Goal: Task Accomplishment & Management: Manage account settings

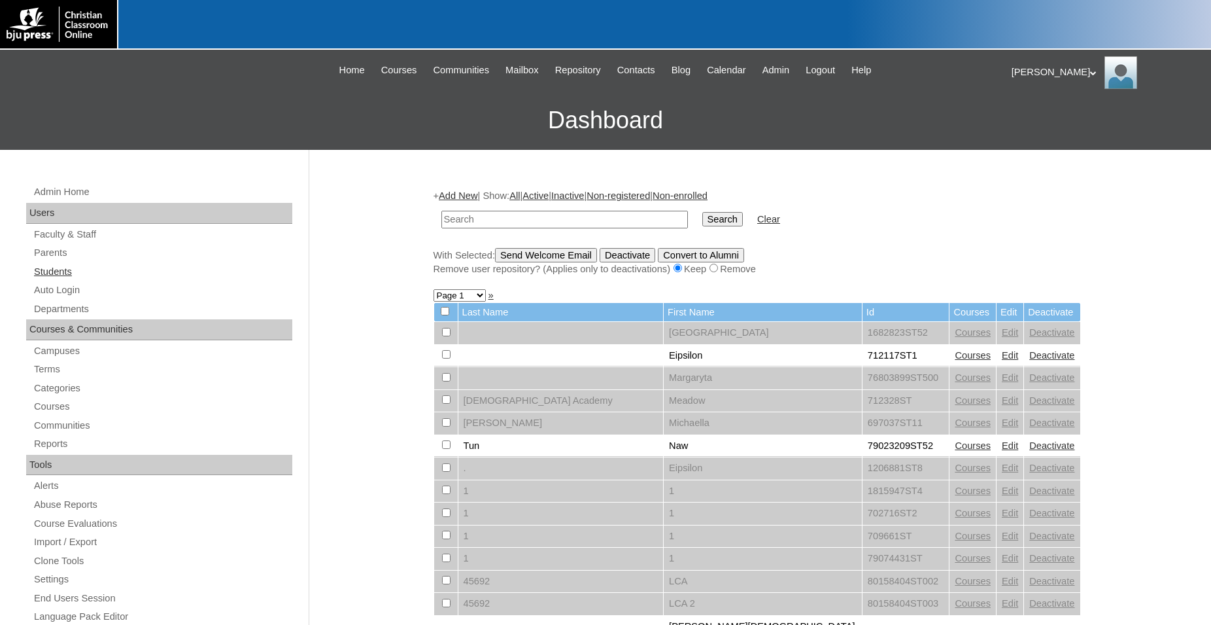
click at [51, 272] on link "Students" at bounding box center [163, 272] width 260 height 16
click at [546, 220] on input "text" at bounding box center [565, 220] width 247 height 18
type input "500012290"
click at [703, 212] on input "Search" at bounding box center [723, 219] width 41 height 14
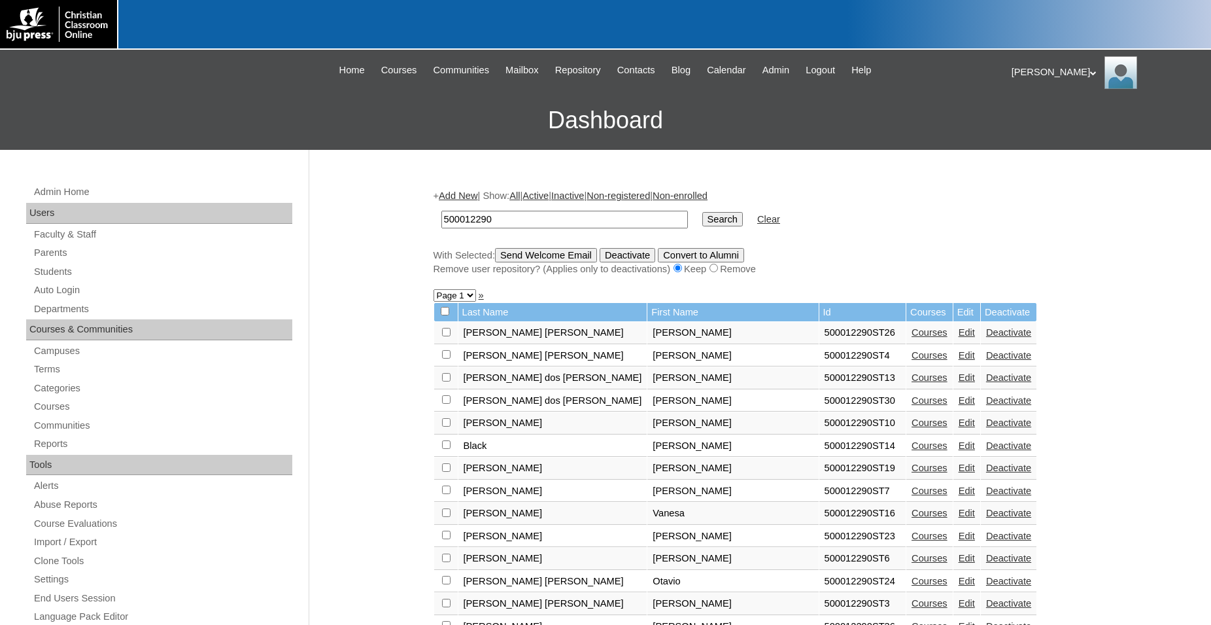
scroll to position [67, 0]
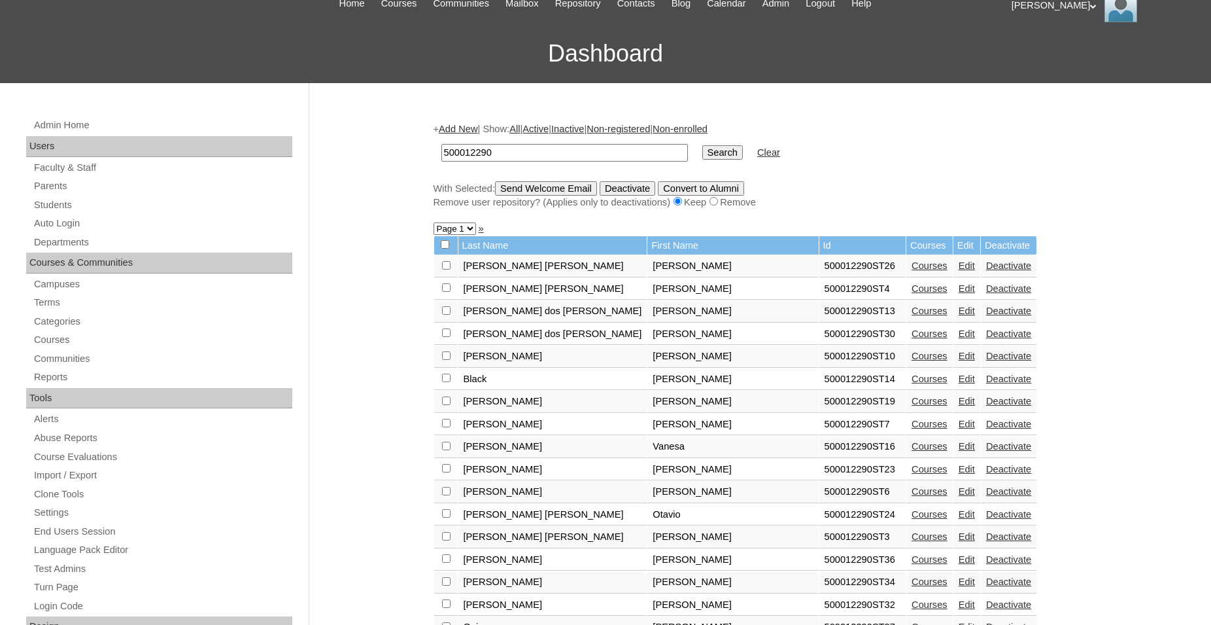
drag, startPoint x: 620, startPoint y: 148, endPoint x: 408, endPoint y: 148, distance: 211.9
click at [442, 148] on input "500012290" at bounding box center [565, 153] width 247 height 18
type input "712400"
click at [703, 145] on input "Search" at bounding box center [723, 152] width 41 height 14
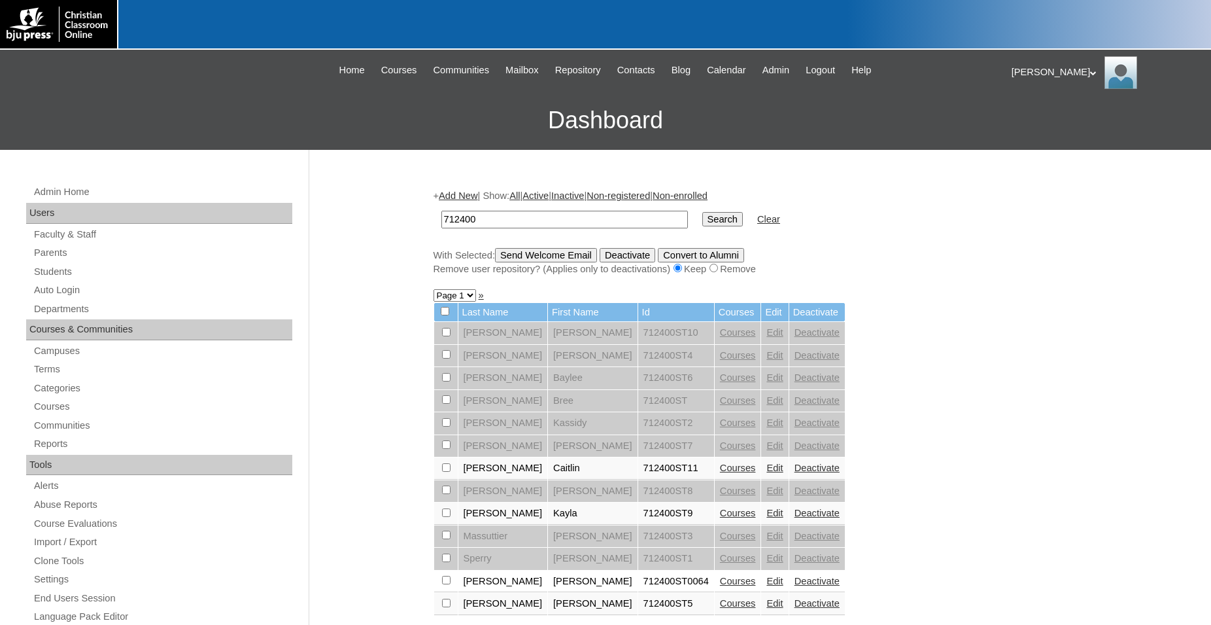
click at [608, 221] on input "712400" at bounding box center [565, 220] width 247 height 18
type input "71240077669798"
click at [703, 212] on input "Search" at bounding box center [723, 219] width 41 height 14
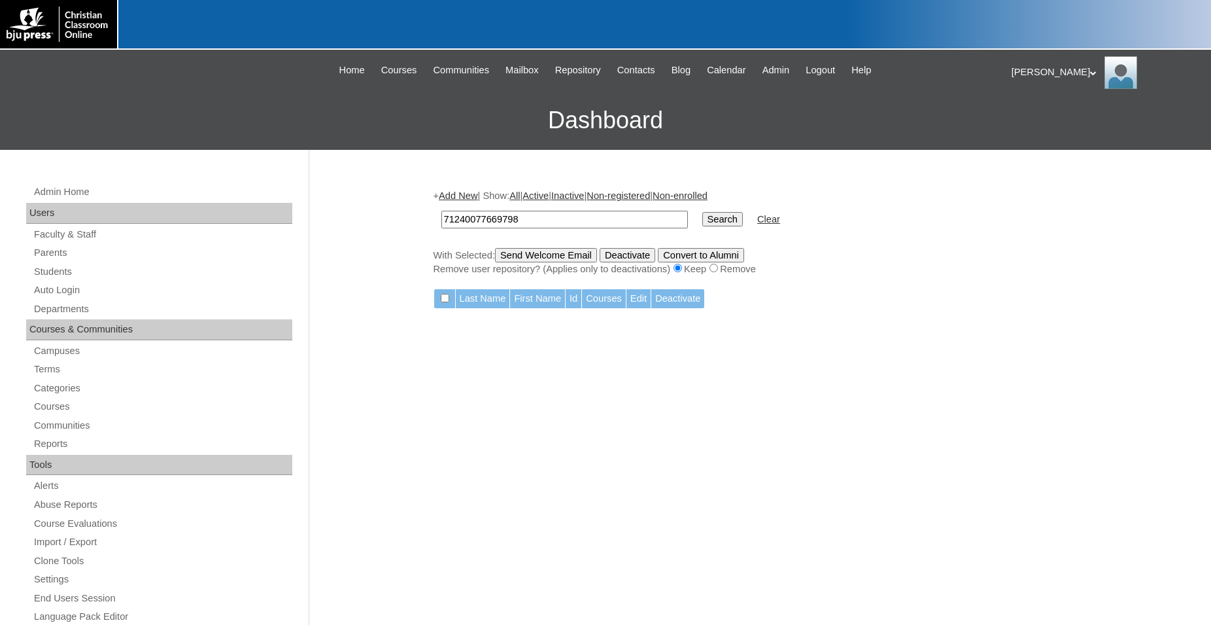
drag, startPoint x: 534, startPoint y: 223, endPoint x: 396, endPoint y: 236, distance: 139.3
click at [442, 228] on input "71240077669798" at bounding box center [565, 220] width 247 height 18
click at [540, 220] on input "71240077669798" at bounding box center [565, 220] width 247 height 18
drag, startPoint x: 502, startPoint y: 224, endPoint x: 425, endPoint y: 227, distance: 77.2
click at [442, 227] on input "71240077669798" at bounding box center [565, 220] width 247 height 18
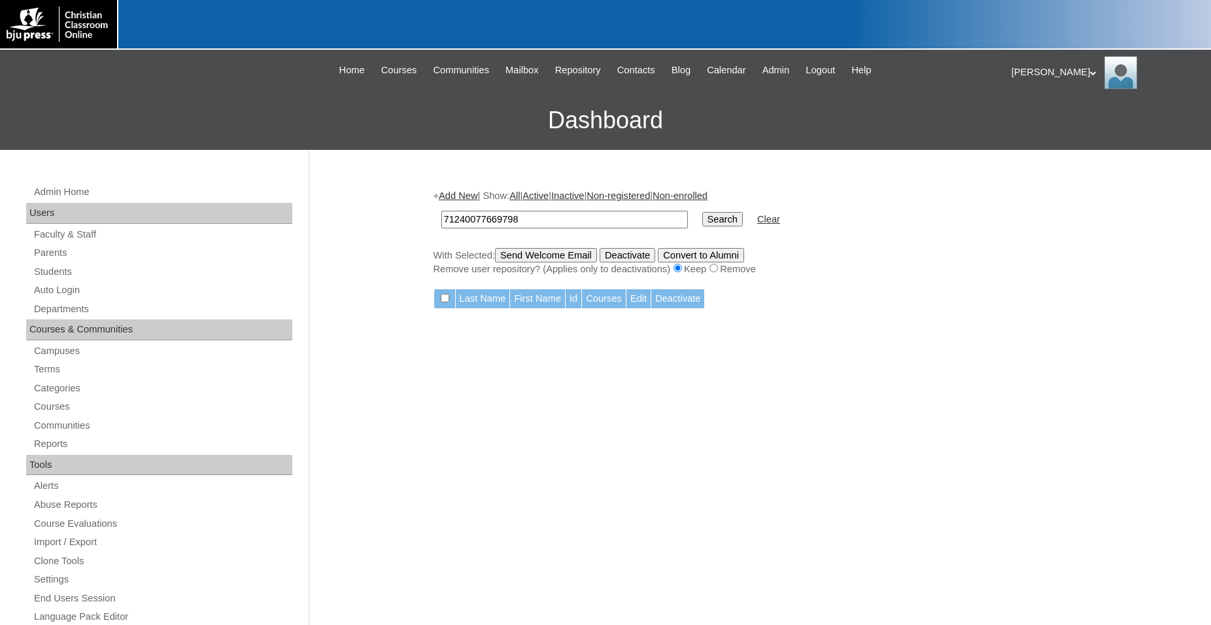
click at [541, 217] on input "71240077669798" at bounding box center [565, 220] width 247 height 18
click at [538, 214] on input "71240077669798" at bounding box center [565, 220] width 247 height 18
type input "77669798"
click at [703, 212] on input "Search" at bounding box center [723, 219] width 41 height 14
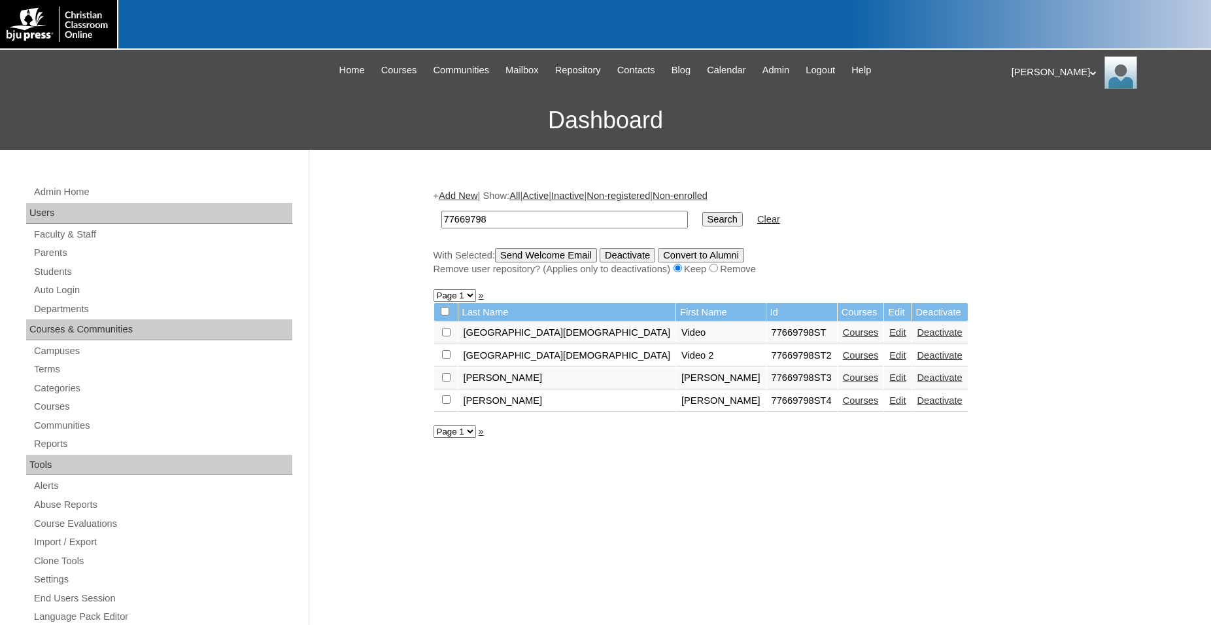
click at [890, 404] on link "Edit" at bounding box center [898, 400] width 16 height 10
click at [843, 406] on link "Courses" at bounding box center [861, 400] width 36 height 10
click at [67, 289] on link "Auto Login" at bounding box center [163, 290] width 260 height 16
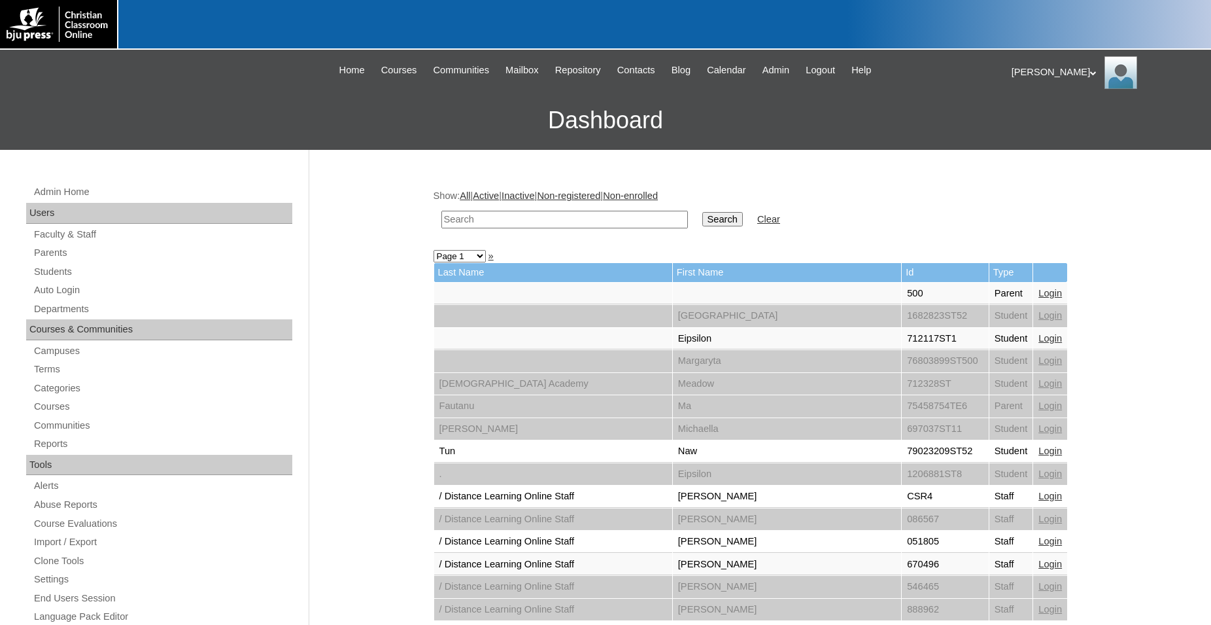
click at [529, 218] on input "text" at bounding box center [565, 220] width 247 height 18
type input "77669798"
click at [703, 212] on input "Search" at bounding box center [723, 219] width 41 height 14
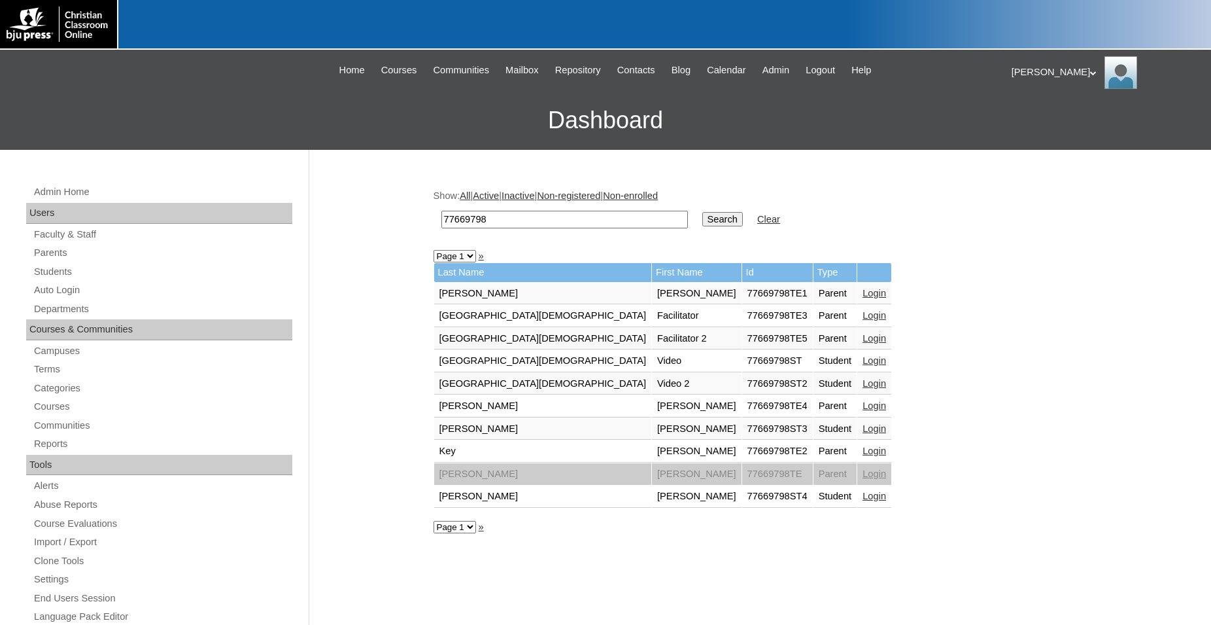
click at [863, 496] on link "Login" at bounding box center [875, 496] width 24 height 10
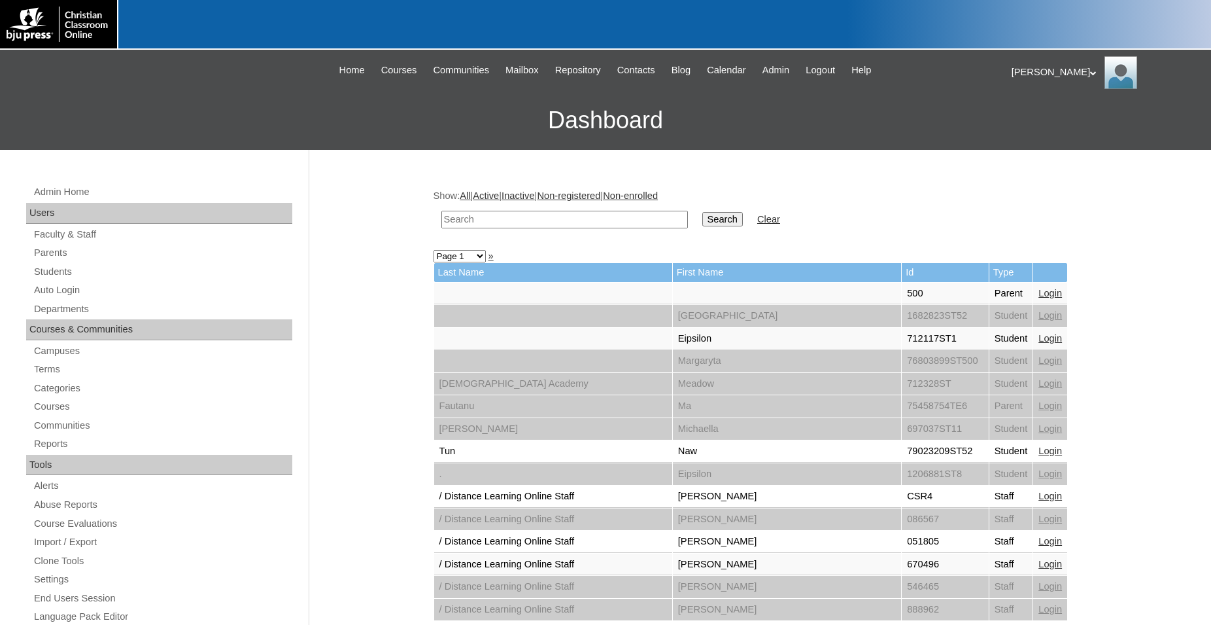
click at [542, 217] on input "text" at bounding box center [565, 220] width 247 height 18
type input "80189220"
click at [703, 212] on input "Search" at bounding box center [723, 219] width 41 height 14
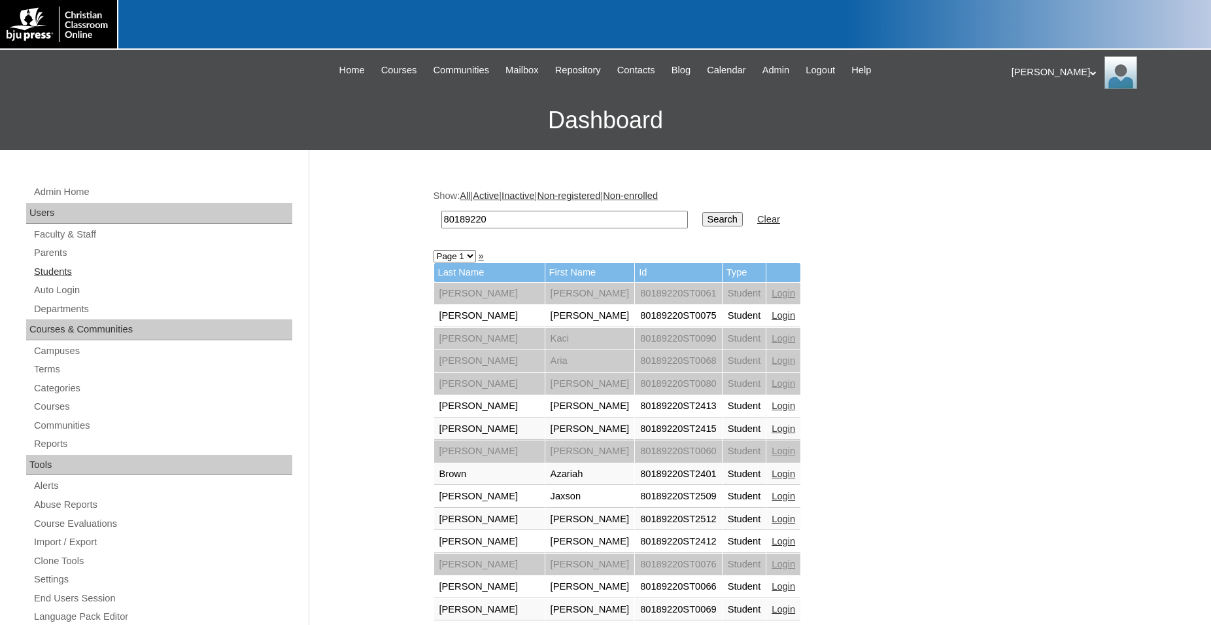
click at [66, 275] on link "Students" at bounding box center [163, 272] width 260 height 16
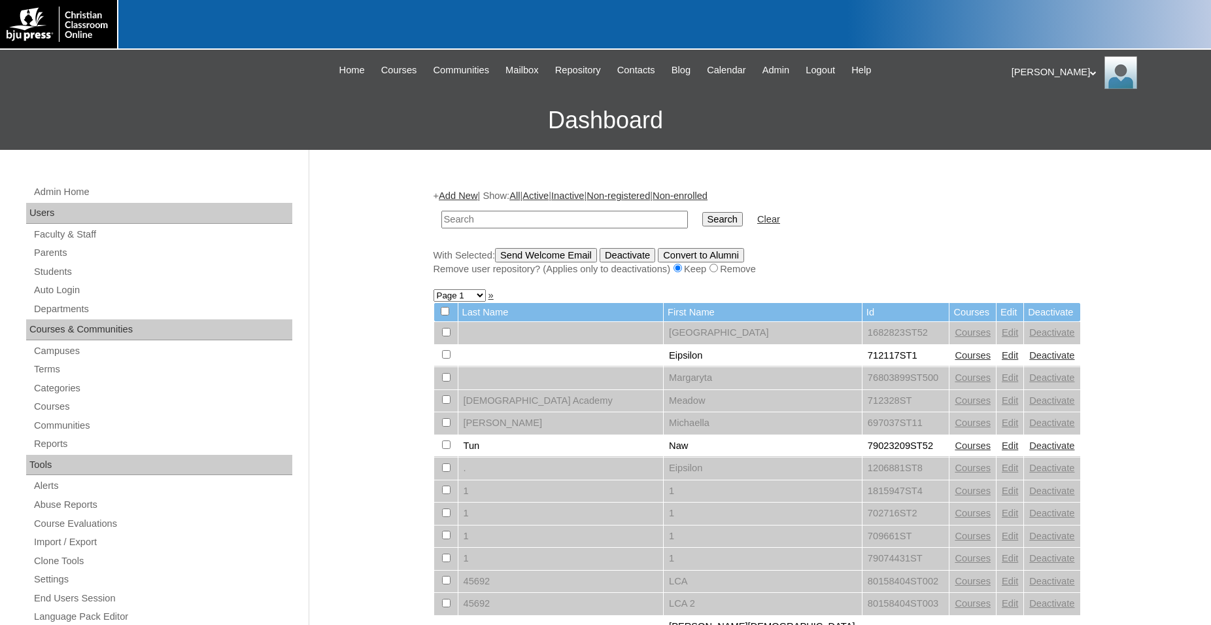
click at [544, 218] on input "text" at bounding box center [565, 220] width 247 height 18
type input "80189220"
click at [703, 212] on input "Search" at bounding box center [723, 219] width 41 height 14
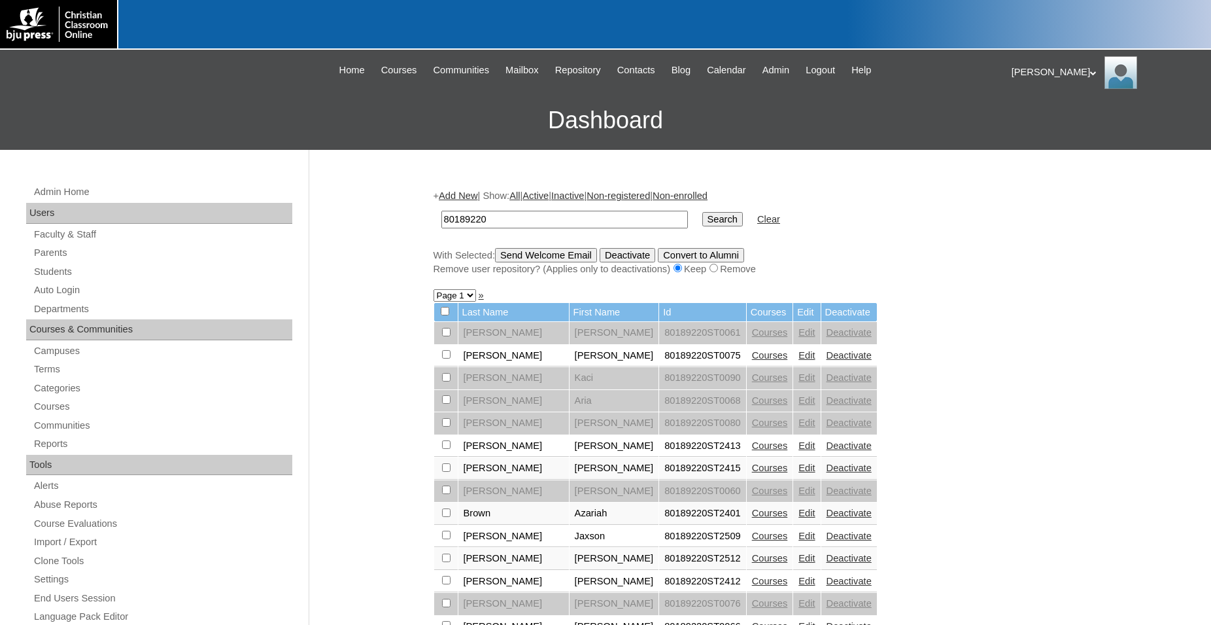
click at [799, 451] on link "Edit" at bounding box center [807, 445] width 16 height 10
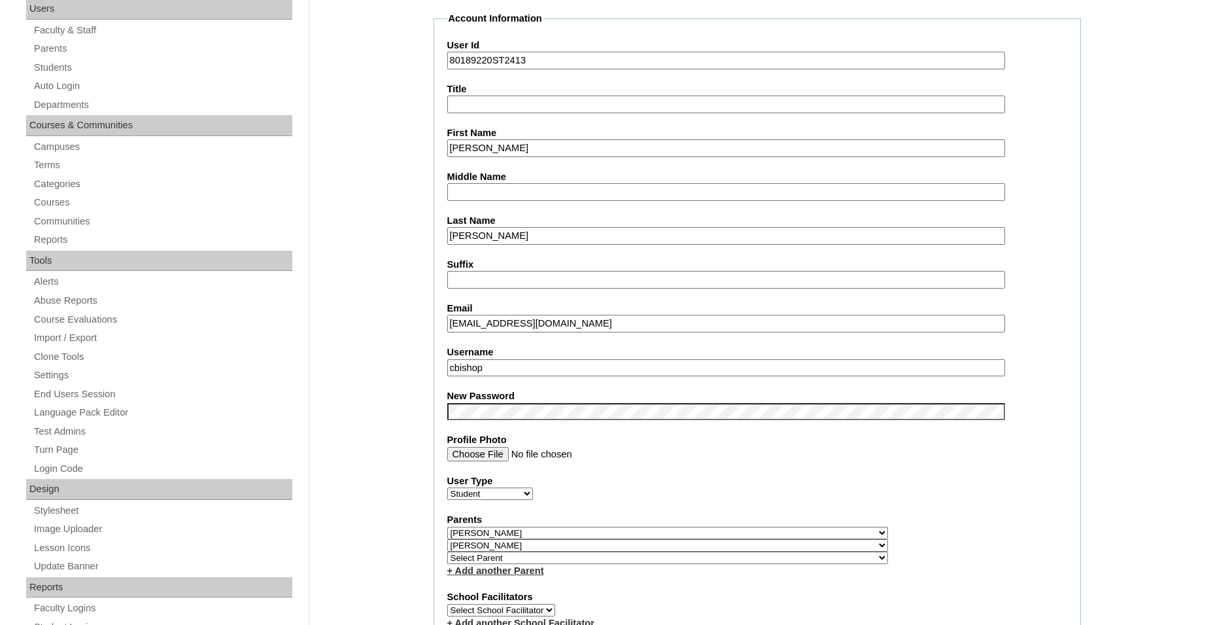
scroll to position [224, 0]
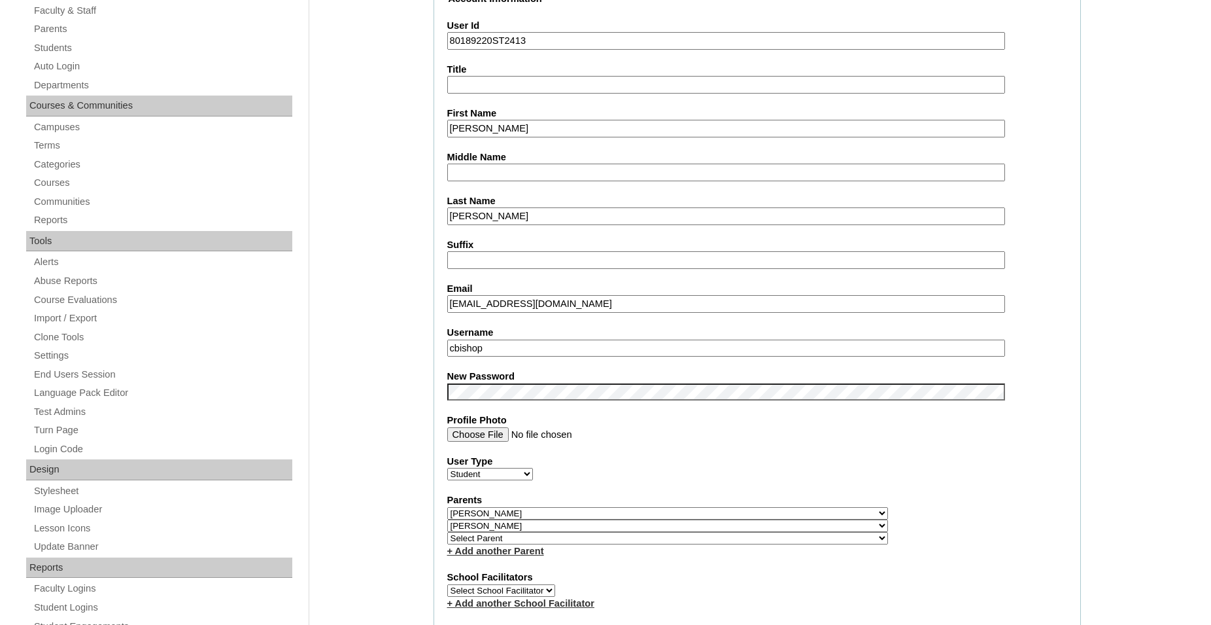
select select "36501"
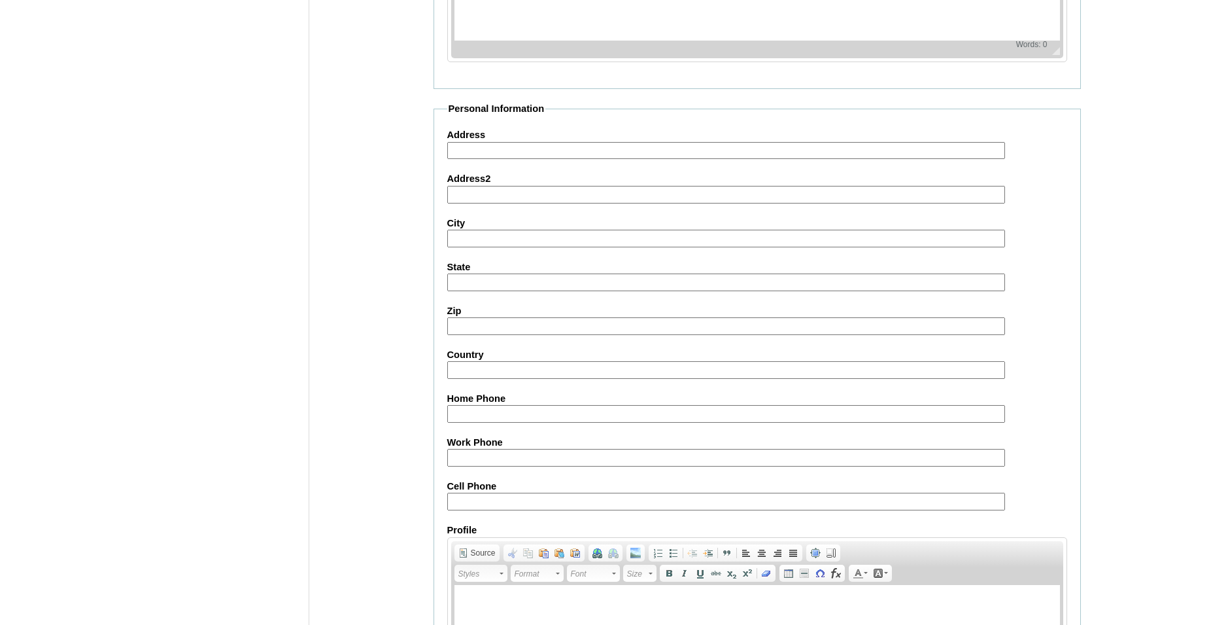
scroll to position [1406, 0]
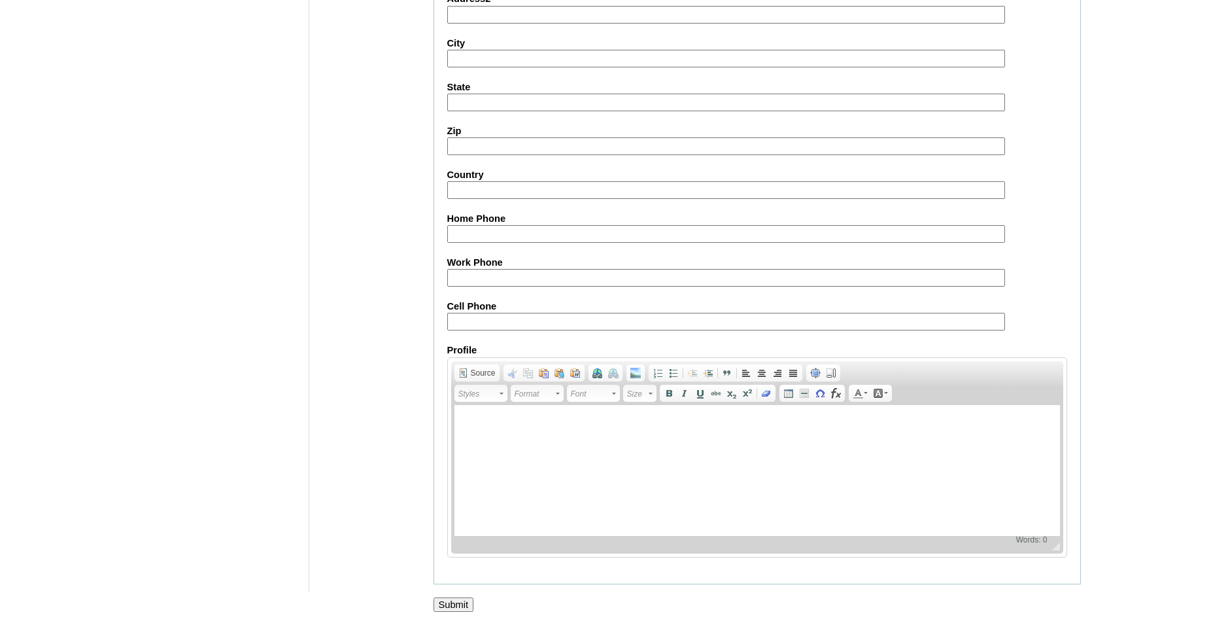
click at [453, 604] on input "Submit" at bounding box center [454, 604] width 41 height 14
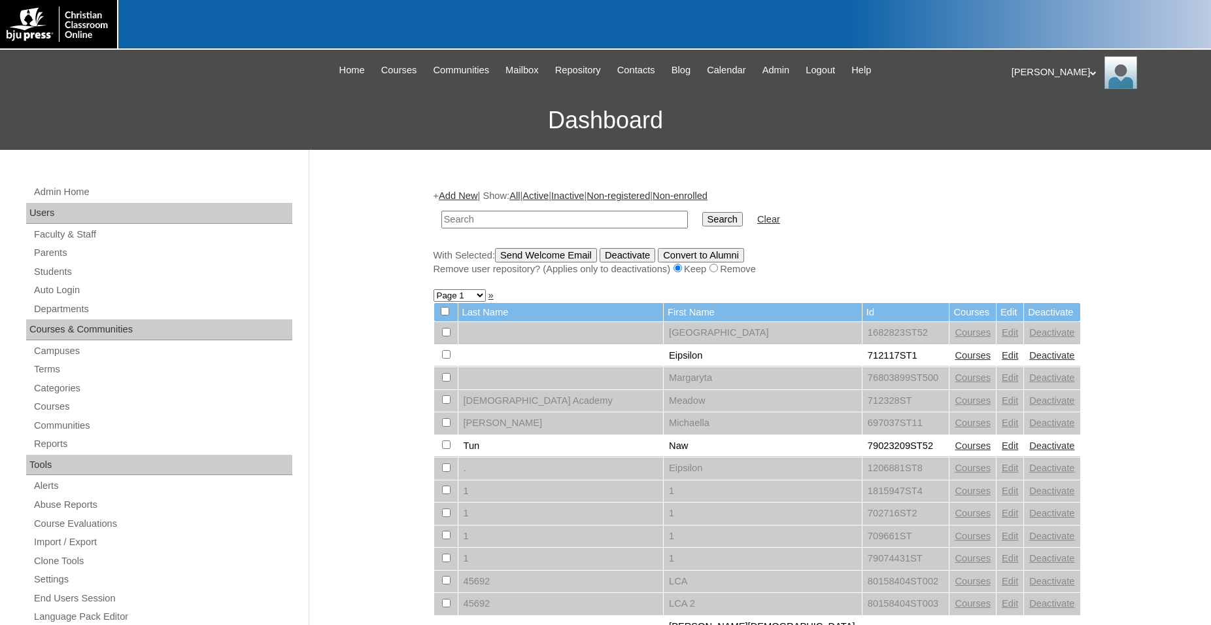
click at [517, 215] on input "text" at bounding box center [565, 220] width 247 height 18
type input "80189220"
click at [703, 212] on input "Search" at bounding box center [723, 219] width 41 height 14
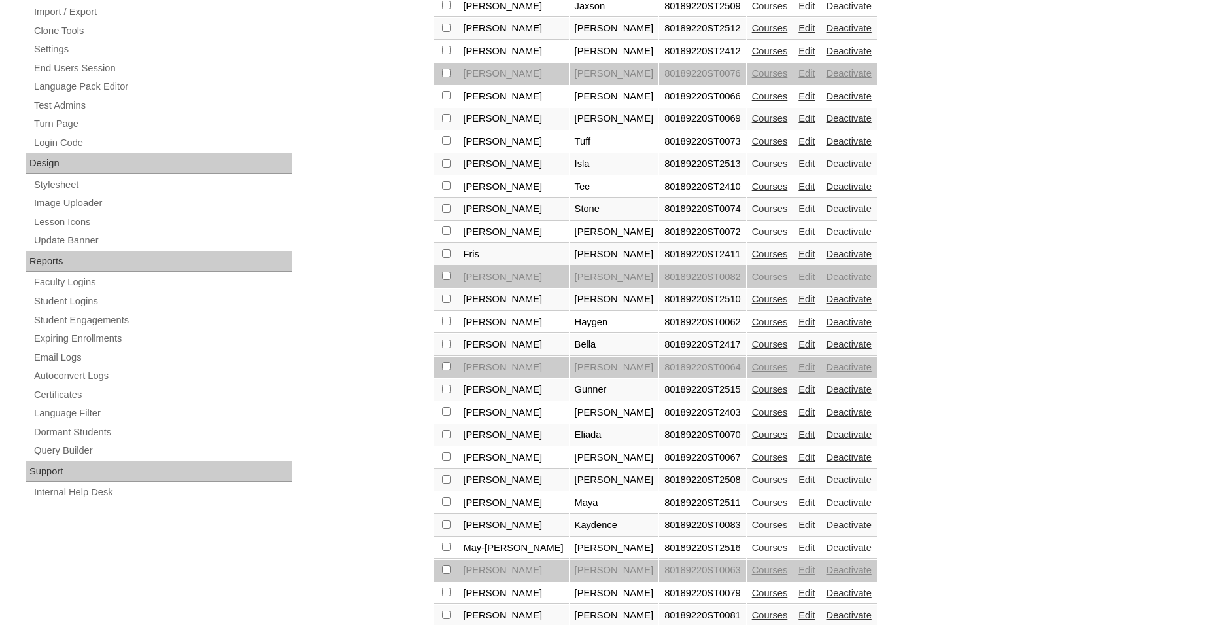
scroll to position [534, 0]
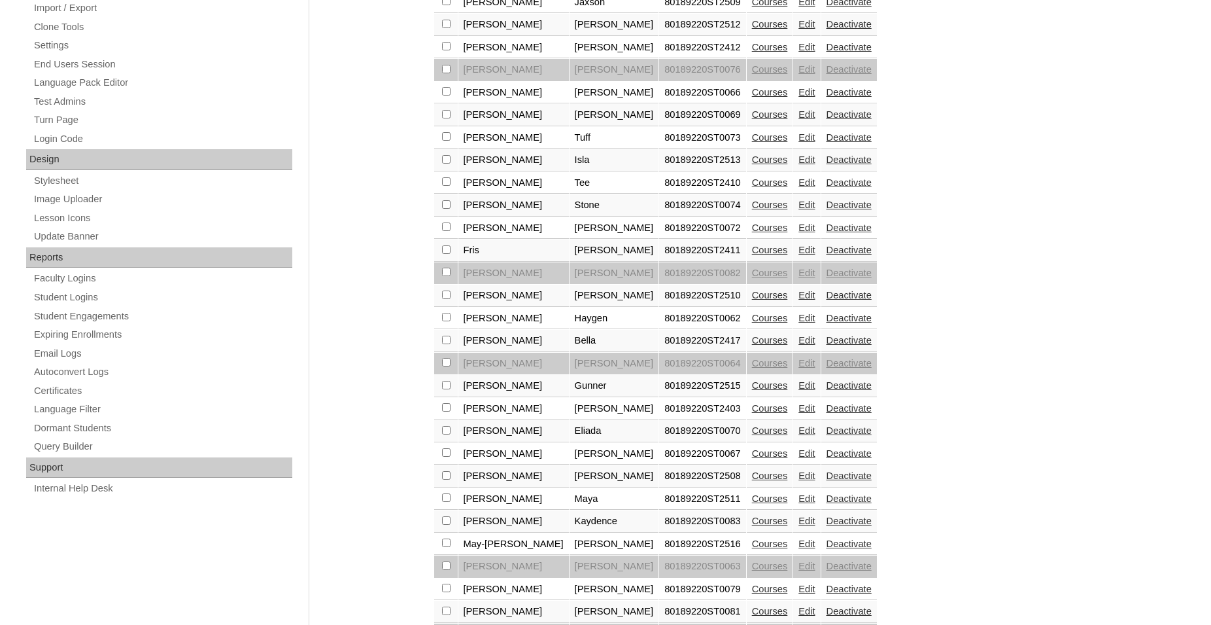
click at [752, 391] on link "Courses" at bounding box center [770, 385] width 36 height 10
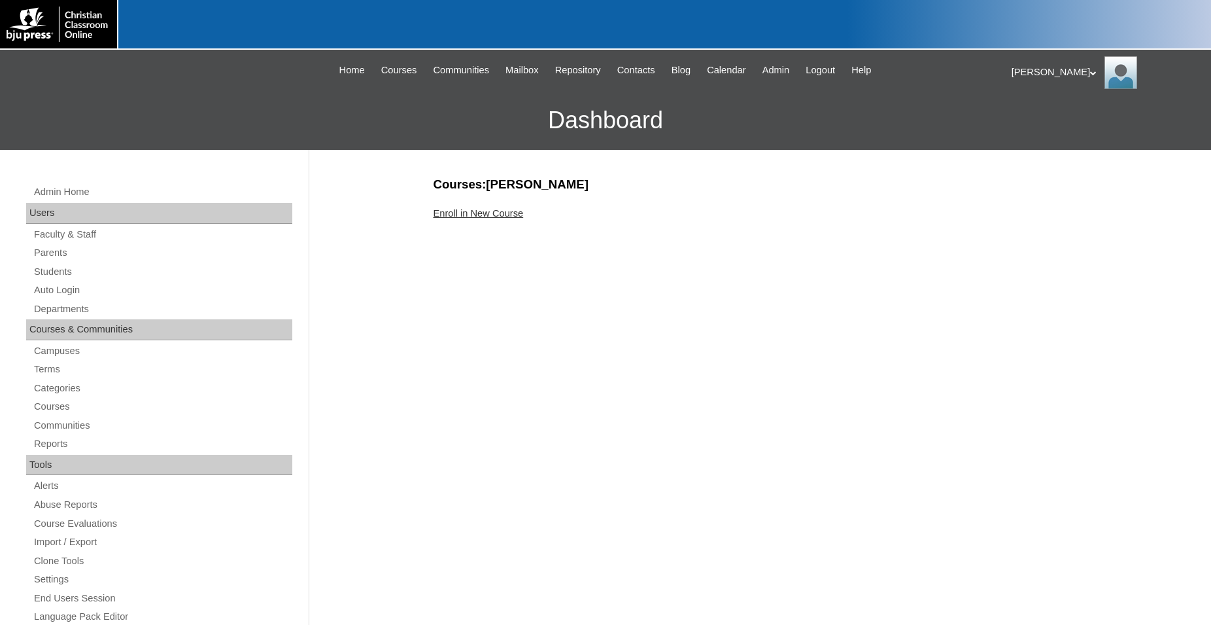
click at [497, 215] on link "Enroll in New Course" at bounding box center [479, 213] width 90 height 10
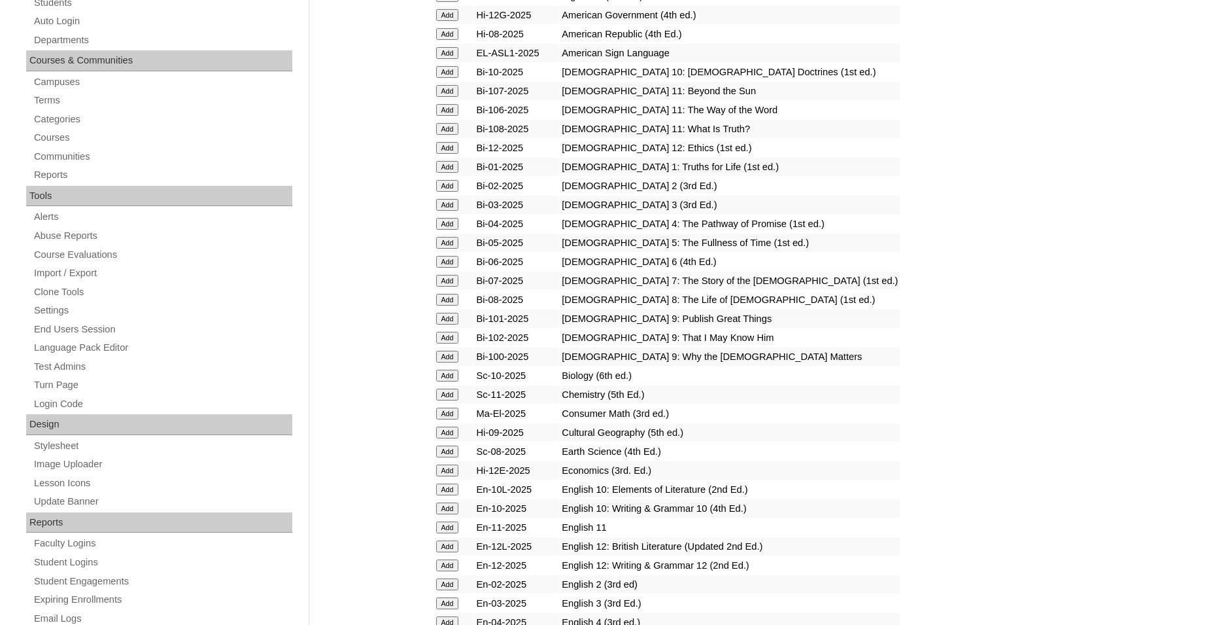
scroll to position [467, 0]
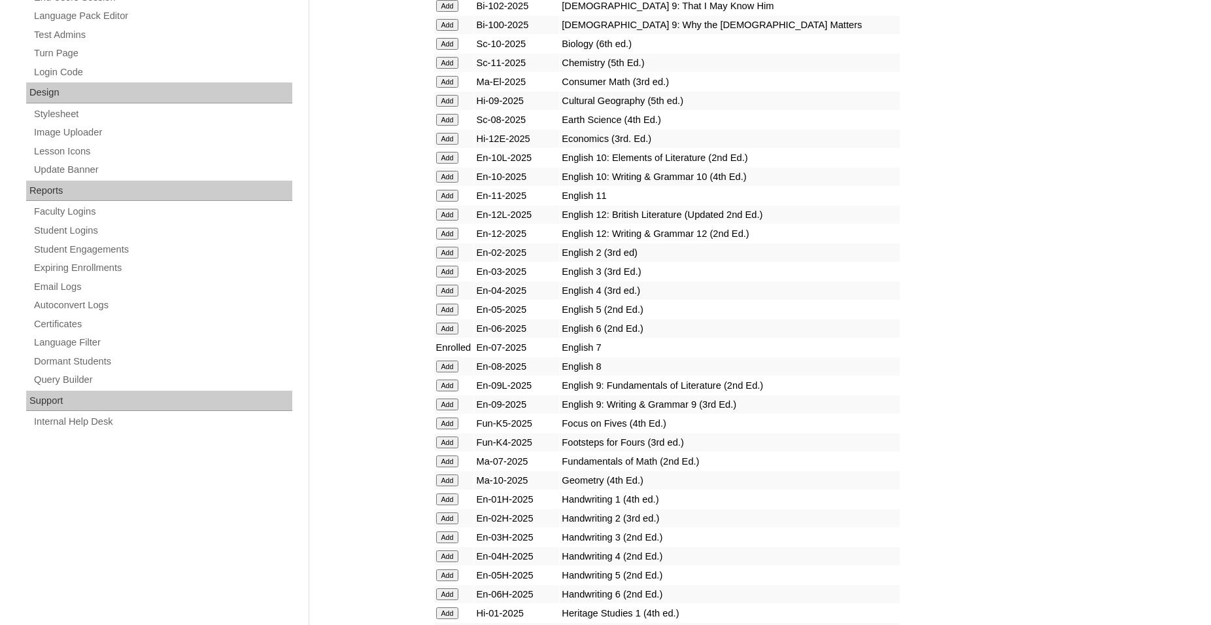
scroll to position [734, 0]
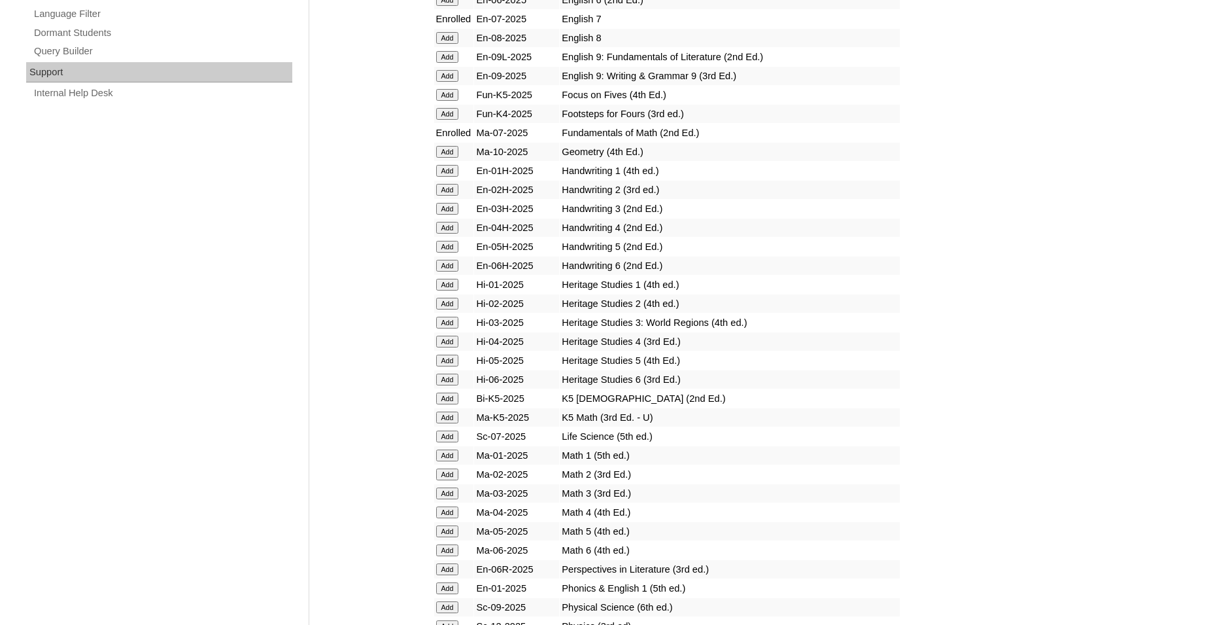
scroll to position [1001, 0]
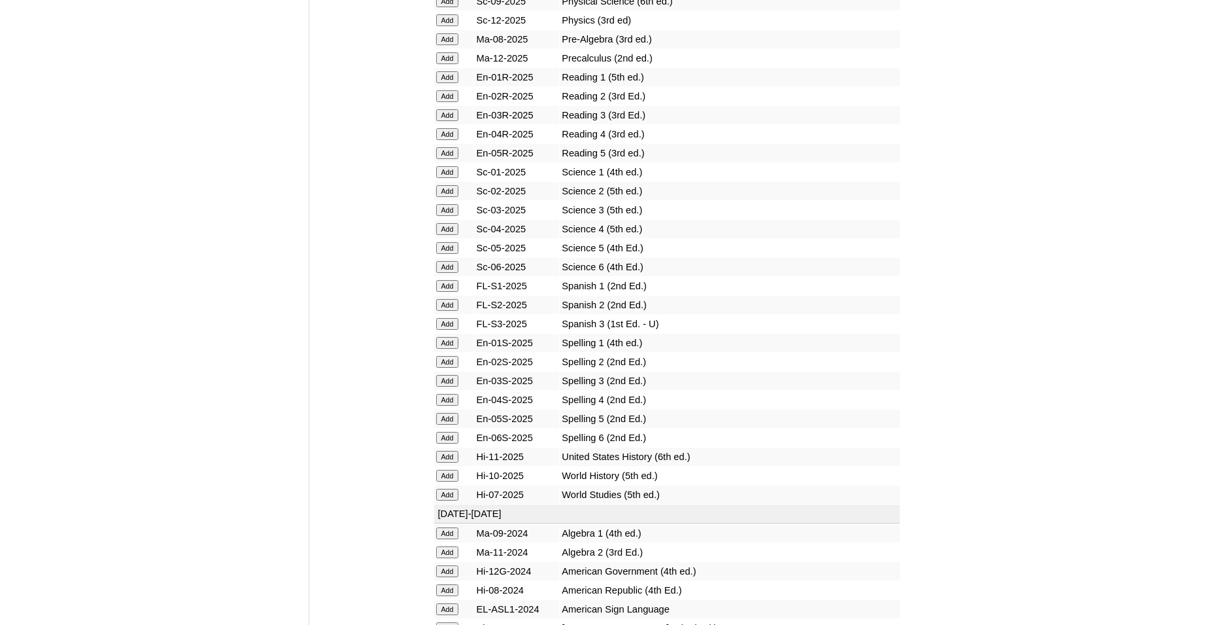
scroll to position [1668, 0]
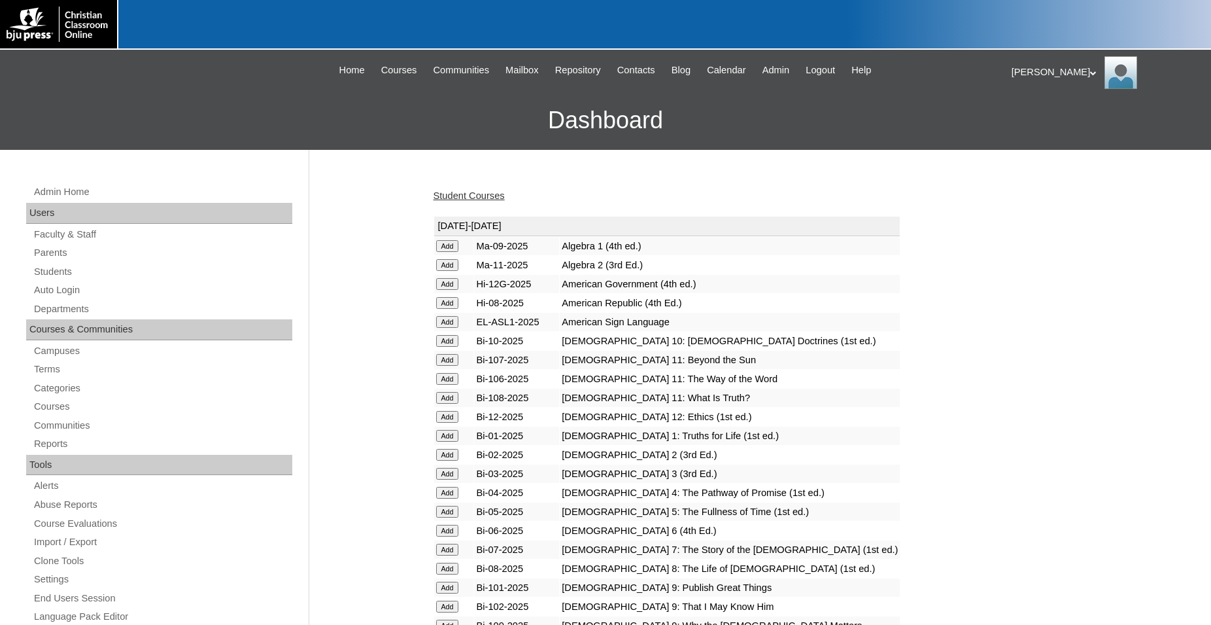
click at [472, 198] on link "Student Courses" at bounding box center [469, 195] width 71 height 10
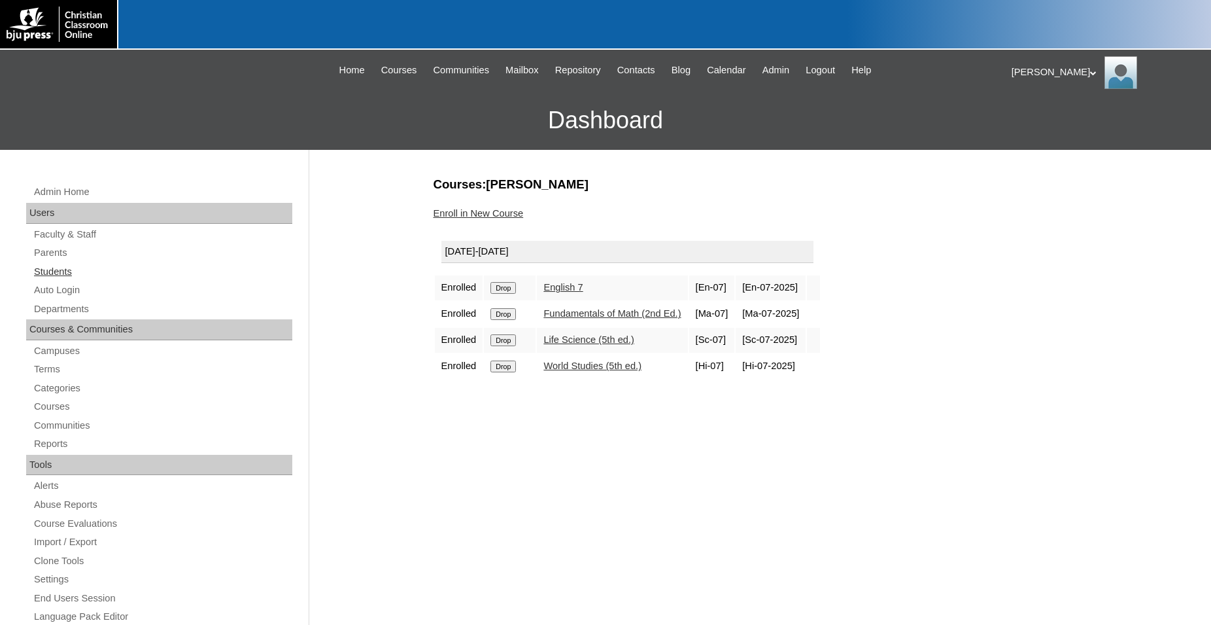
click at [69, 273] on link "Students" at bounding box center [163, 272] width 260 height 16
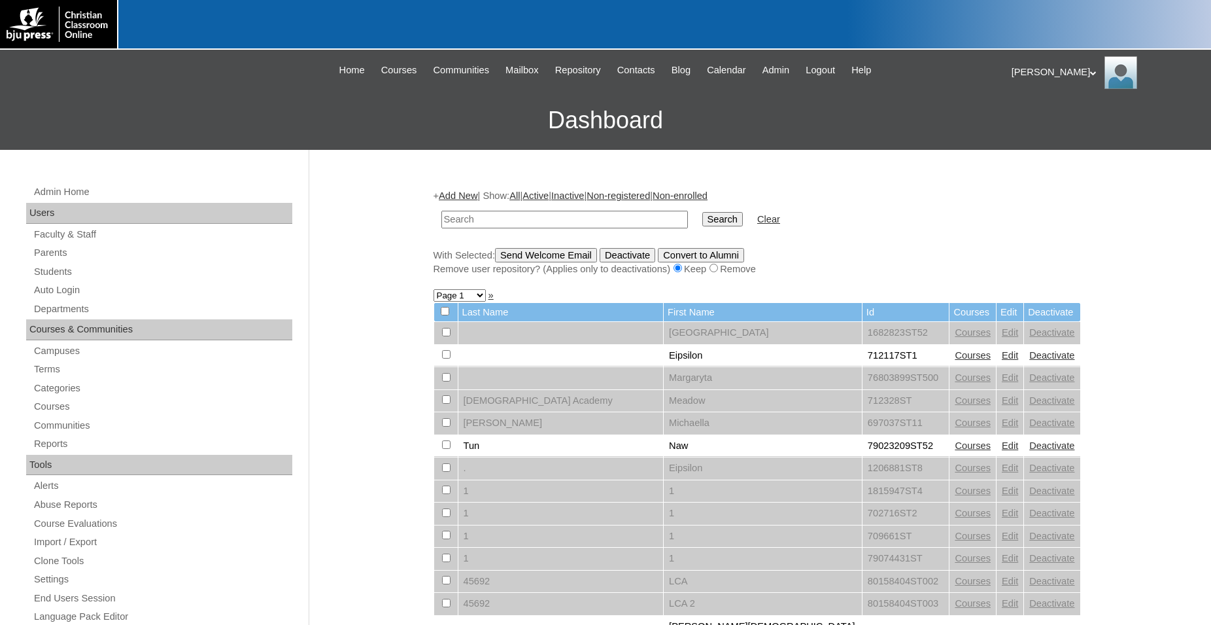
click at [585, 214] on input "text" at bounding box center [565, 220] width 247 height 18
type input "80189220"
click at [703, 212] on input "Search" at bounding box center [723, 219] width 41 height 14
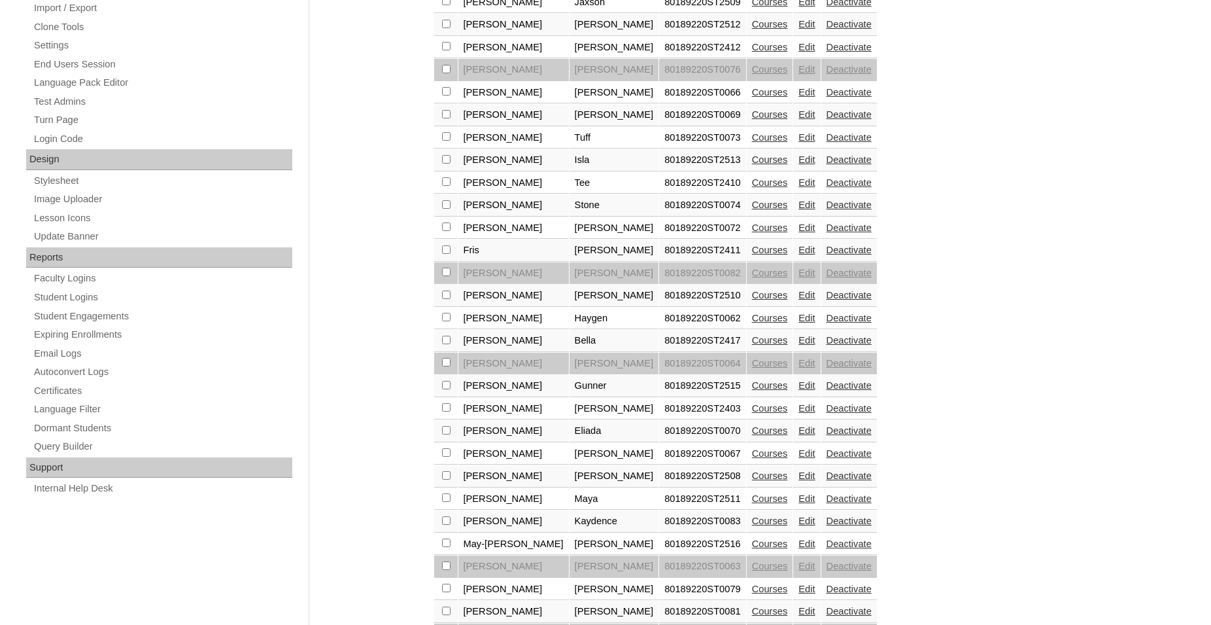
scroll to position [734, 0]
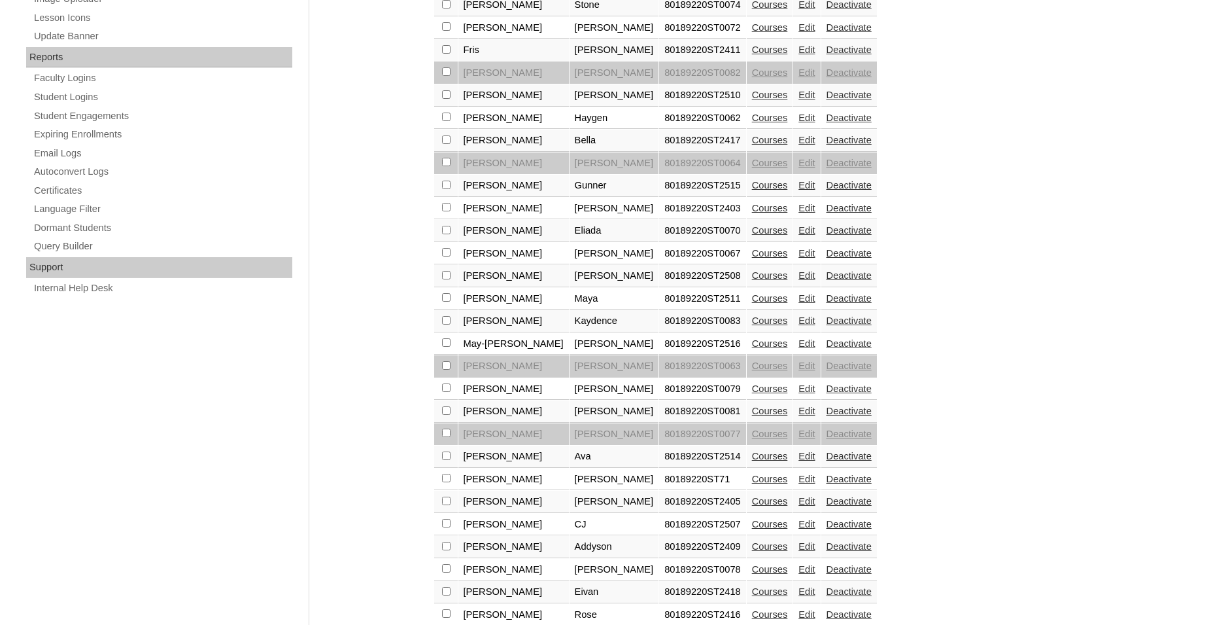
click at [752, 349] on link "Courses" at bounding box center [770, 343] width 36 height 10
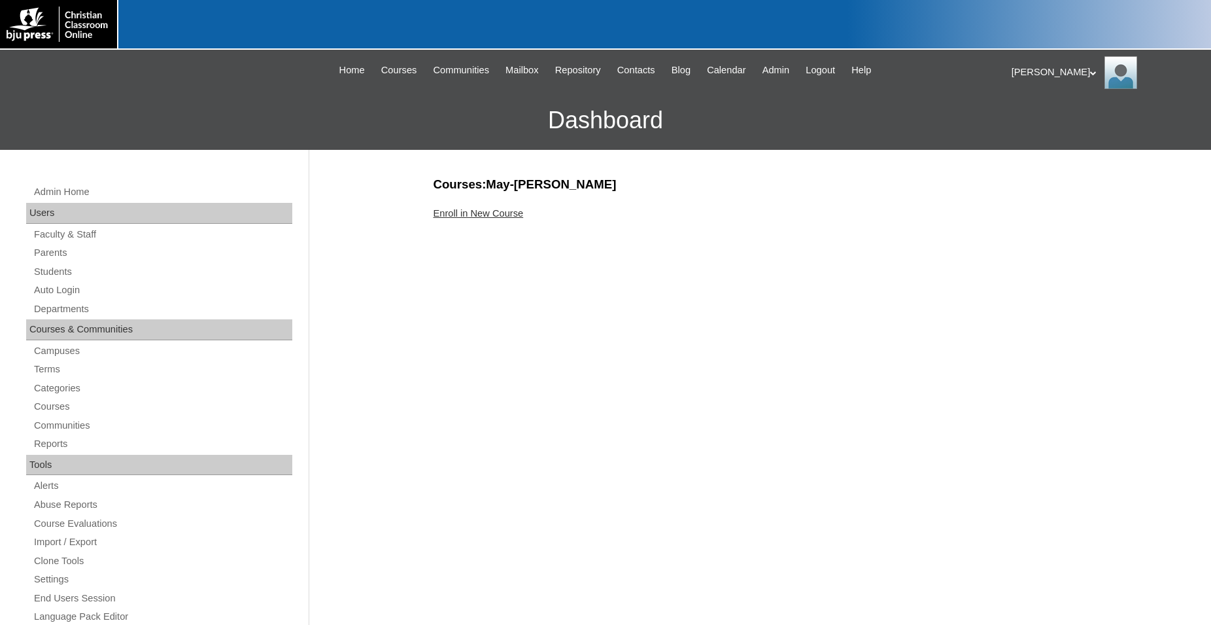
click at [481, 211] on link "Enroll in New Course" at bounding box center [479, 213] width 90 height 10
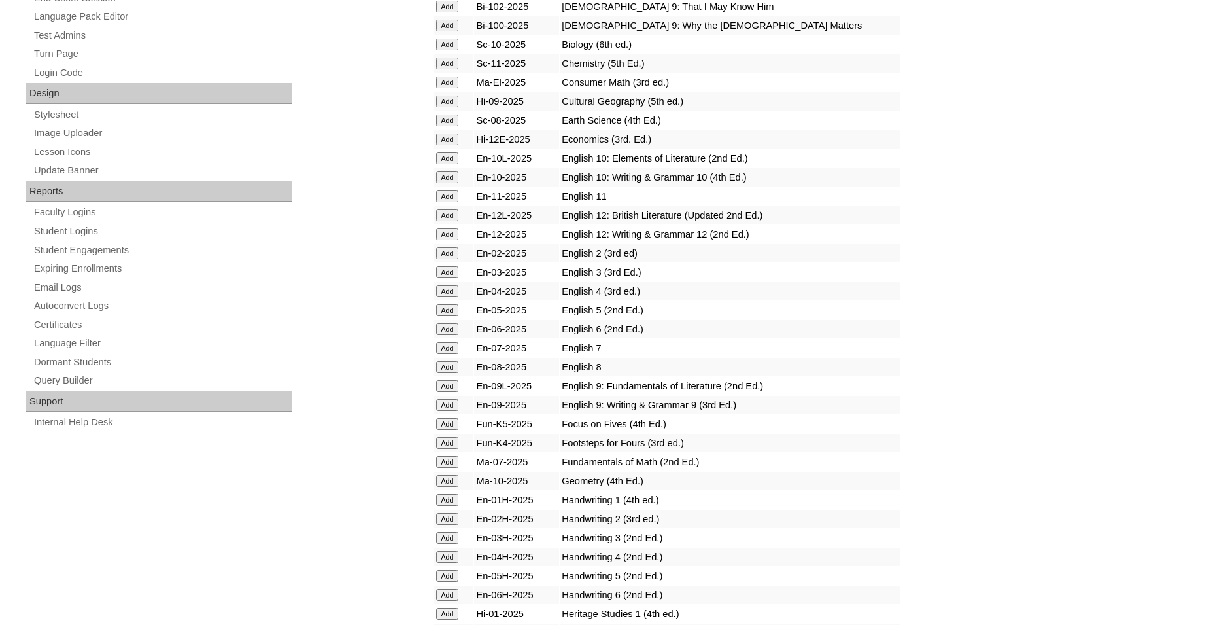
scroll to position [600, 0]
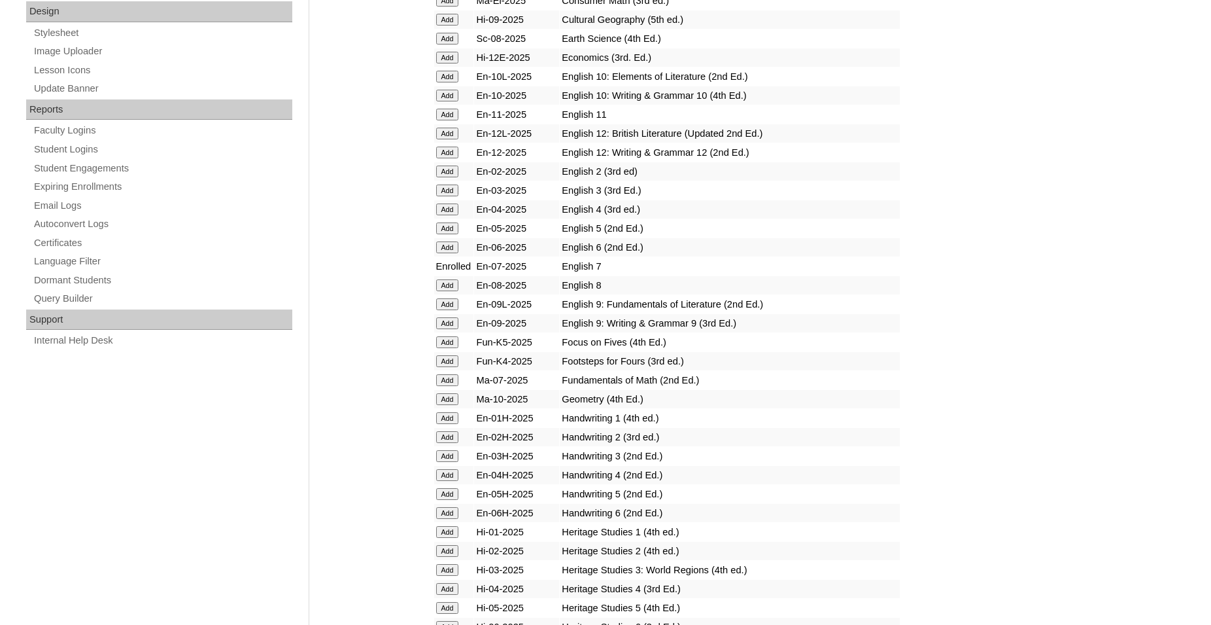
scroll to position [801, 0]
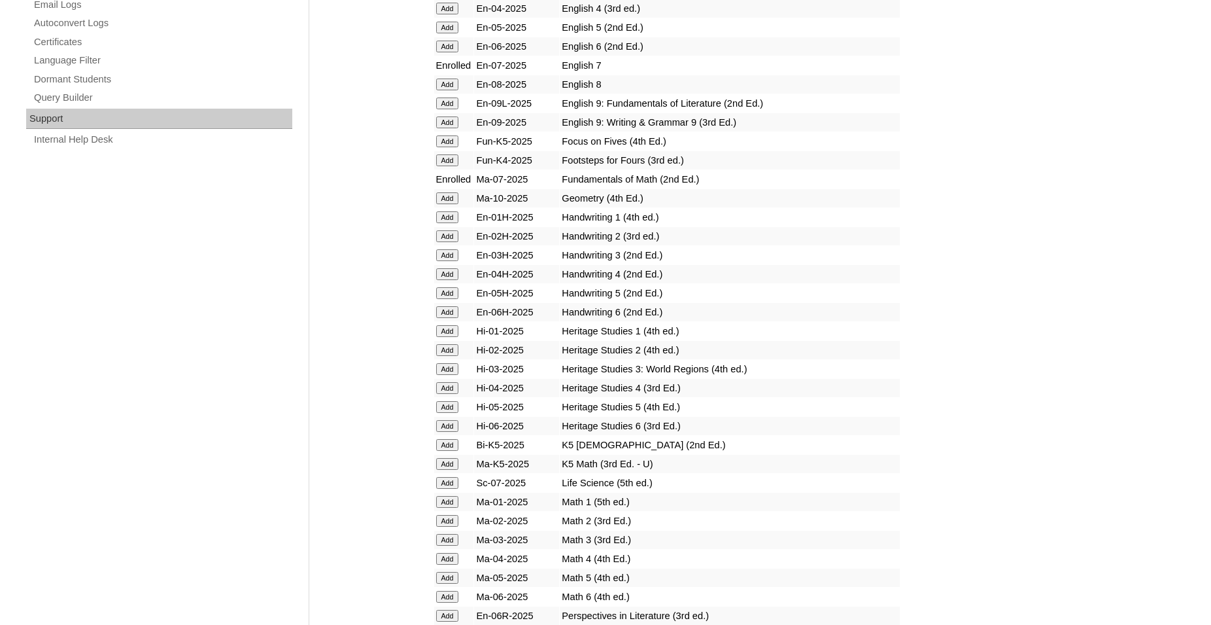
scroll to position [867, 0]
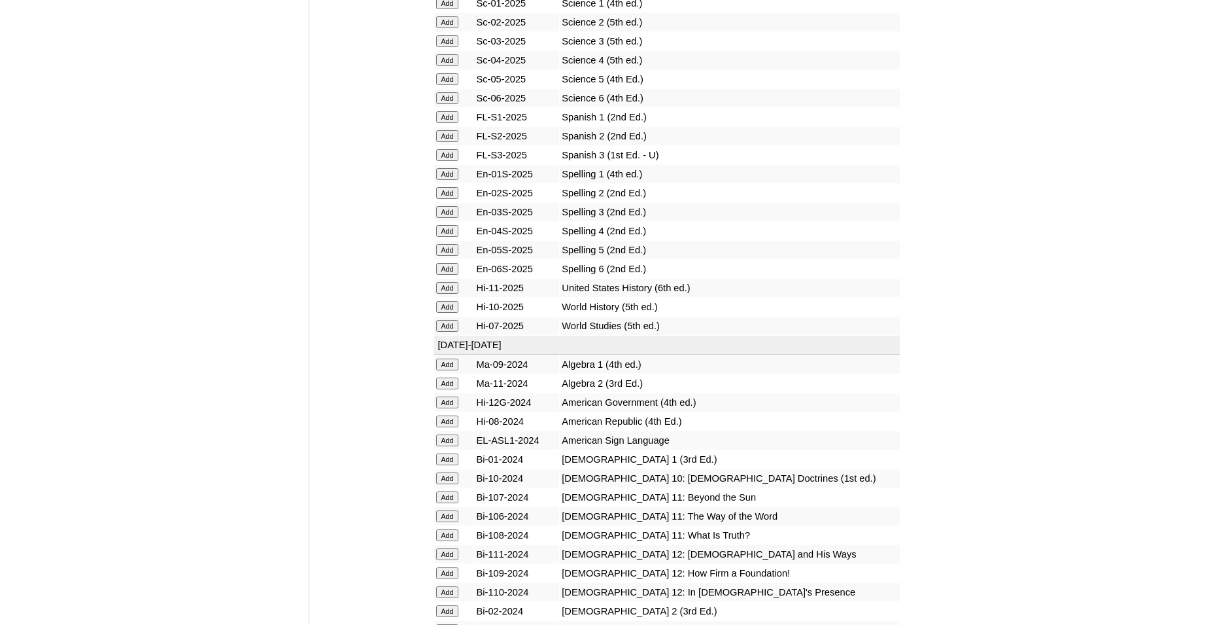
scroll to position [1735, 0]
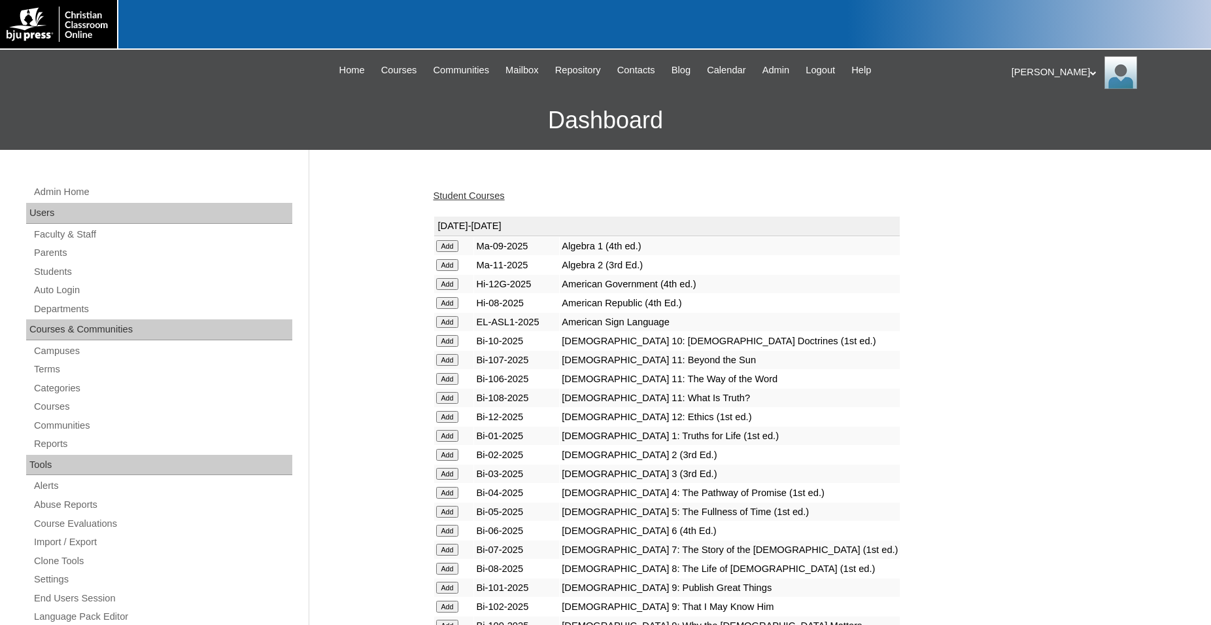
click at [501, 194] on link "Student Courses" at bounding box center [469, 195] width 71 height 10
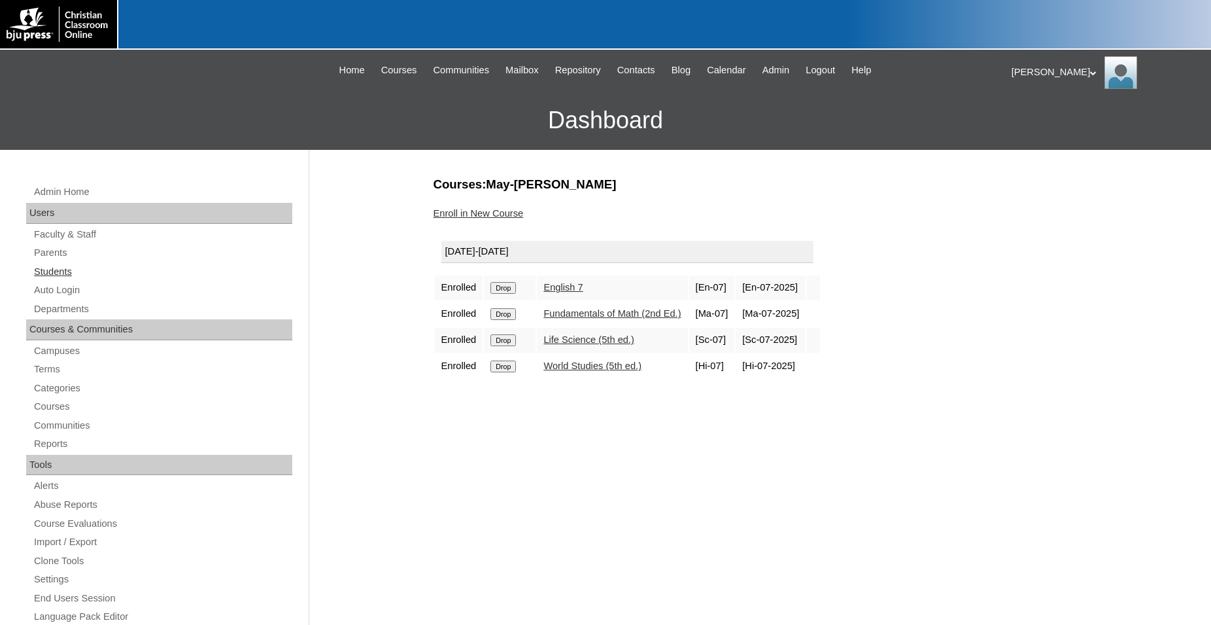
click at [56, 271] on link "Students" at bounding box center [163, 272] width 260 height 16
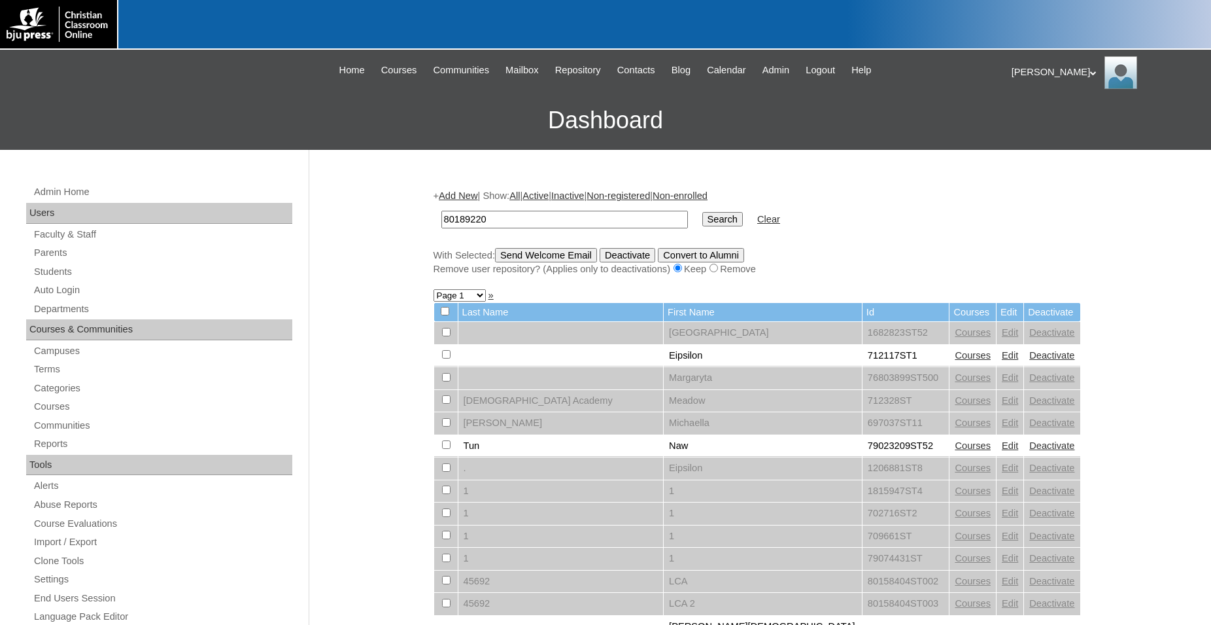
type input "80189220"
click at [703, 212] on input "Search" at bounding box center [723, 219] width 41 height 14
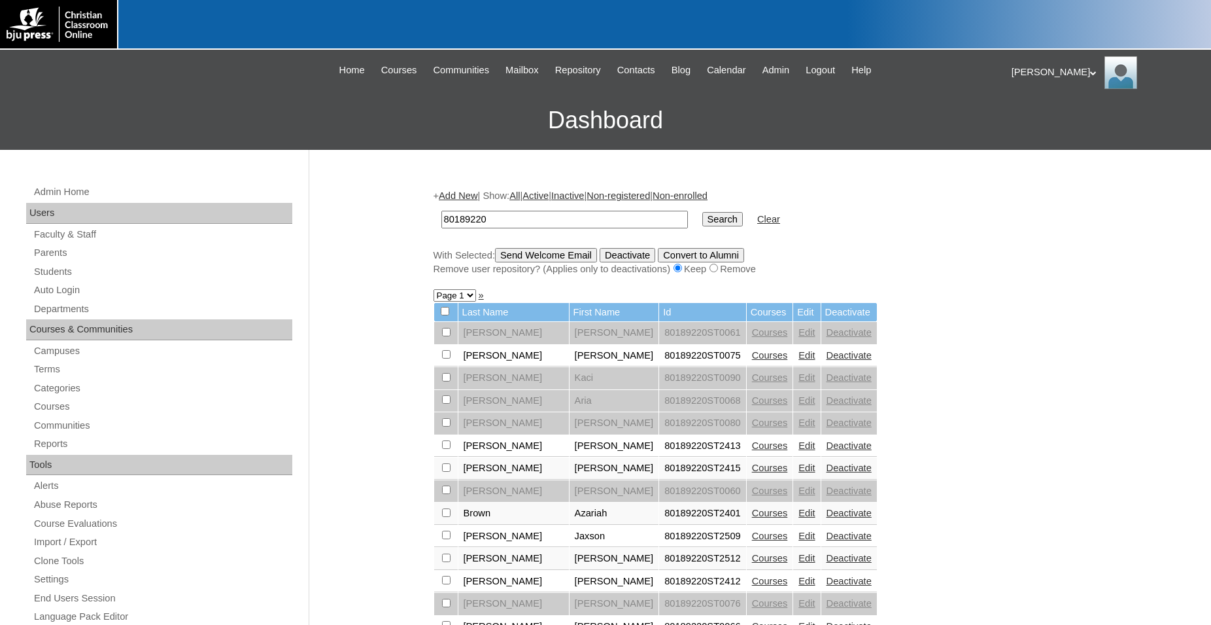
click at [799, 451] on link "Edit" at bounding box center [807, 445] width 16 height 10
click at [752, 451] on link "Courses" at bounding box center [770, 445] width 36 height 10
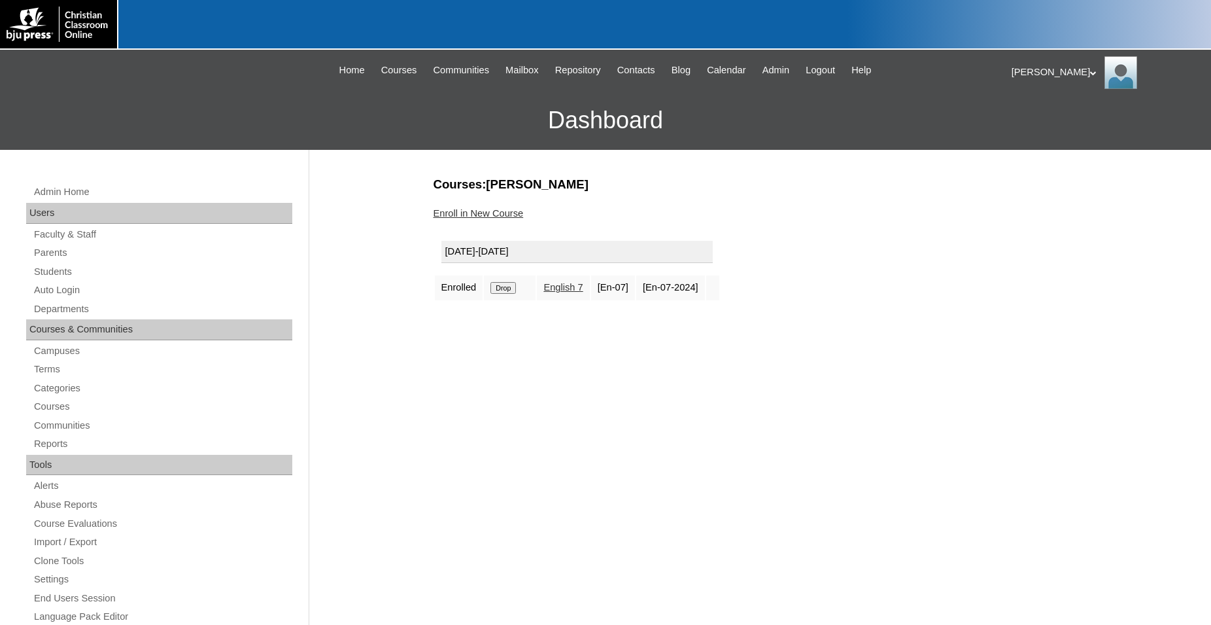
click at [493, 213] on link "Enroll in New Course" at bounding box center [479, 213] width 90 height 10
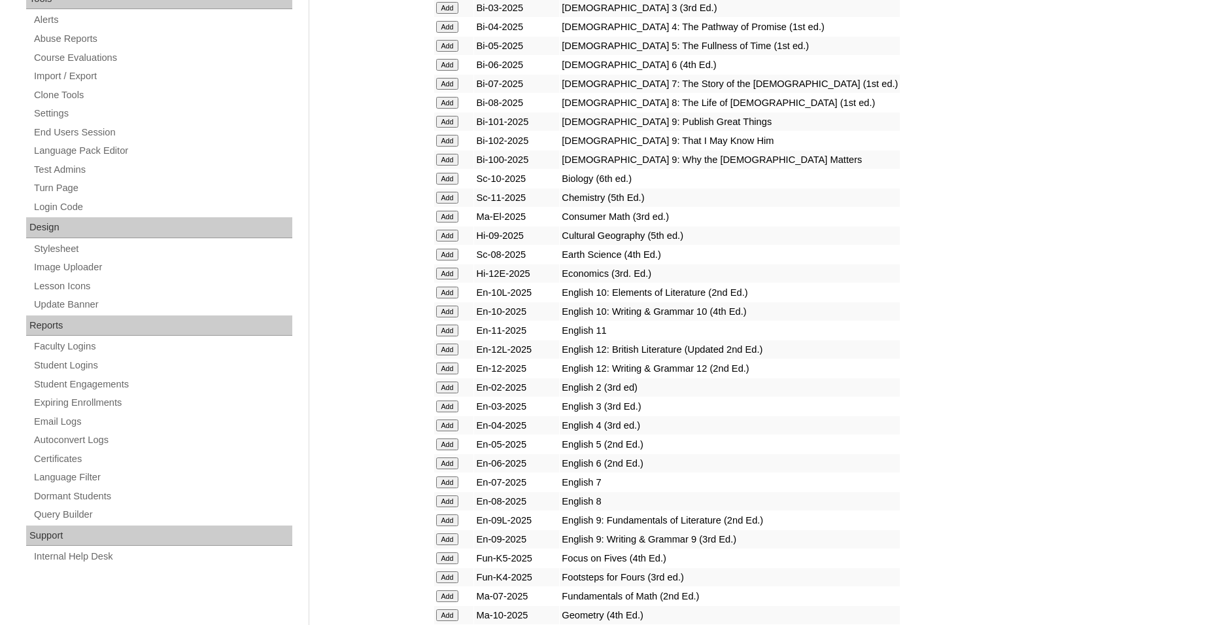
scroll to position [467, 0]
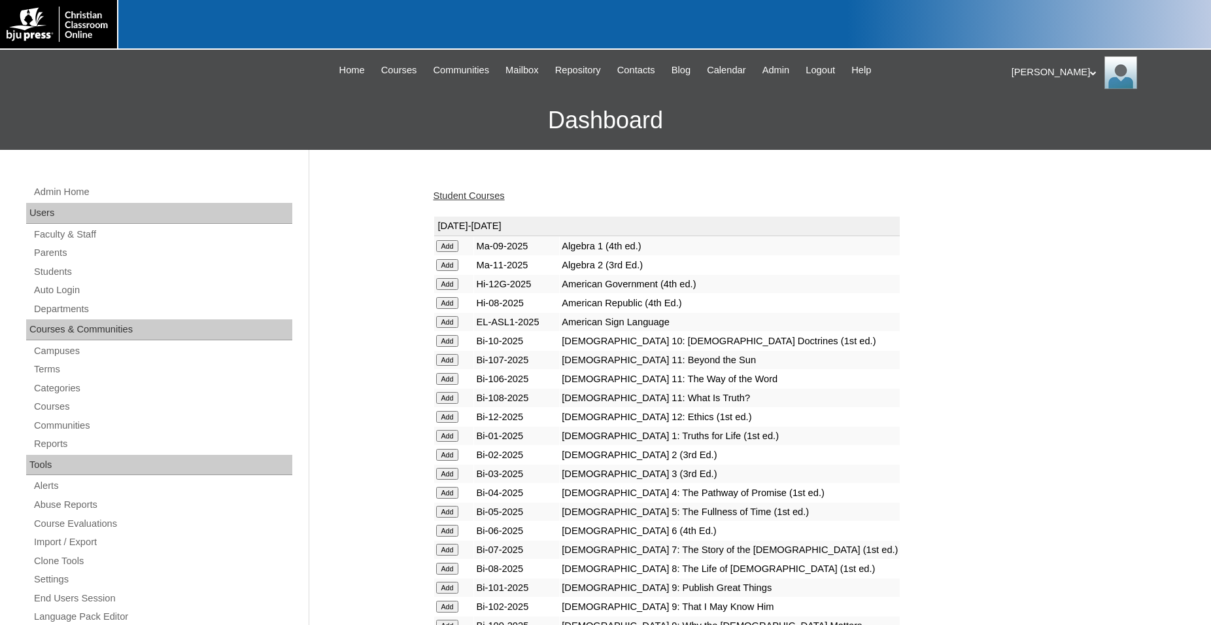
click at [438, 252] on input "Add" at bounding box center [447, 246] width 23 height 12
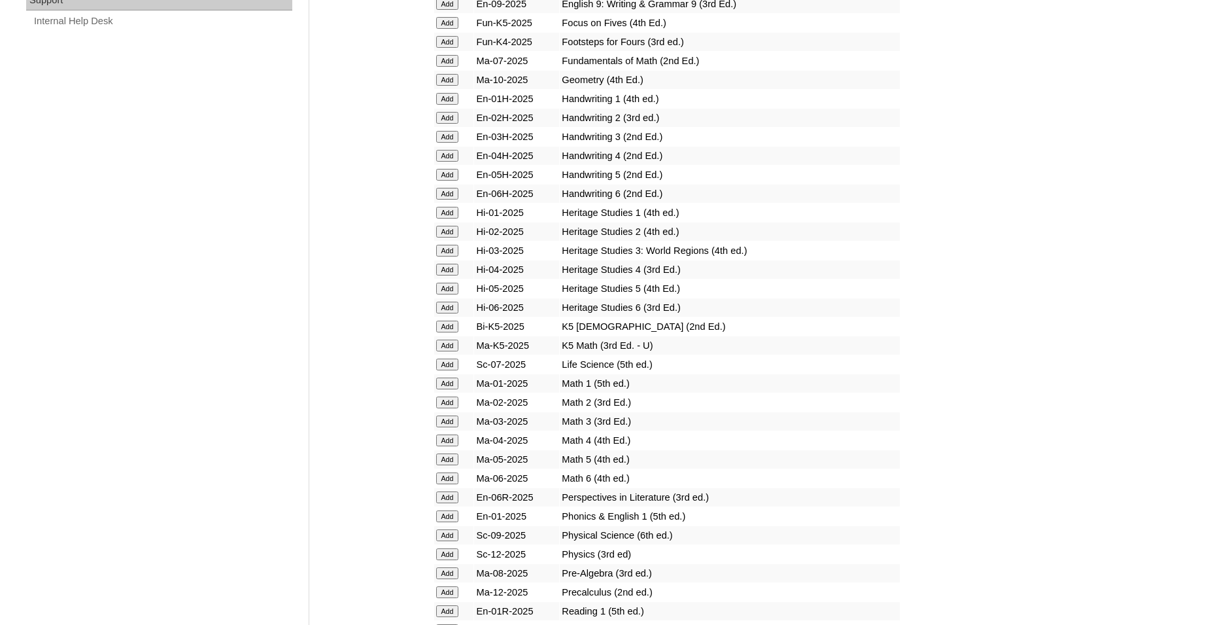
scroll to position [1201, 0]
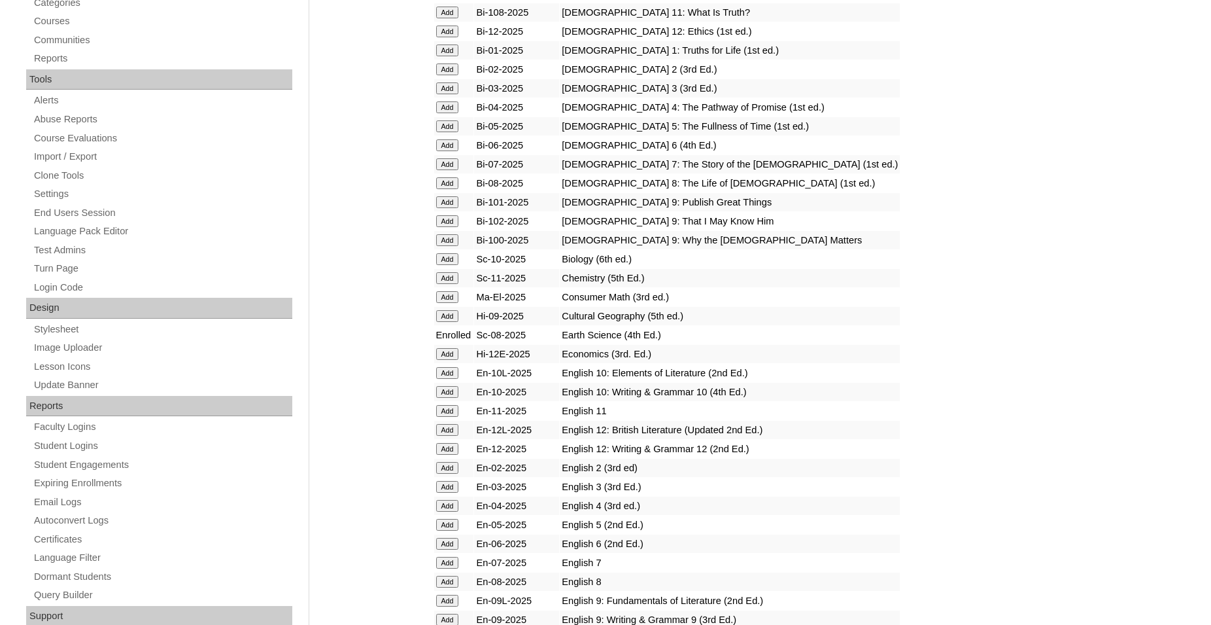
scroll to position [400, 0]
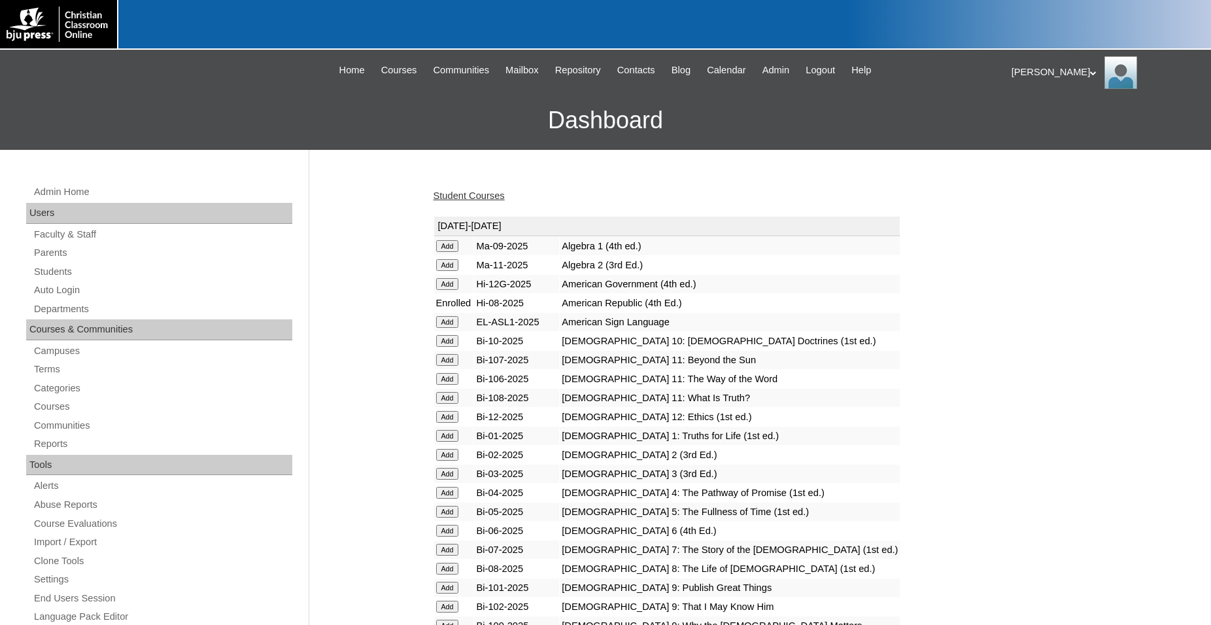
click at [485, 196] on link "Student Courses" at bounding box center [469, 195] width 71 height 10
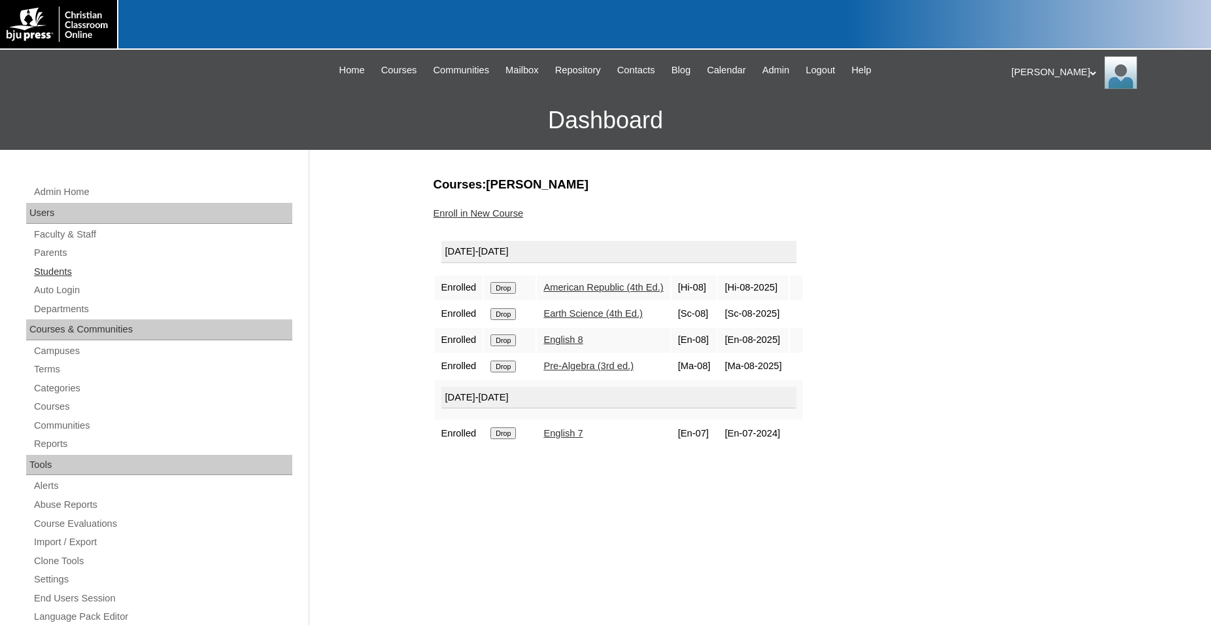
click at [71, 271] on link "Students" at bounding box center [163, 272] width 260 height 16
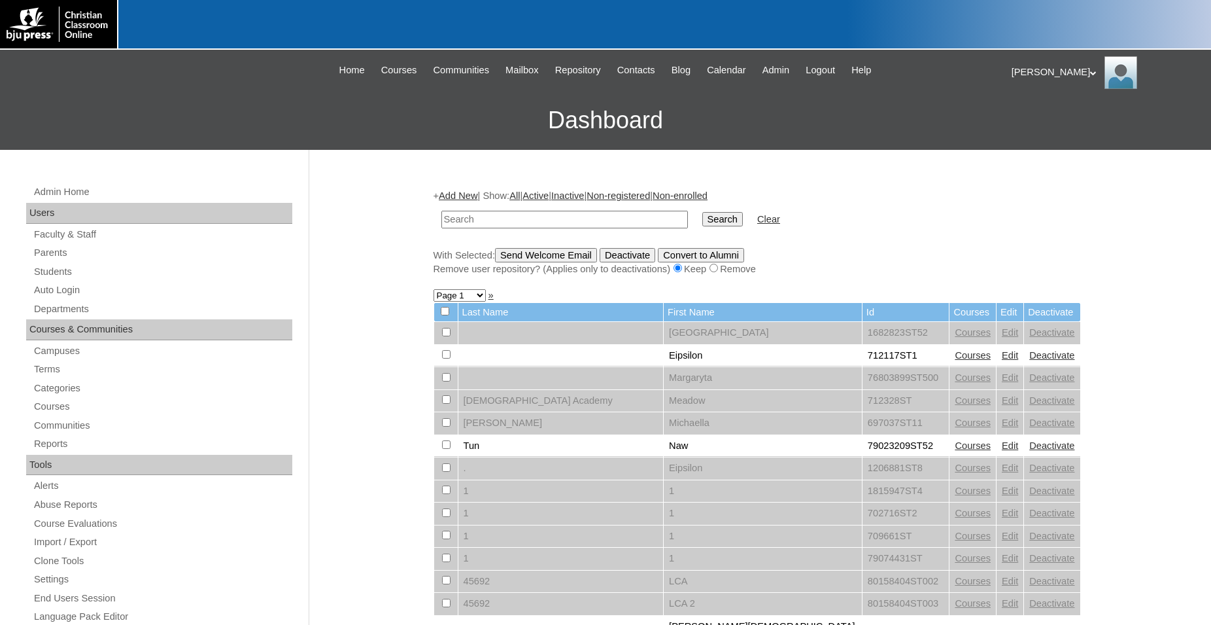
click at [581, 216] on input "text" at bounding box center [565, 220] width 247 height 18
type input "80189220"
click at [703, 212] on input "Search" at bounding box center [723, 219] width 41 height 14
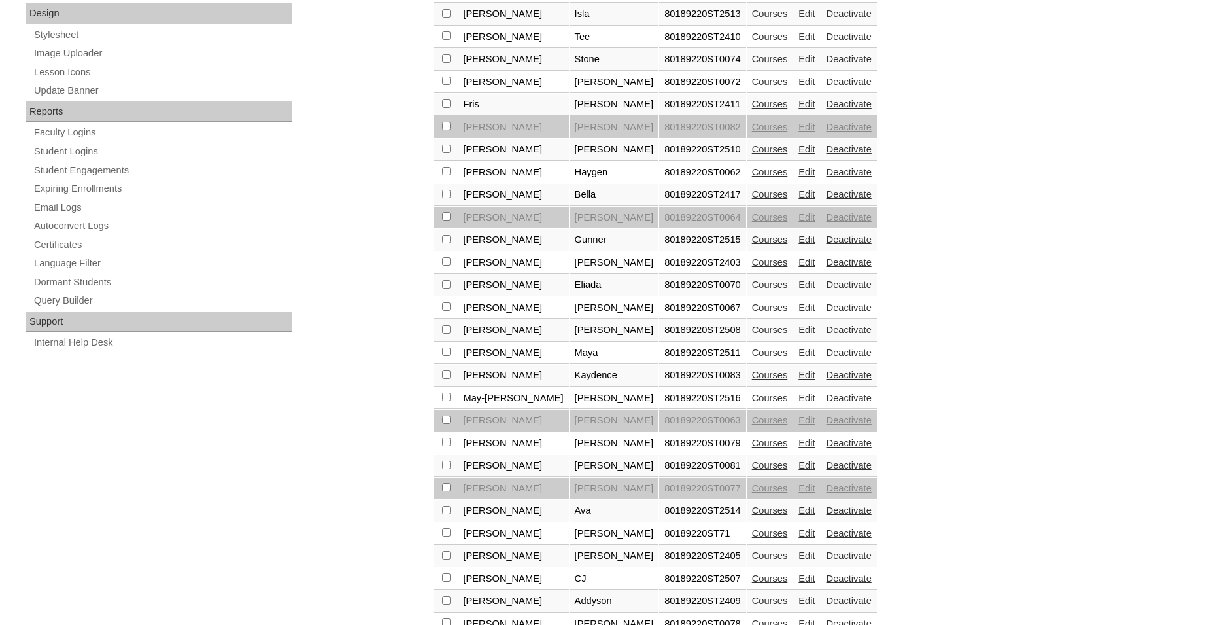
scroll to position [734, 0]
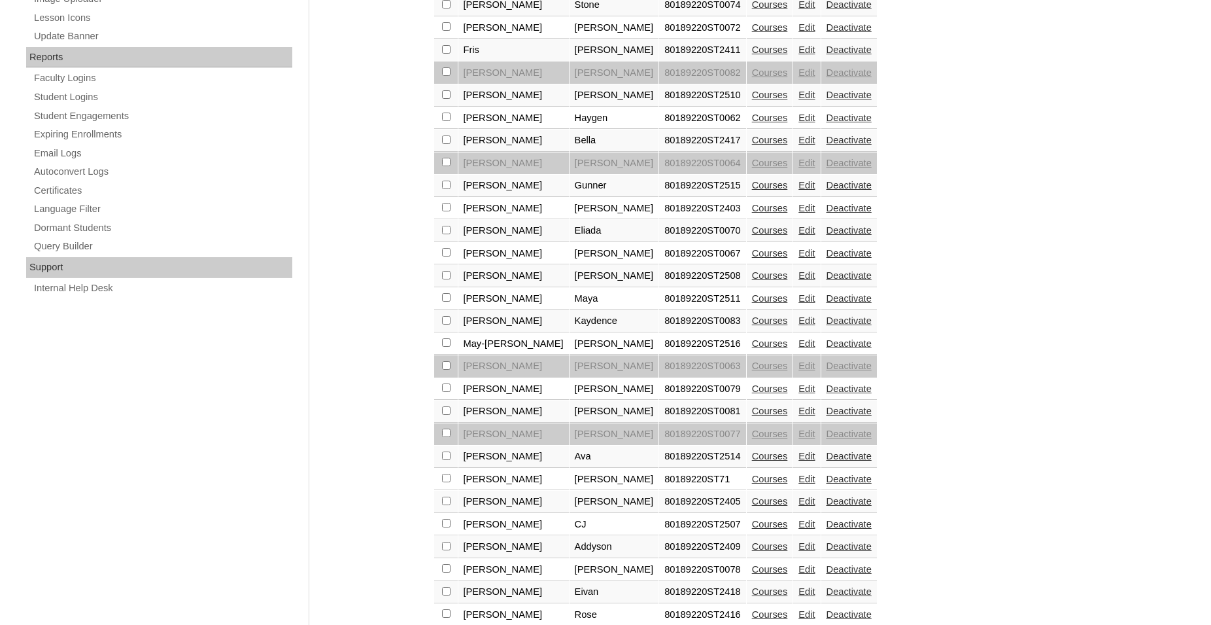
click at [799, 416] on link "Edit" at bounding box center [807, 411] width 16 height 10
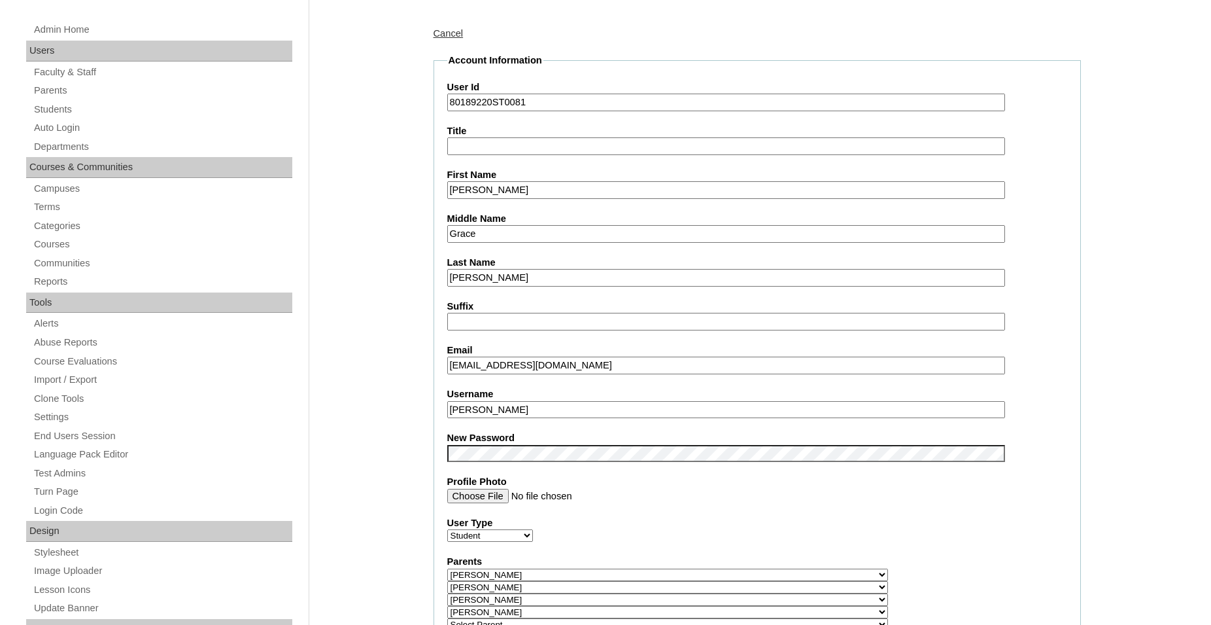
scroll to position [200, 0]
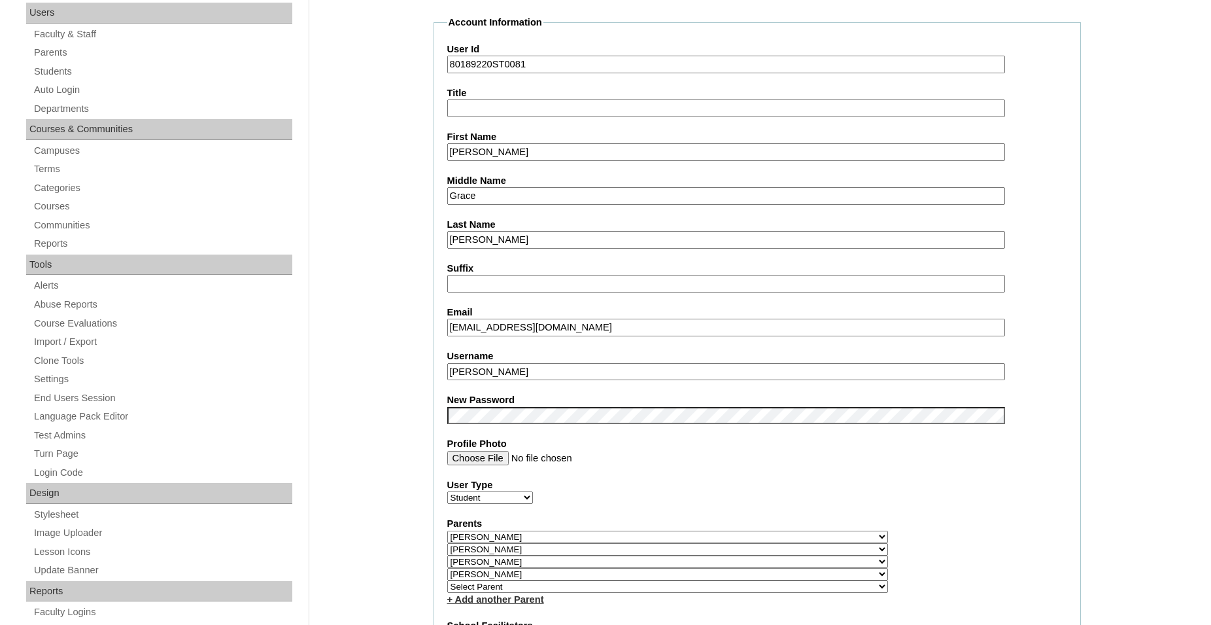
select select "36501"
click option "Select Parent" at bounding box center [0, 0] width 0 height 0
select select "36501"
select select
click option "Select Parent" at bounding box center [0, 0] width 0 height 0
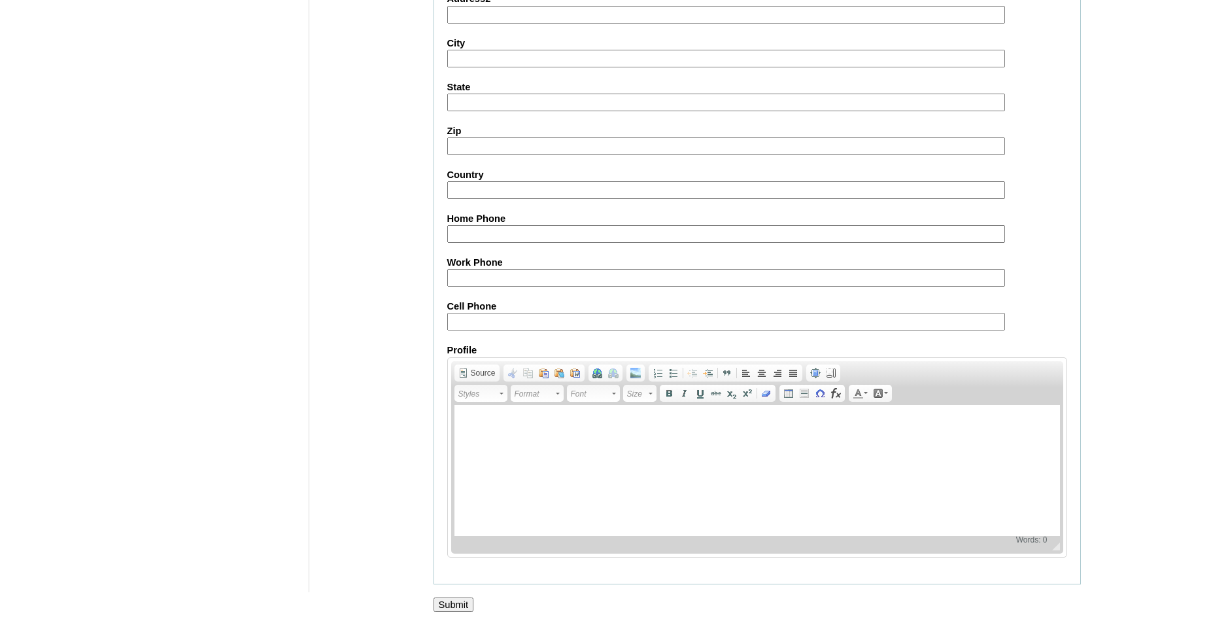
scroll to position [1434, 0]
click at [460, 601] on input "Submit" at bounding box center [454, 604] width 41 height 14
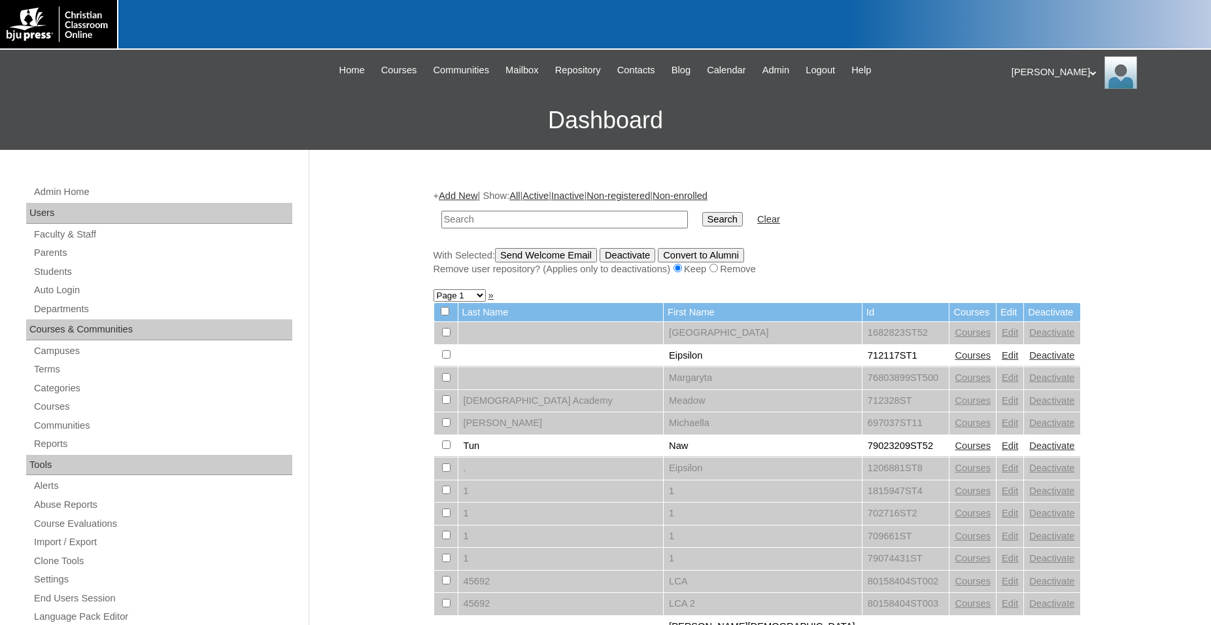
click at [578, 225] on input "text" at bounding box center [565, 220] width 247 height 18
type input "80189220"
click at [703, 212] on input "Search" at bounding box center [723, 219] width 41 height 14
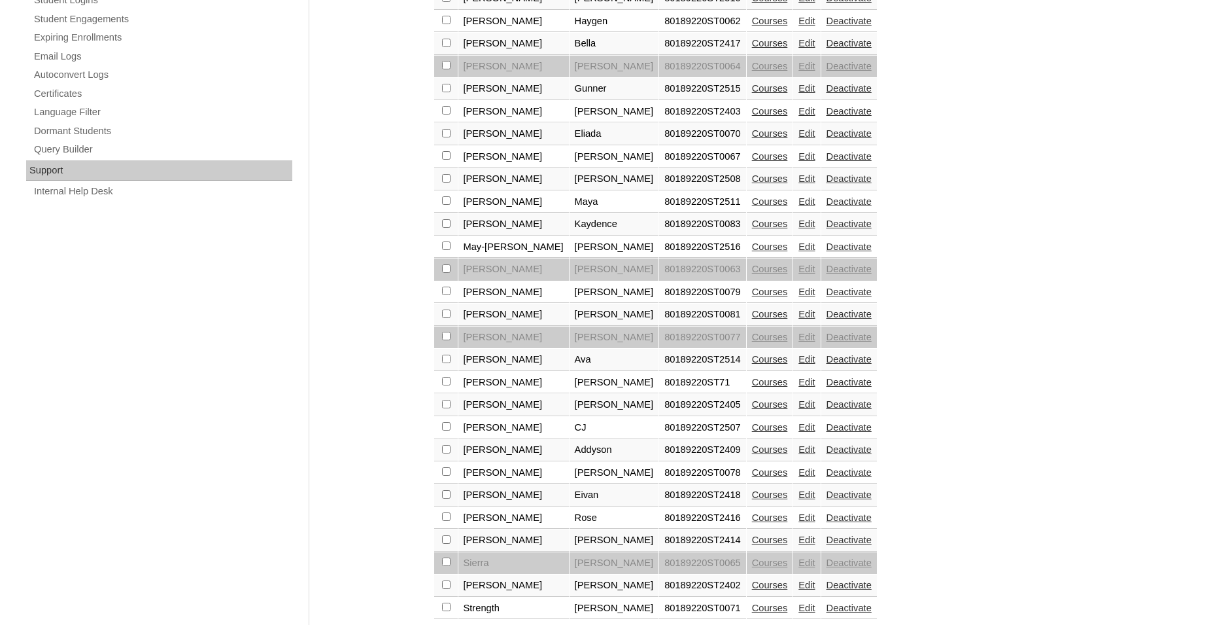
scroll to position [687, 0]
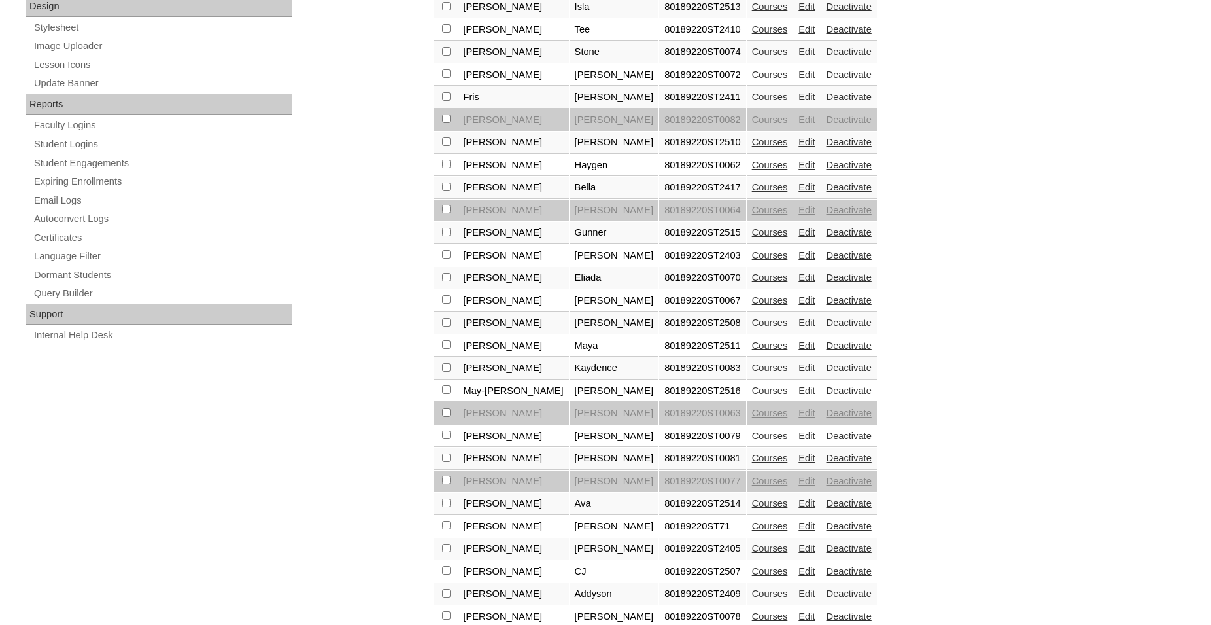
click at [752, 463] on link "Courses" at bounding box center [770, 458] width 36 height 10
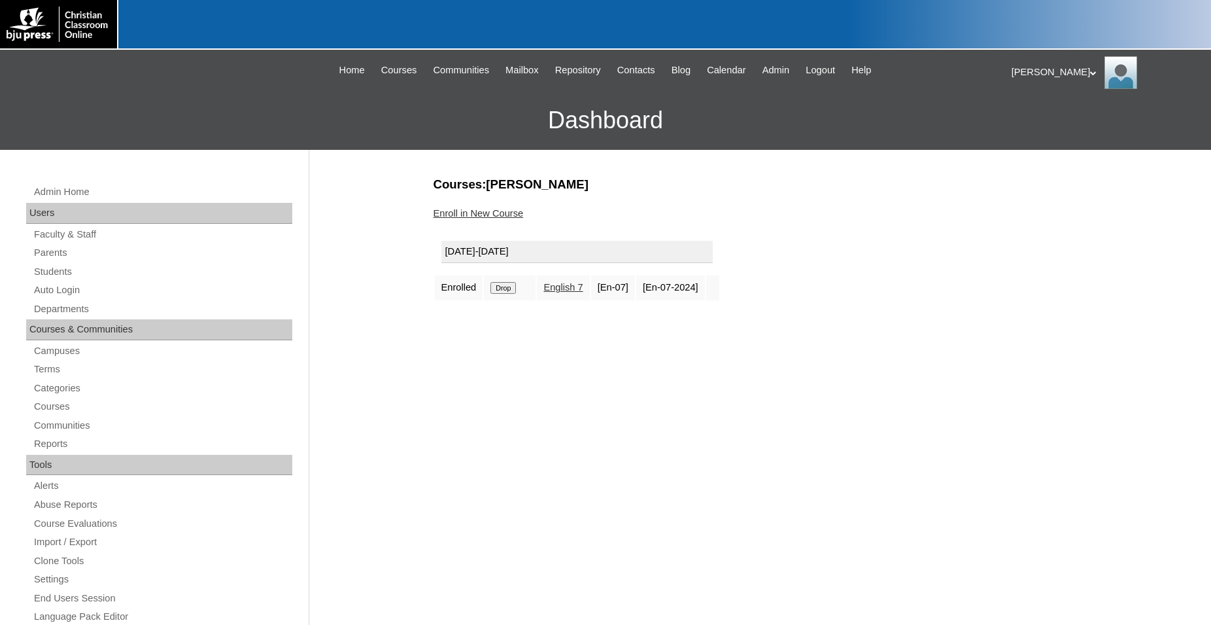
click at [493, 213] on link "Enroll in New Course" at bounding box center [479, 213] width 90 height 10
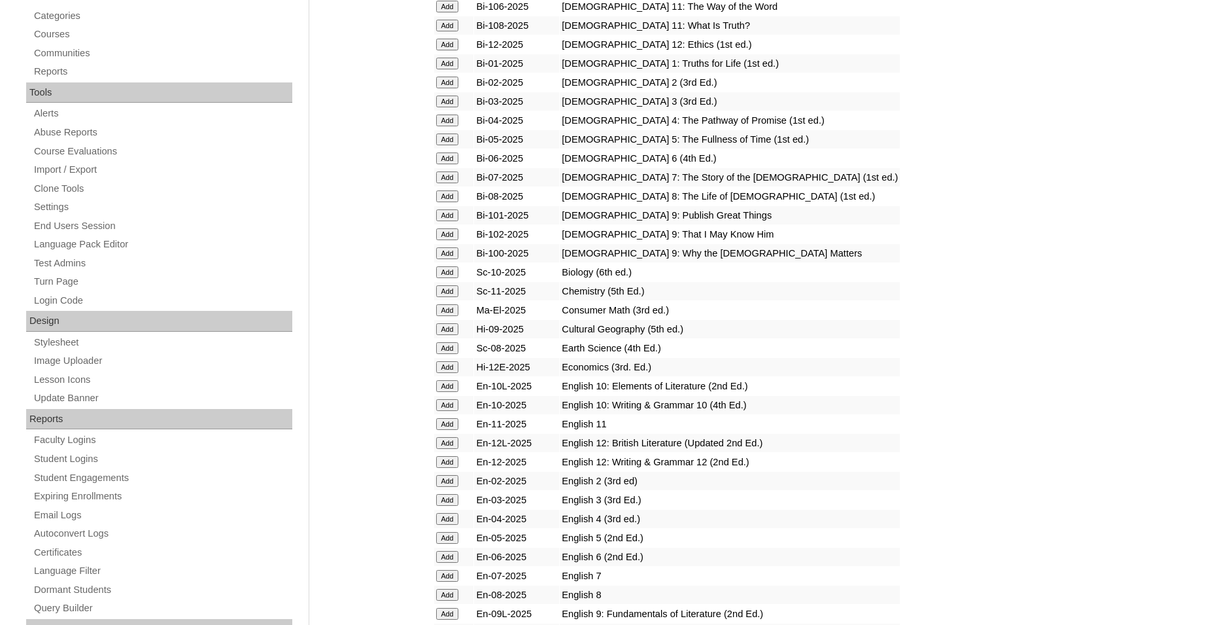
scroll to position [400, 0]
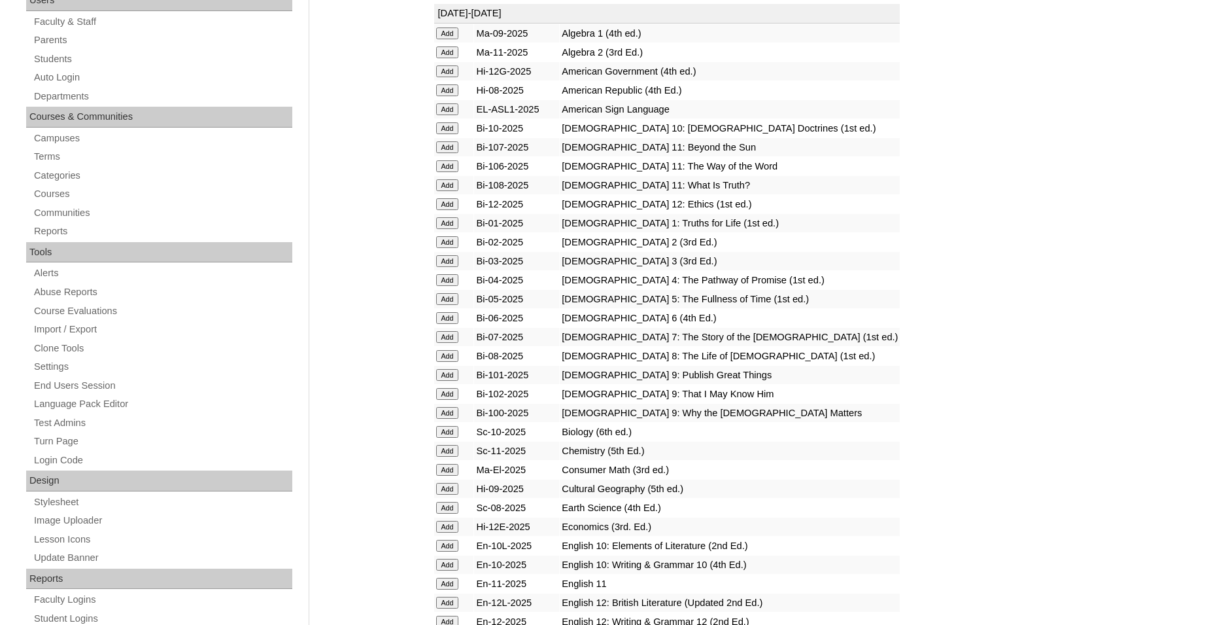
scroll to position [334, 0]
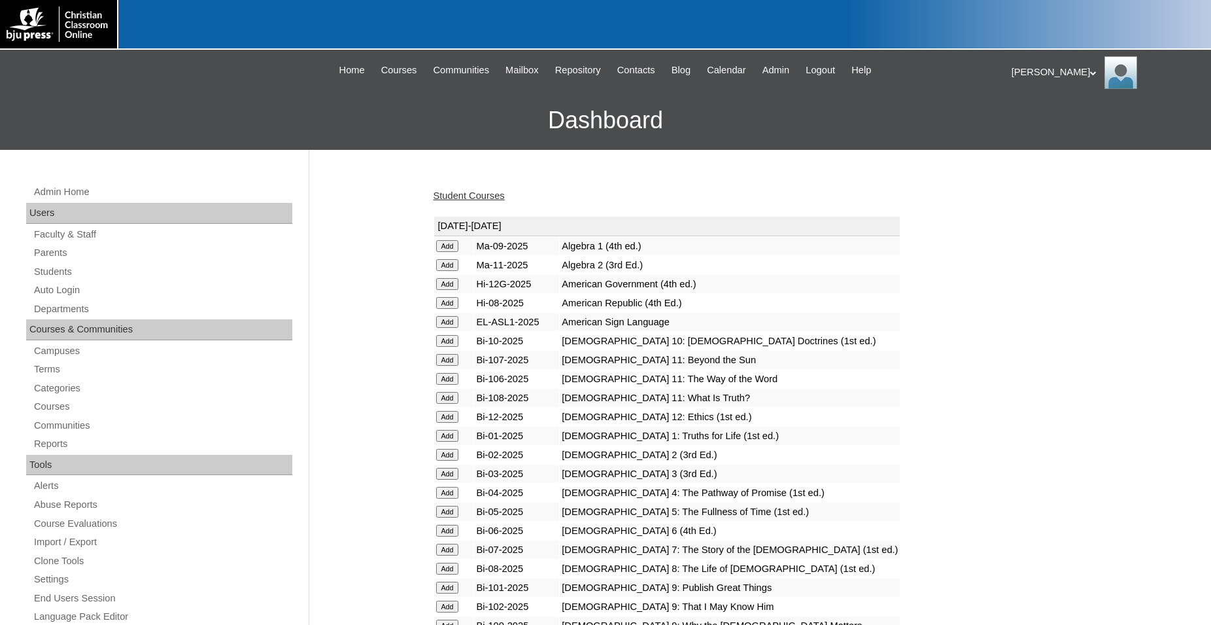
click at [445, 252] on input "Add" at bounding box center [447, 246] width 23 height 12
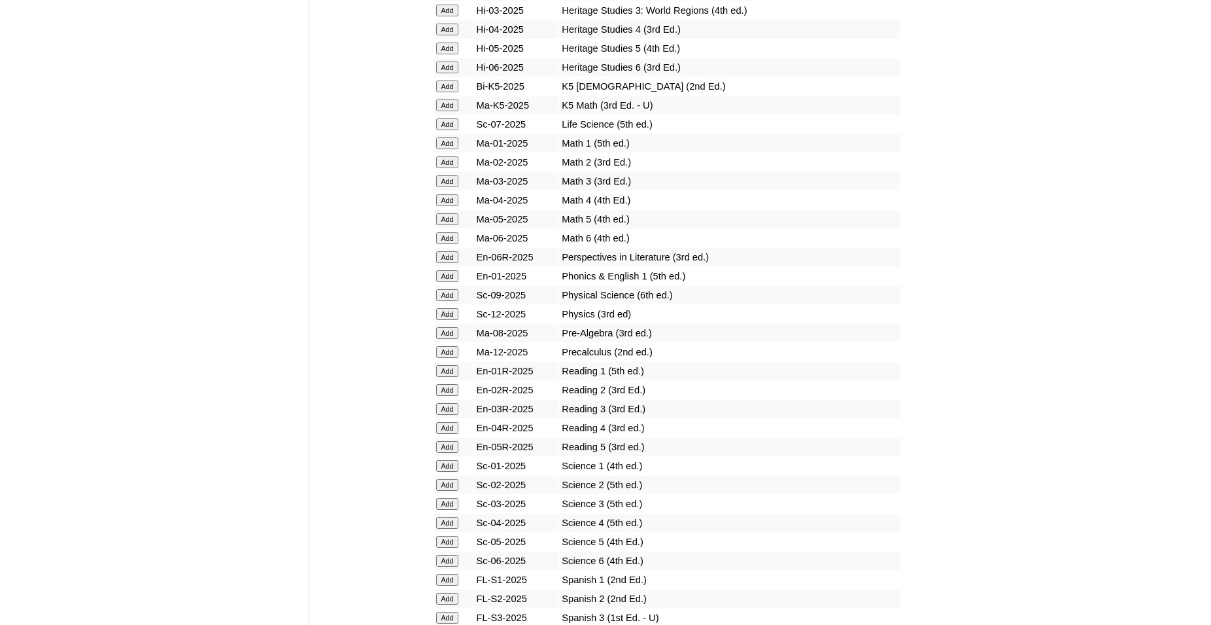
scroll to position [1334, 0]
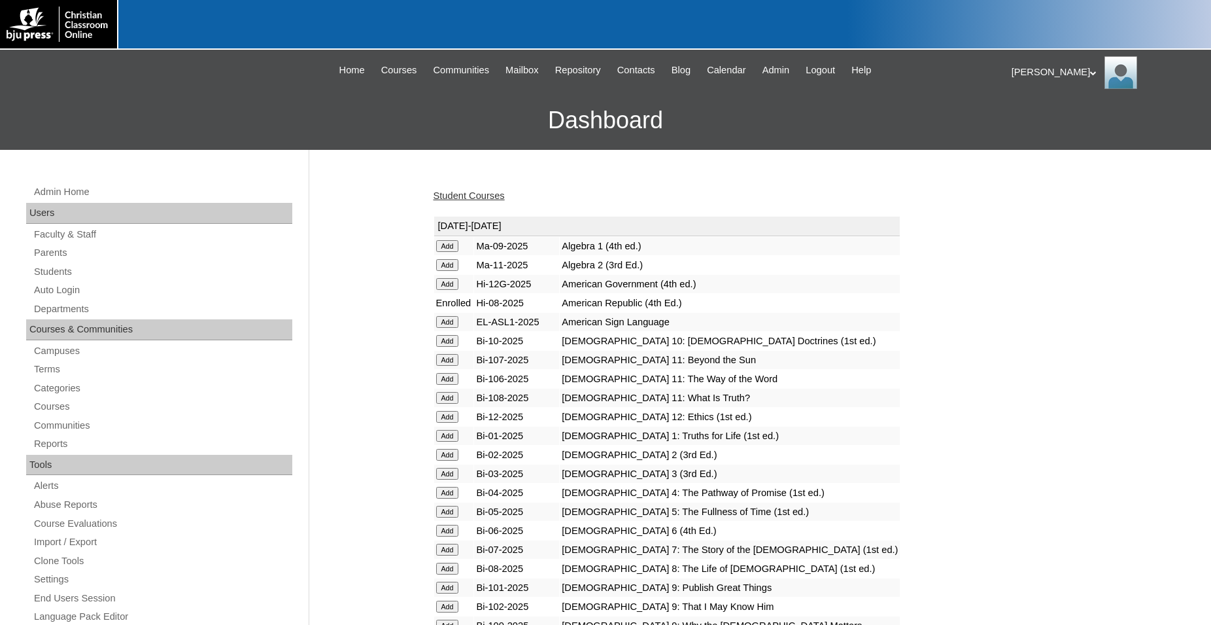
click at [480, 196] on link "Student Courses" at bounding box center [469, 195] width 71 height 10
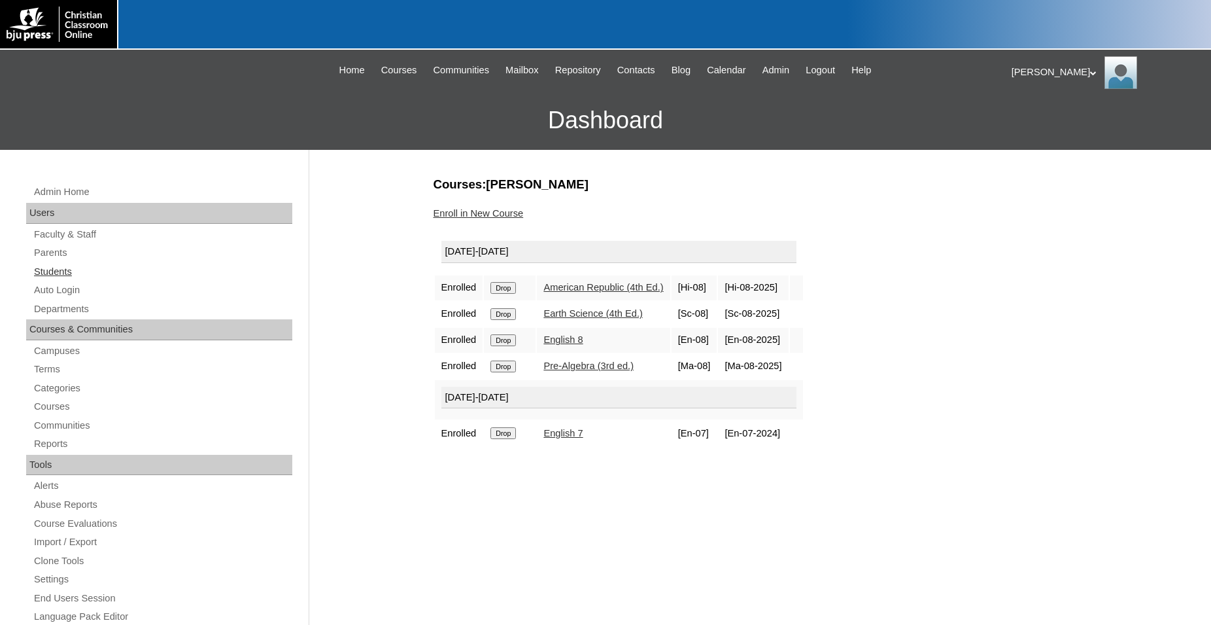
click at [59, 271] on link "Students" at bounding box center [163, 272] width 260 height 16
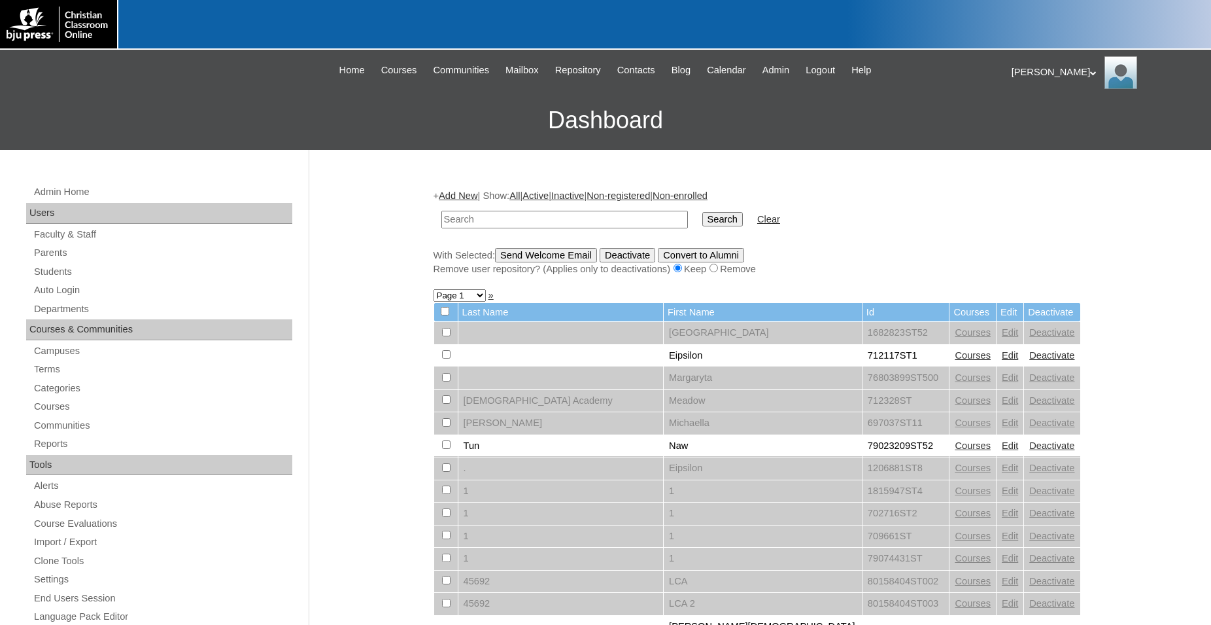
click at [559, 215] on input "text" at bounding box center [565, 220] width 247 height 18
type input "80189220"
click at [703, 212] on input "Search" at bounding box center [723, 219] width 41 height 14
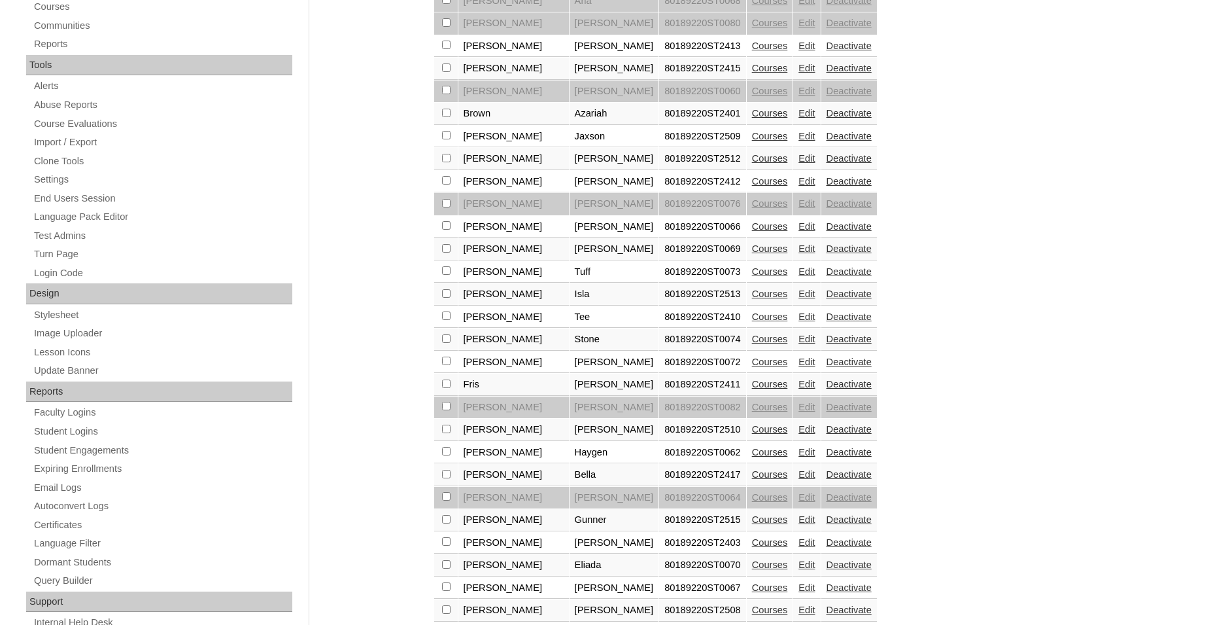
scroll to position [400, 0]
click at [799, 479] on link "Edit" at bounding box center [807, 473] width 16 height 10
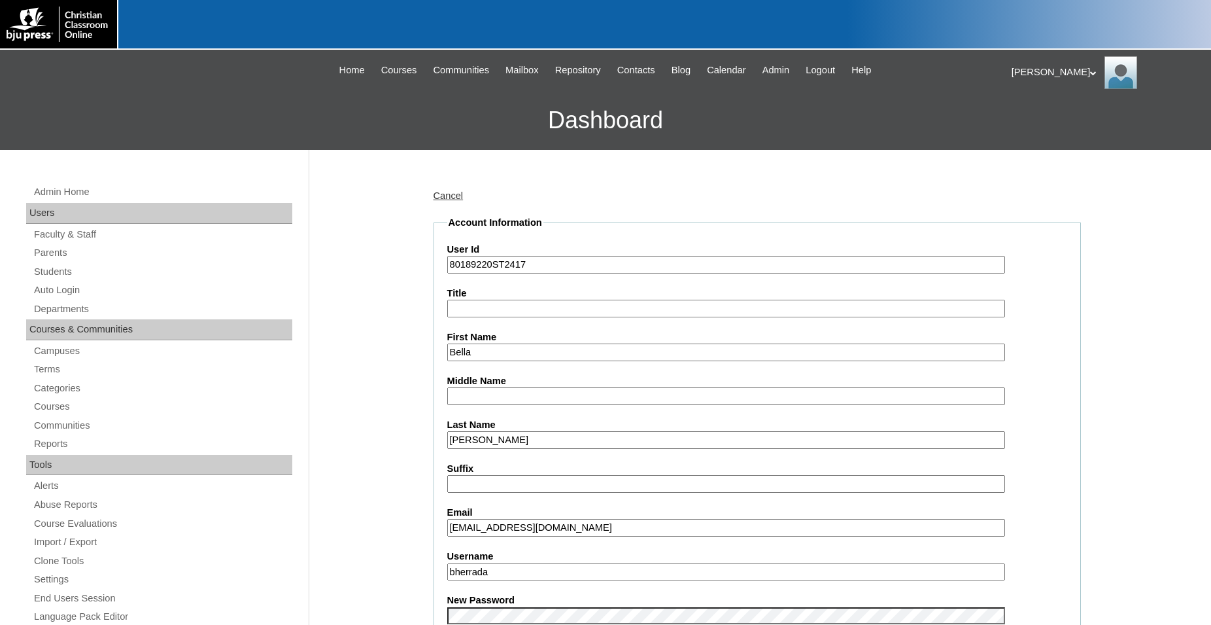
drag, startPoint x: 515, startPoint y: 531, endPoint x: 376, endPoint y: 532, distance: 138.7
type input "william.hoffman@bcc.school"
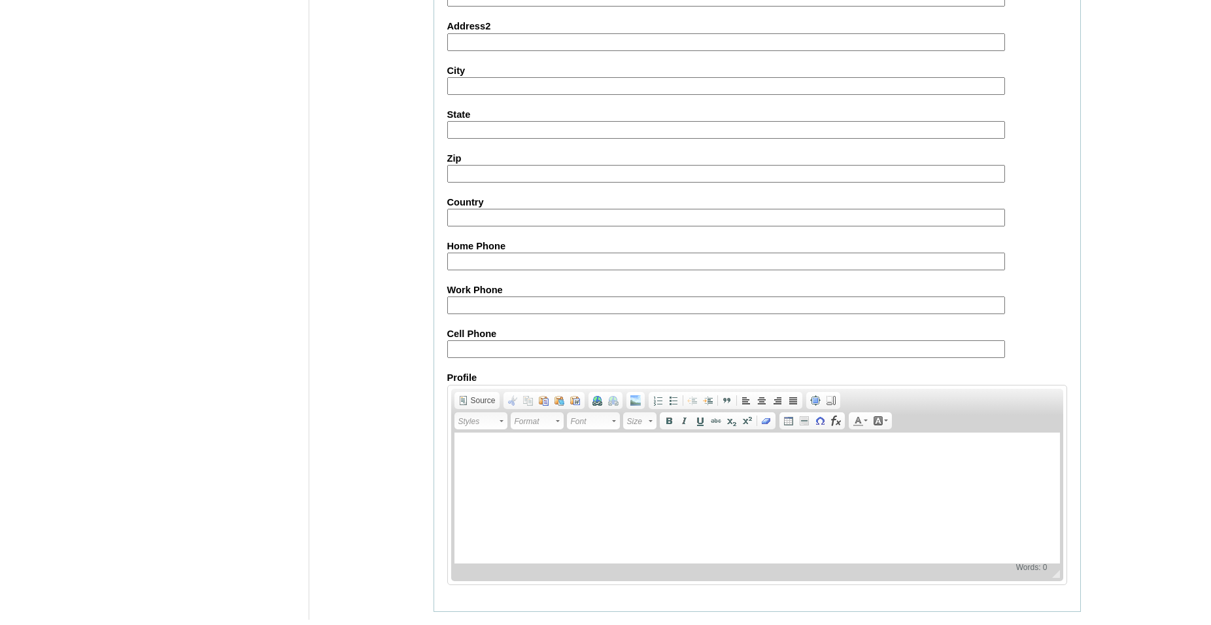
scroll to position [1391, 0]
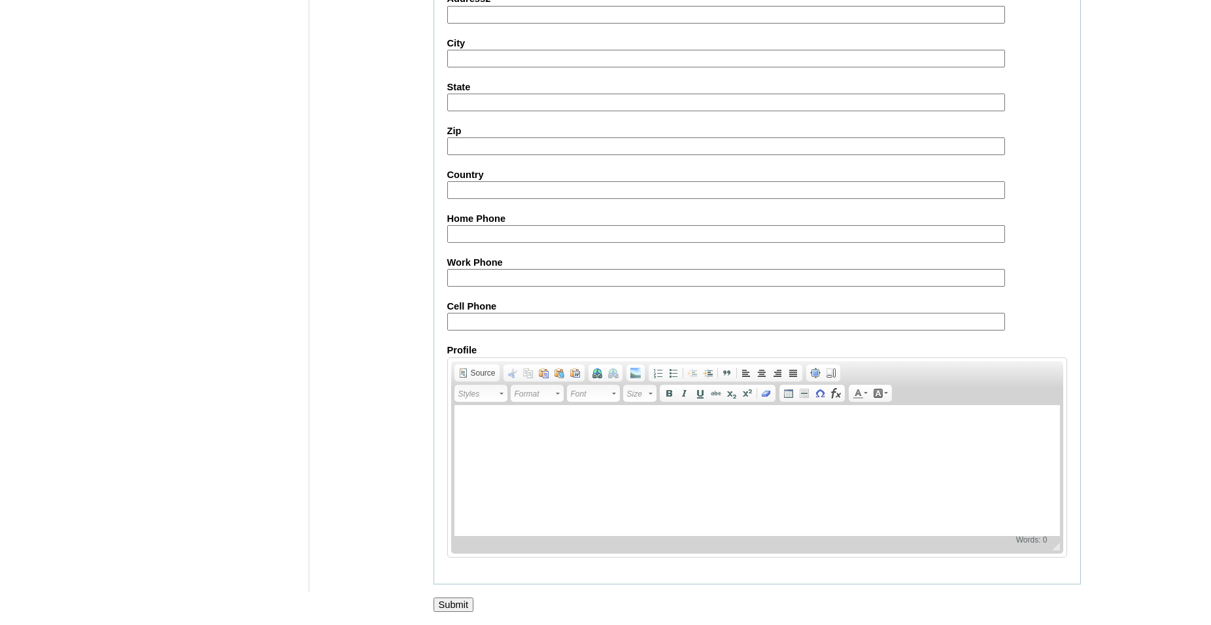
click at [453, 604] on input "Submit" at bounding box center [454, 604] width 41 height 14
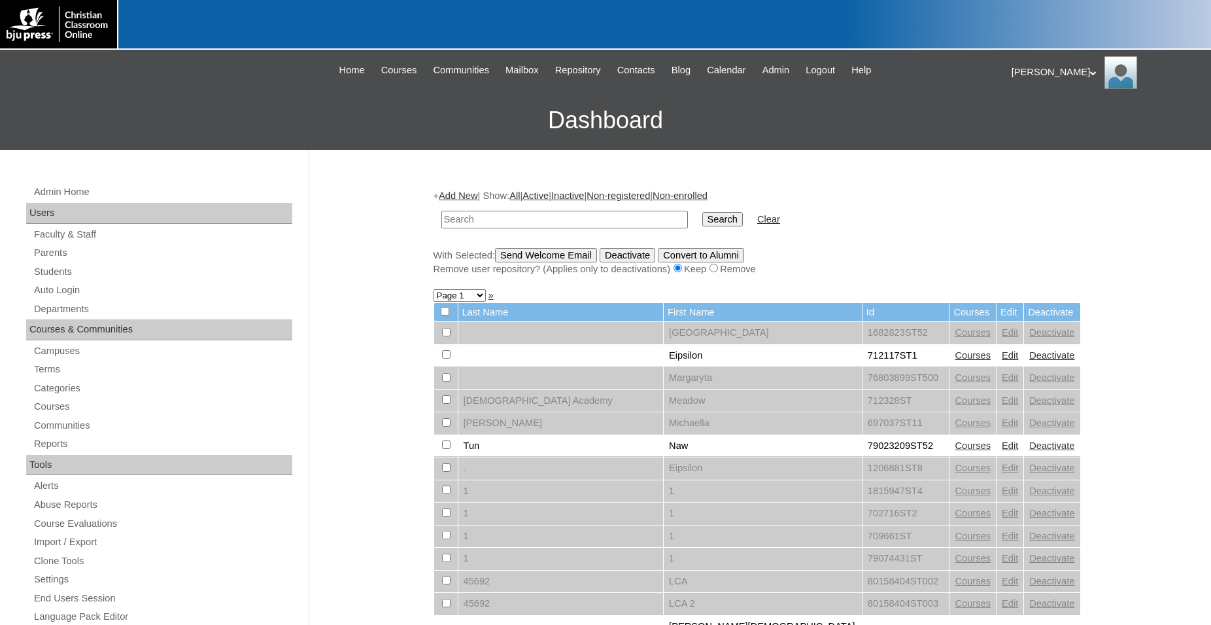
click at [590, 222] on input "text" at bounding box center [565, 220] width 247 height 18
type input "80189220"
click at [703, 212] on input "Search" at bounding box center [723, 219] width 41 height 14
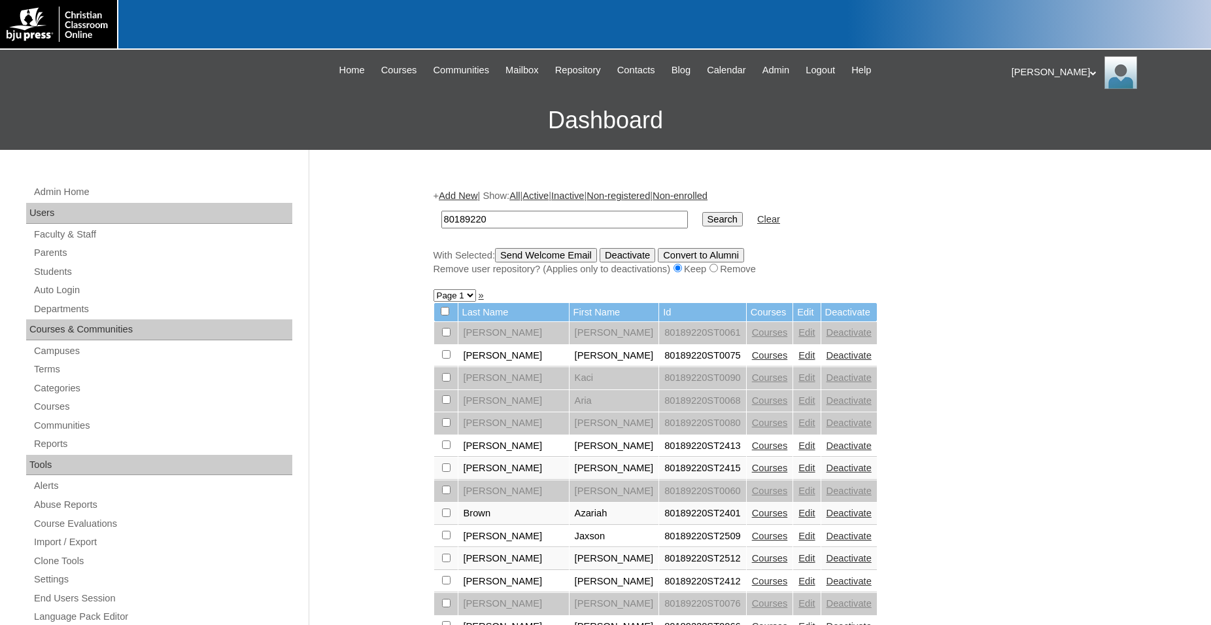
scroll to position [334, 0]
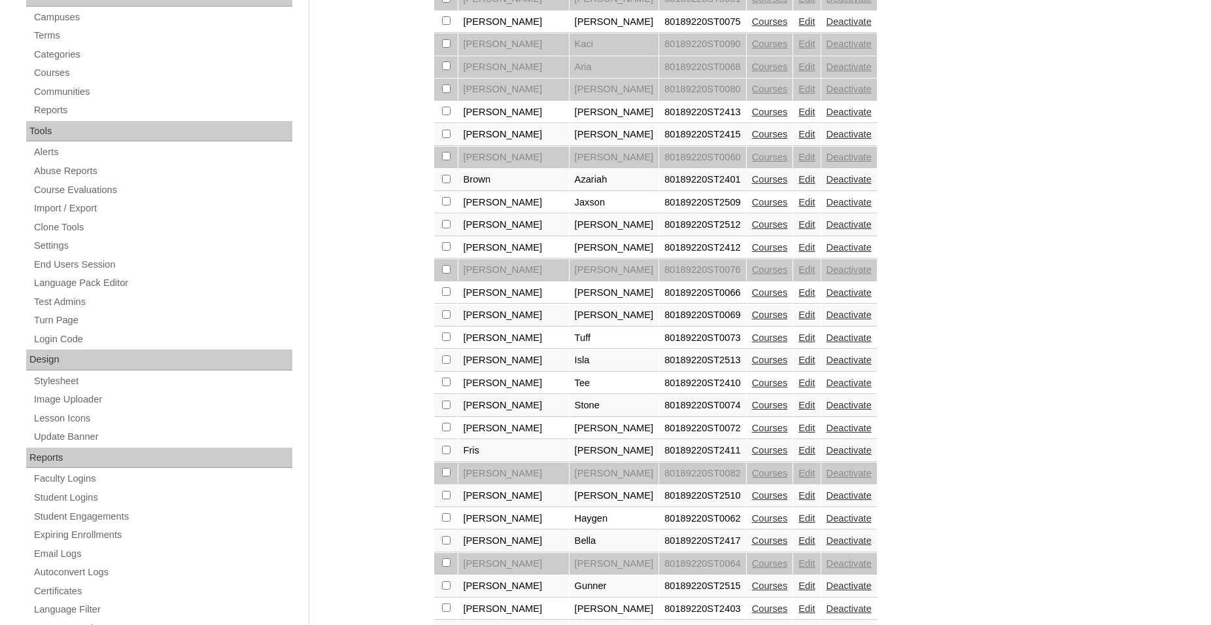
click at [752, 546] on link "Courses" at bounding box center [770, 540] width 36 height 10
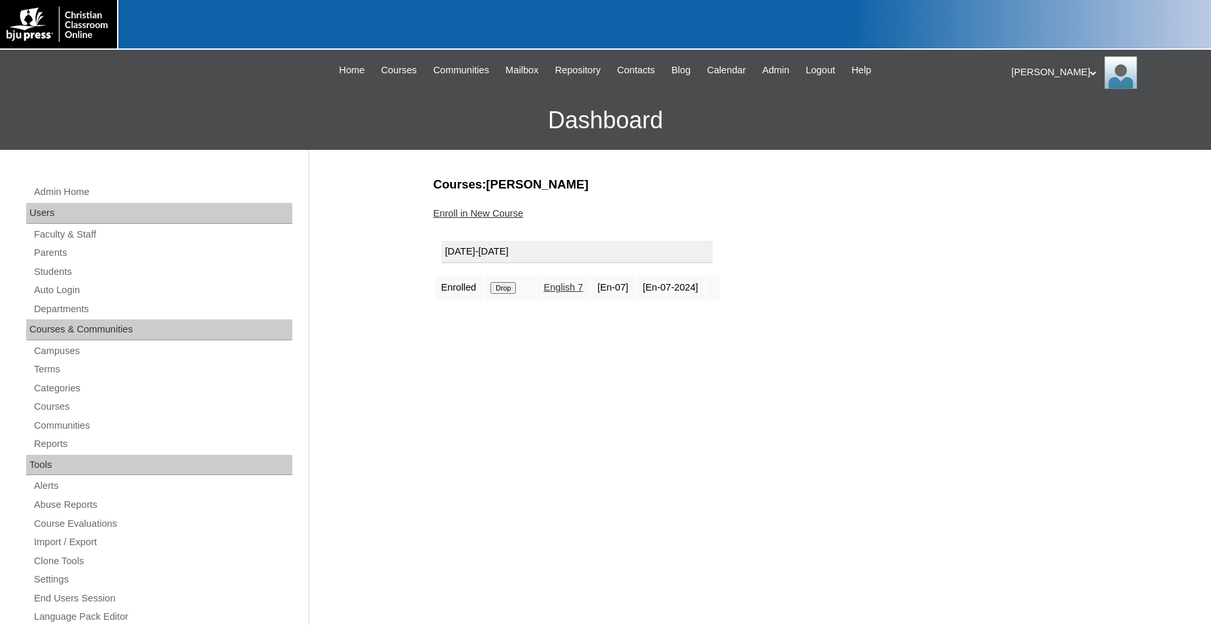
click at [481, 215] on link "Enroll in New Course" at bounding box center [479, 213] width 90 height 10
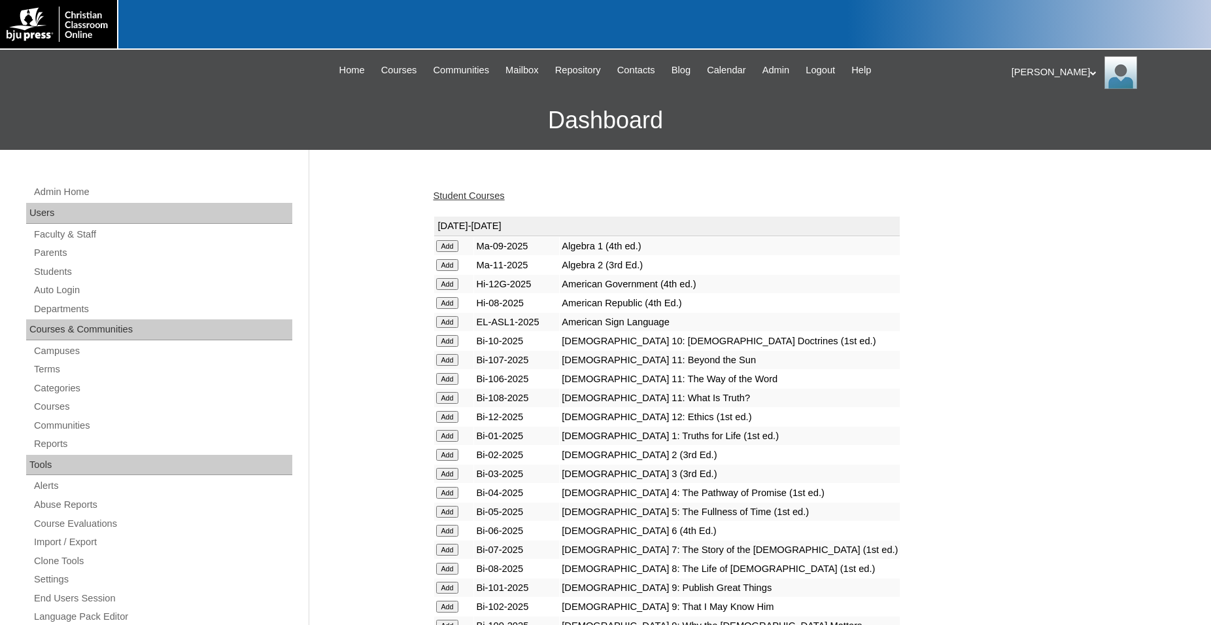
click at [445, 252] on input "Add" at bounding box center [447, 246] width 23 height 12
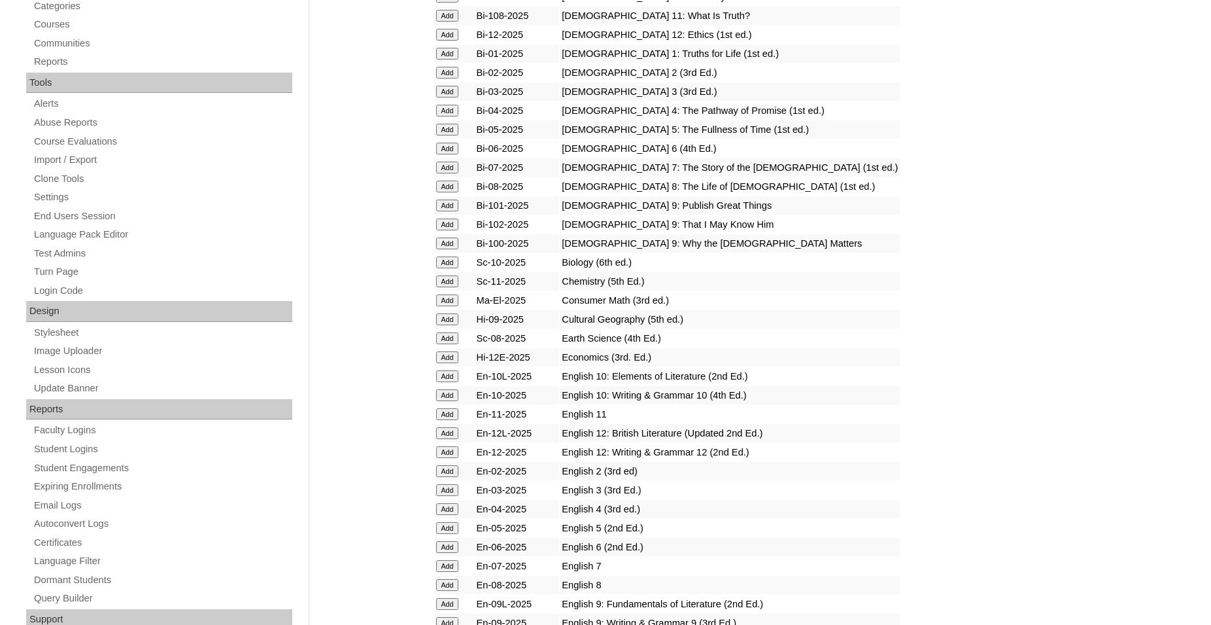
scroll to position [400, 0]
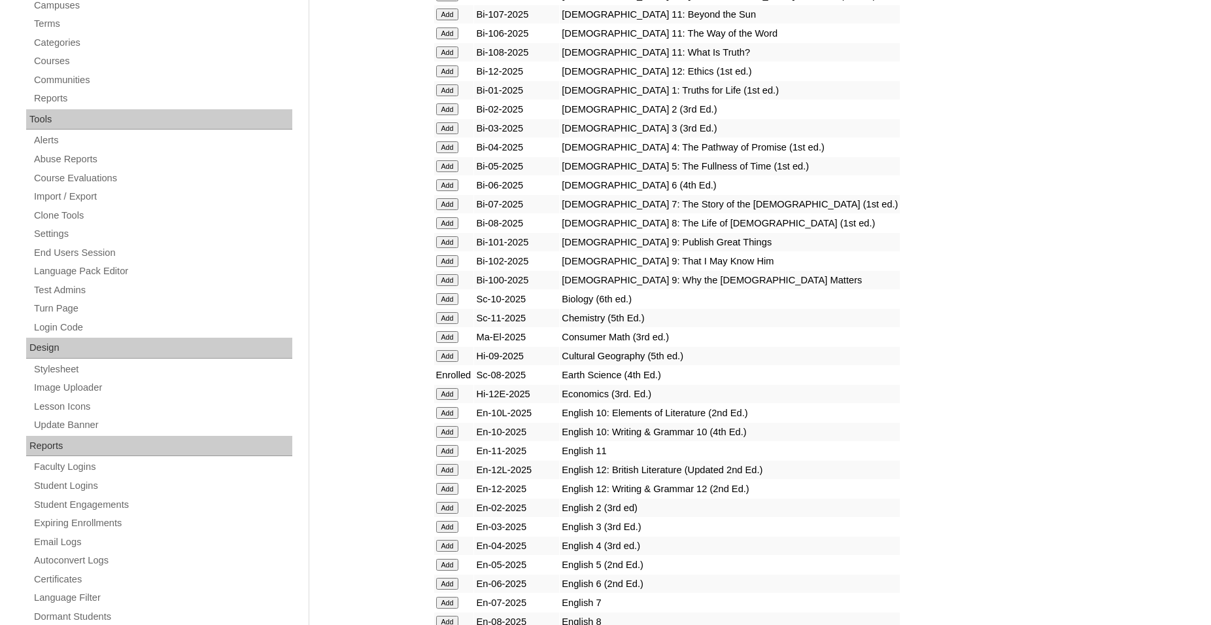
scroll to position [400, 0]
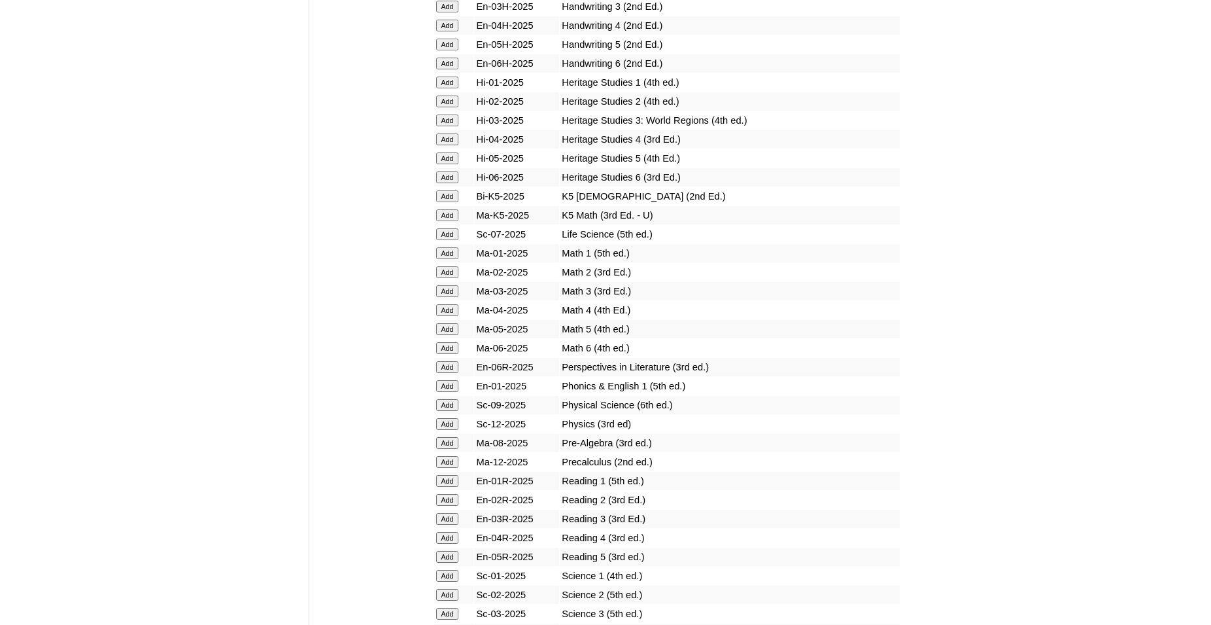
scroll to position [1134, 0]
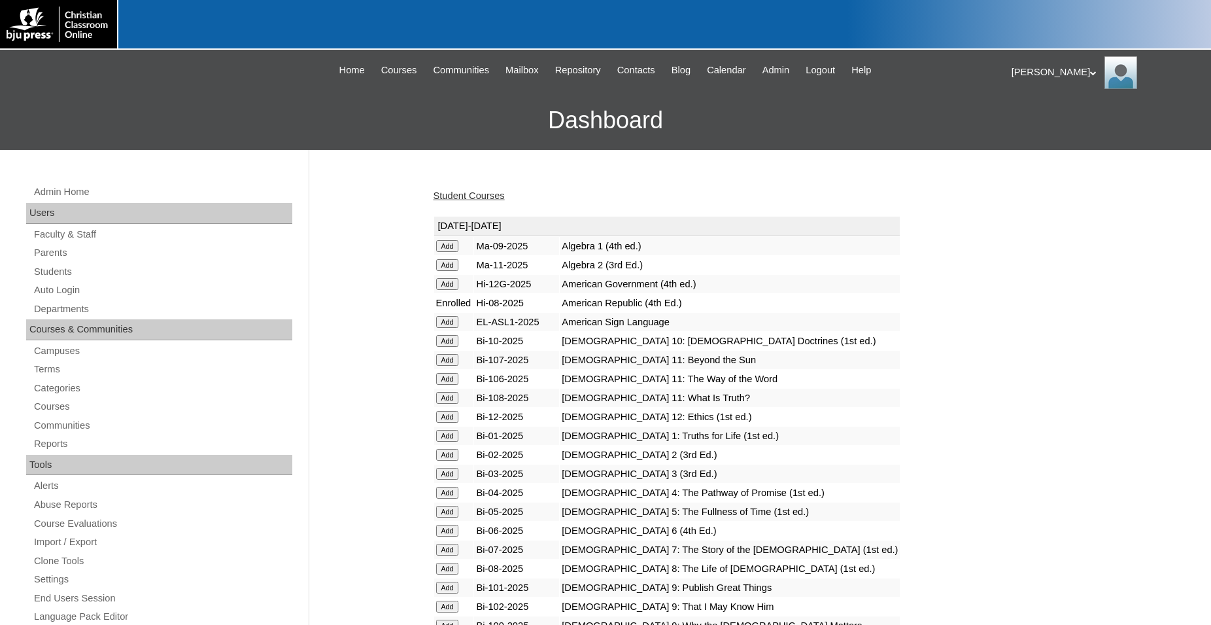
click at [485, 198] on link "Student Courses" at bounding box center [469, 195] width 71 height 10
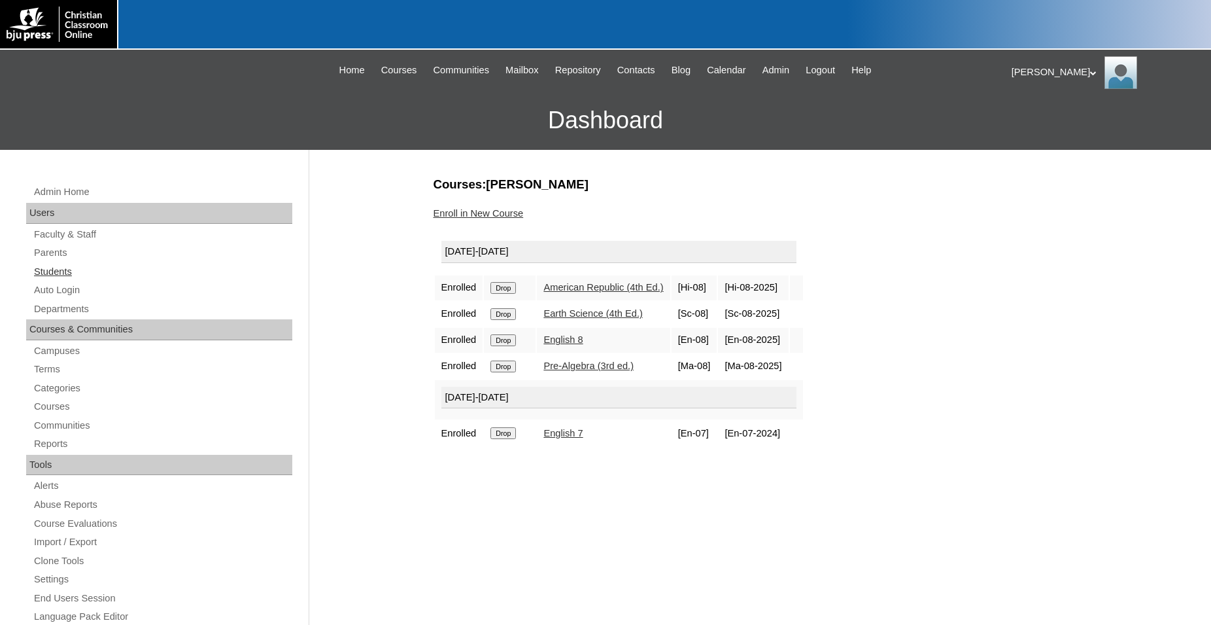
click at [62, 273] on link "Students" at bounding box center [163, 272] width 260 height 16
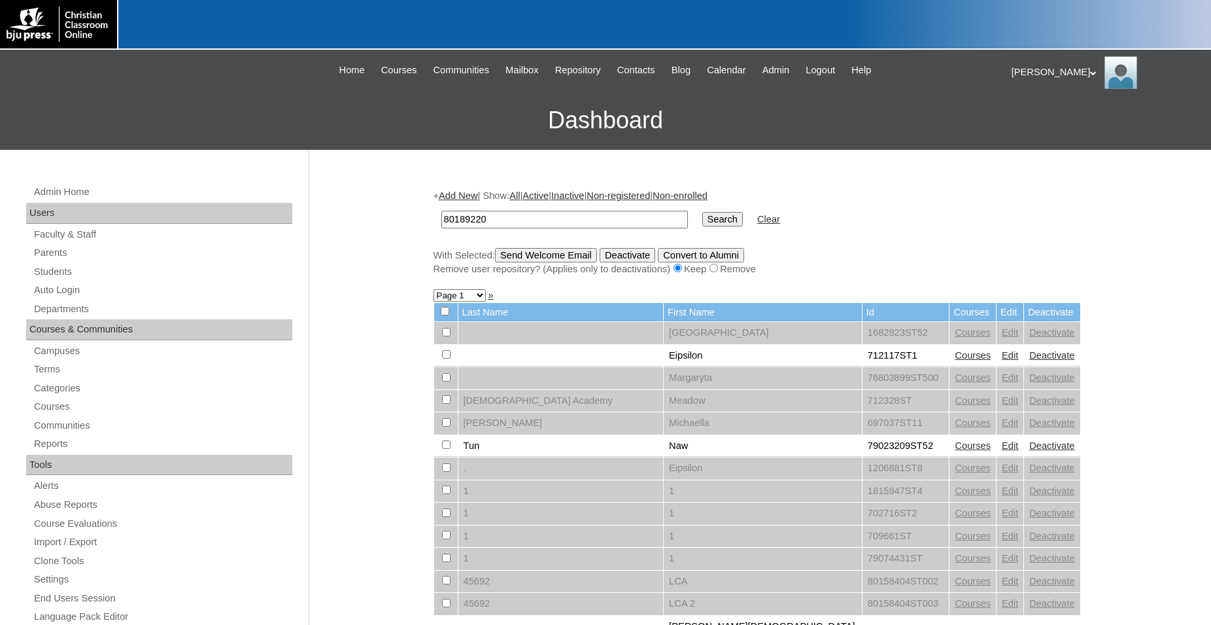
type input "80189220"
click at [703, 212] on input "Search" at bounding box center [723, 219] width 41 height 14
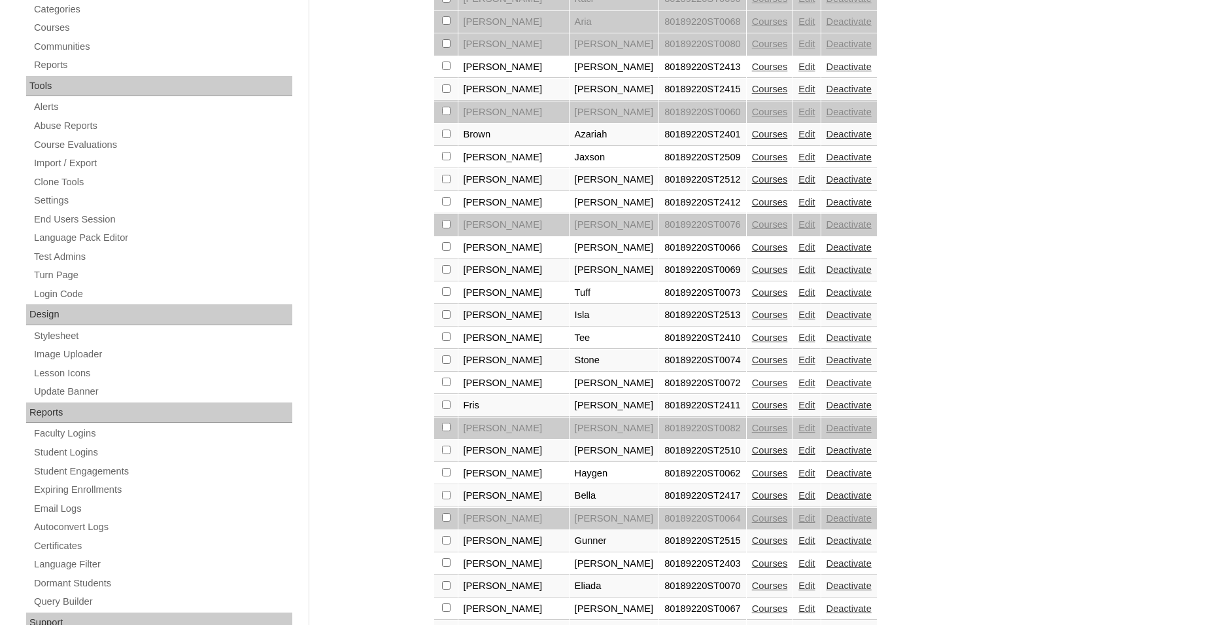
scroll to position [534, 0]
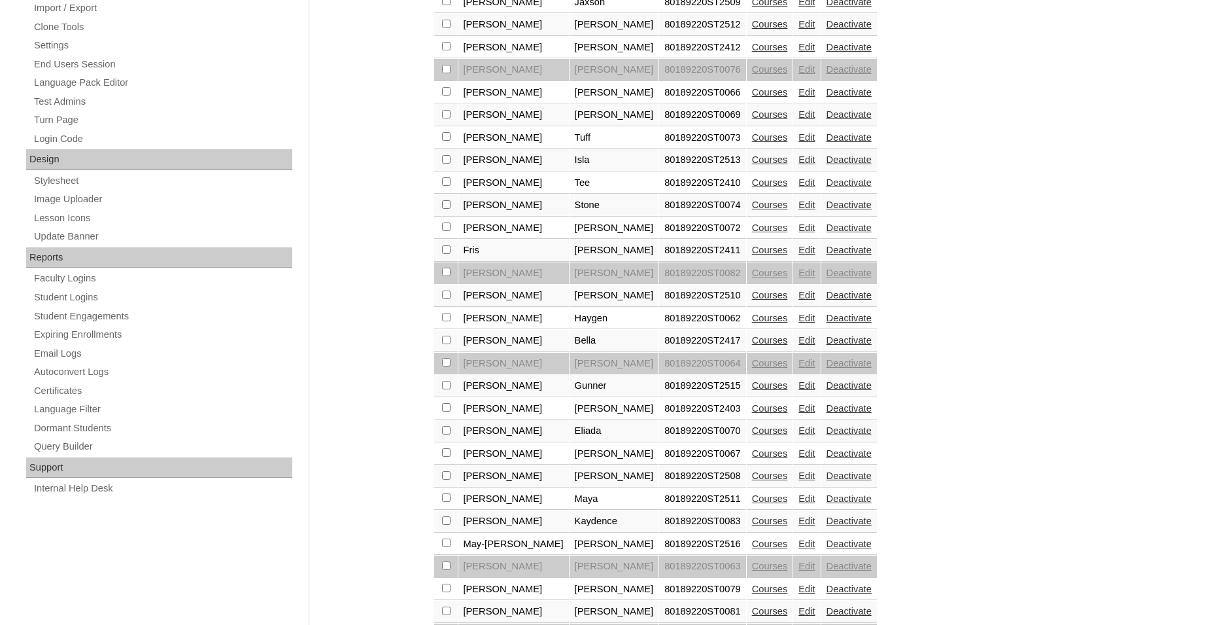
click at [799, 526] on link "Edit" at bounding box center [807, 520] width 16 height 10
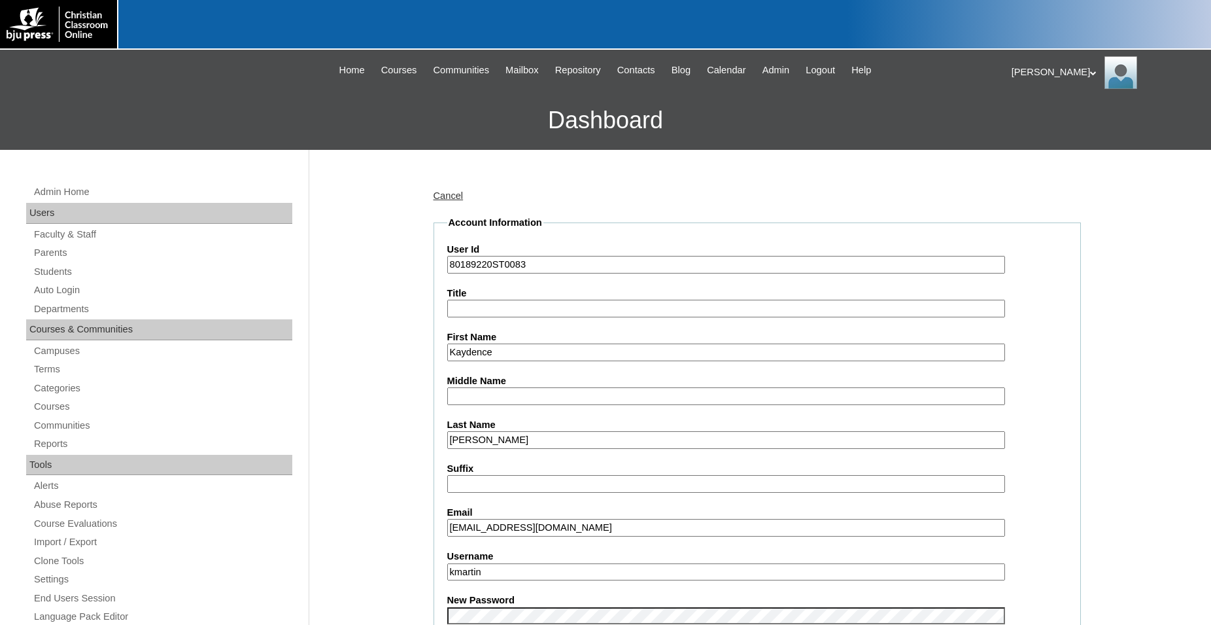
scroll to position [67, 0]
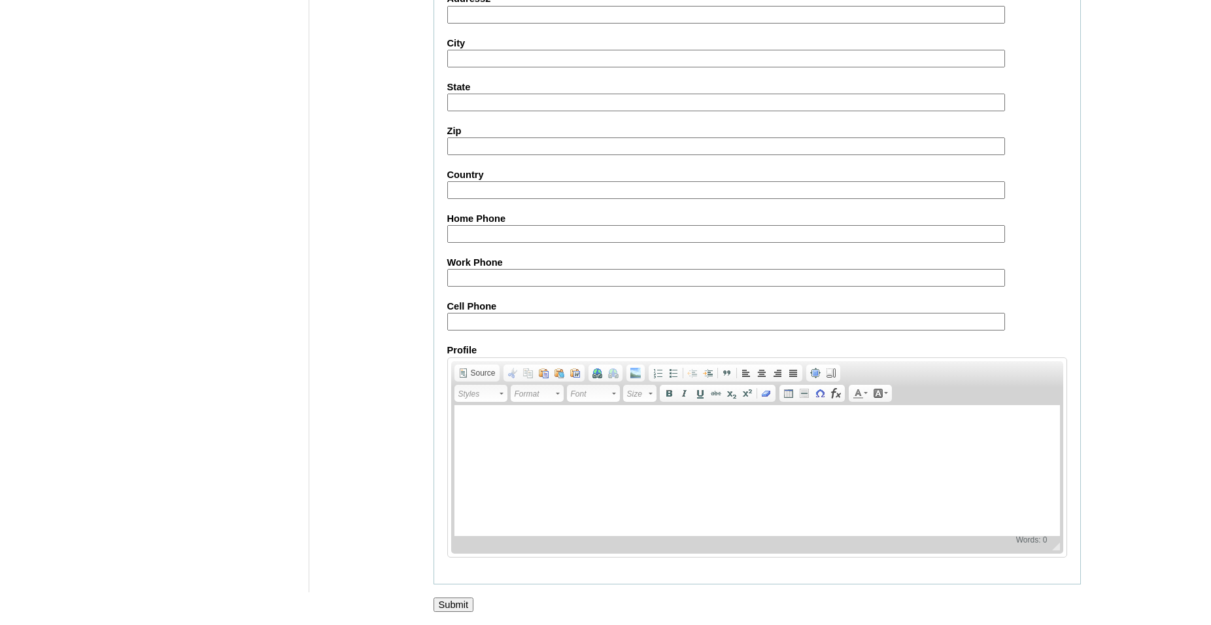
drag, startPoint x: 1221, startPoint y: 94, endPoint x: 512, endPoint y: 107, distance: 709.2
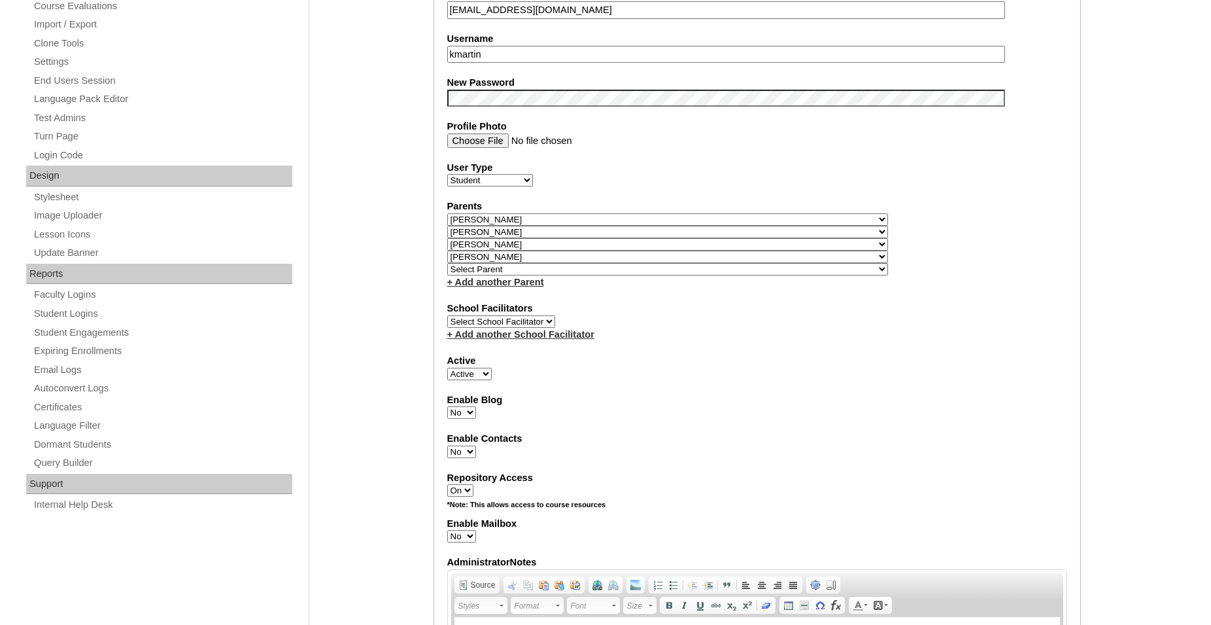
scroll to position [501, 0]
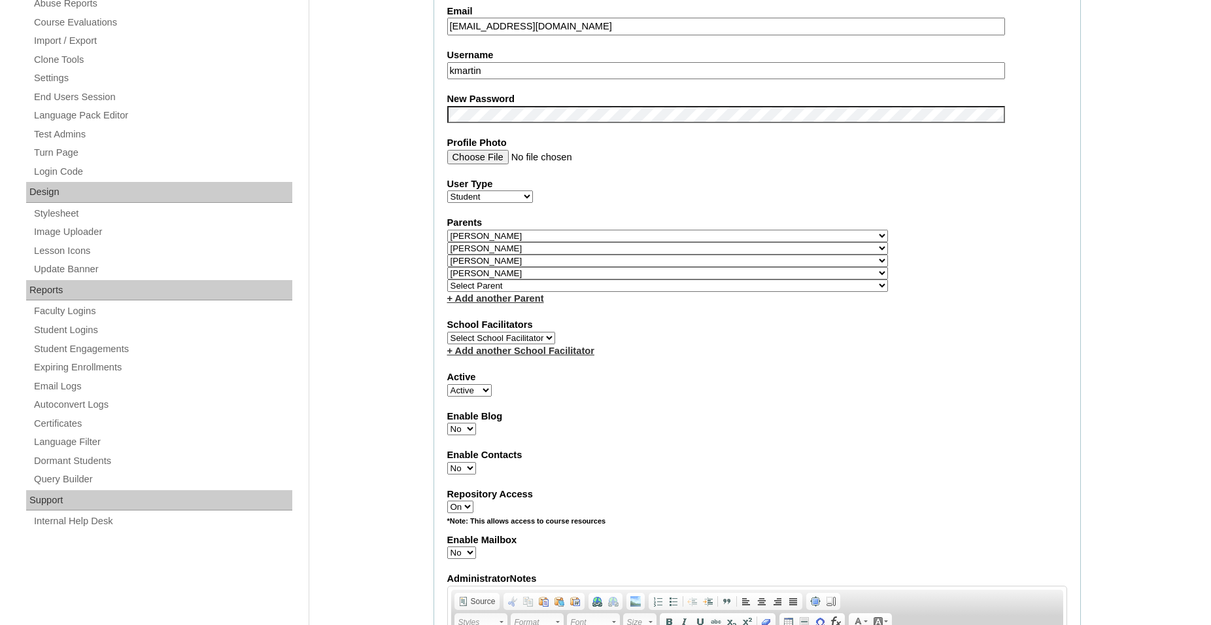
select select "36501"
select select
click option "Select Parent" at bounding box center [0, 0] width 0 height 0
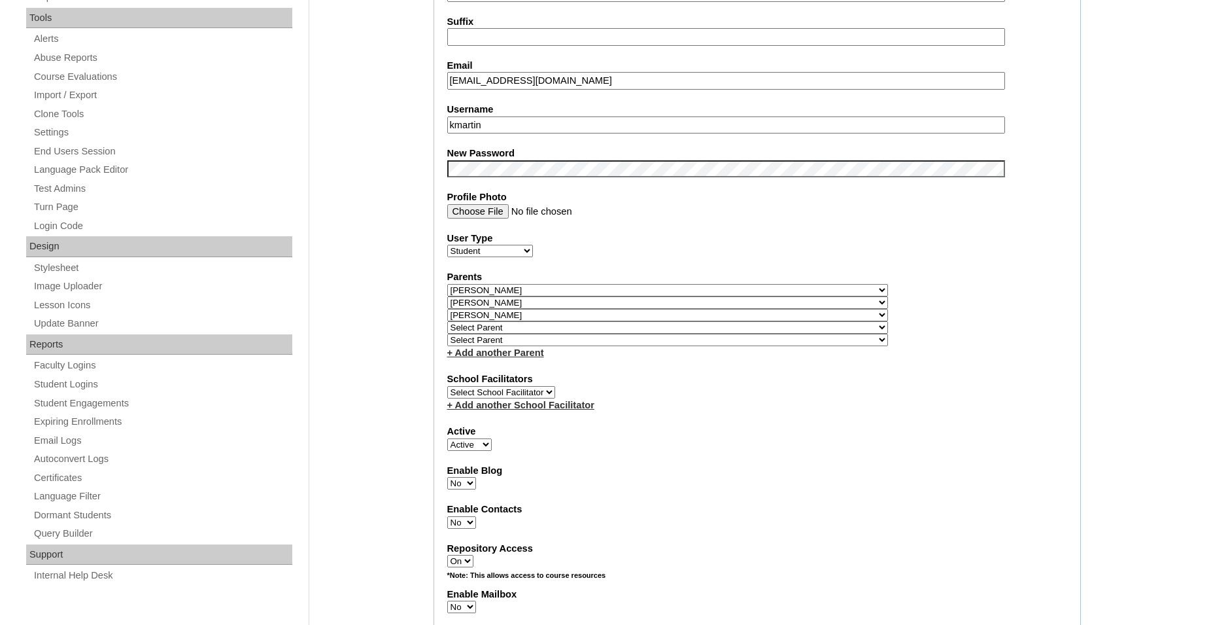
drag, startPoint x: 576, startPoint y: 78, endPoint x: 396, endPoint y: 77, distance: 179.9
click at [447, 77] on input "marinewife1989@hotmail.com" at bounding box center [726, 81] width 558 height 18
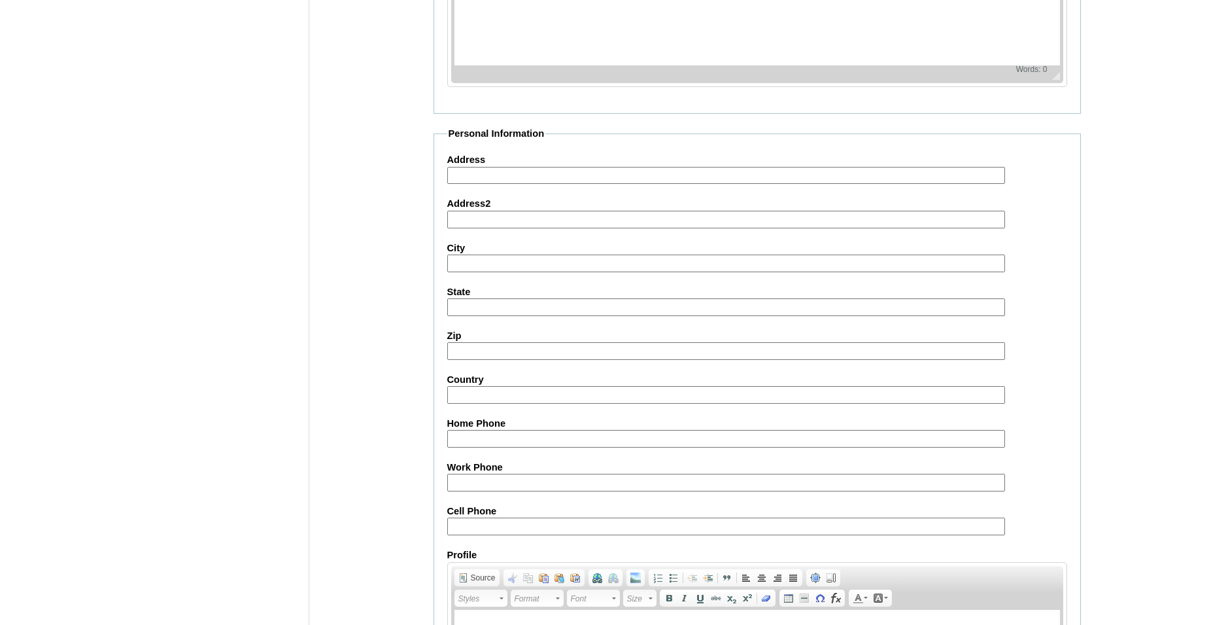
scroll to position [1435, 0]
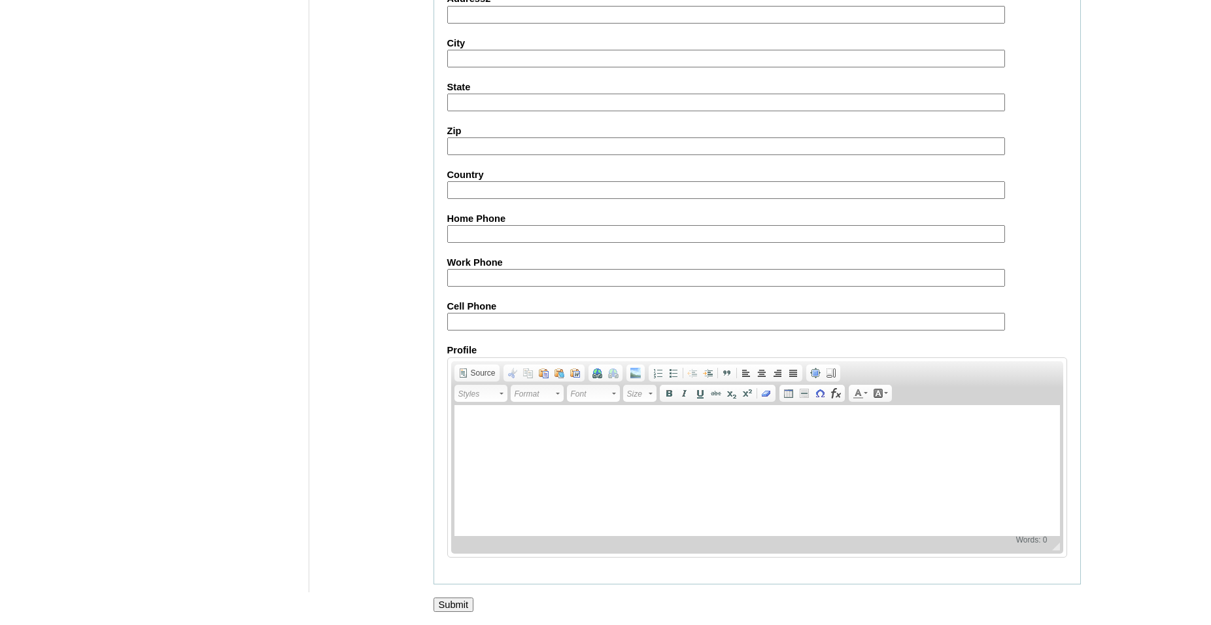
type input "william.hoffman@bcc.school"
click at [457, 599] on input "Submit" at bounding box center [454, 604] width 41 height 14
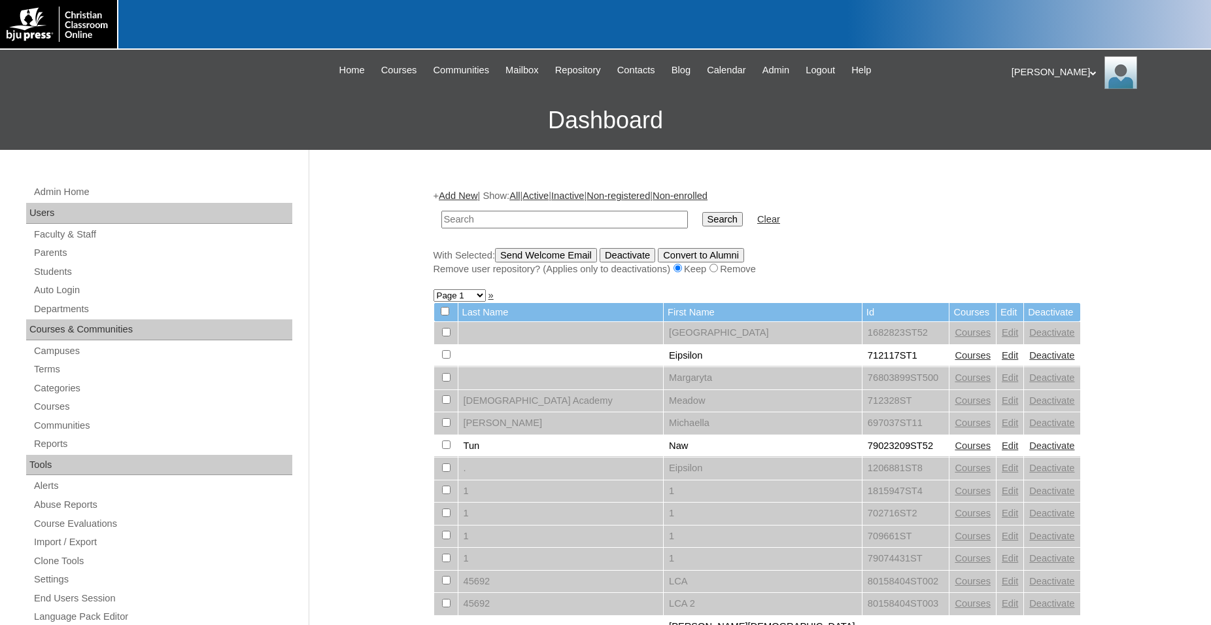
click at [632, 219] on input "text" at bounding box center [565, 220] width 247 height 18
type input "80189220"
click at [703, 212] on input "Search" at bounding box center [723, 219] width 41 height 14
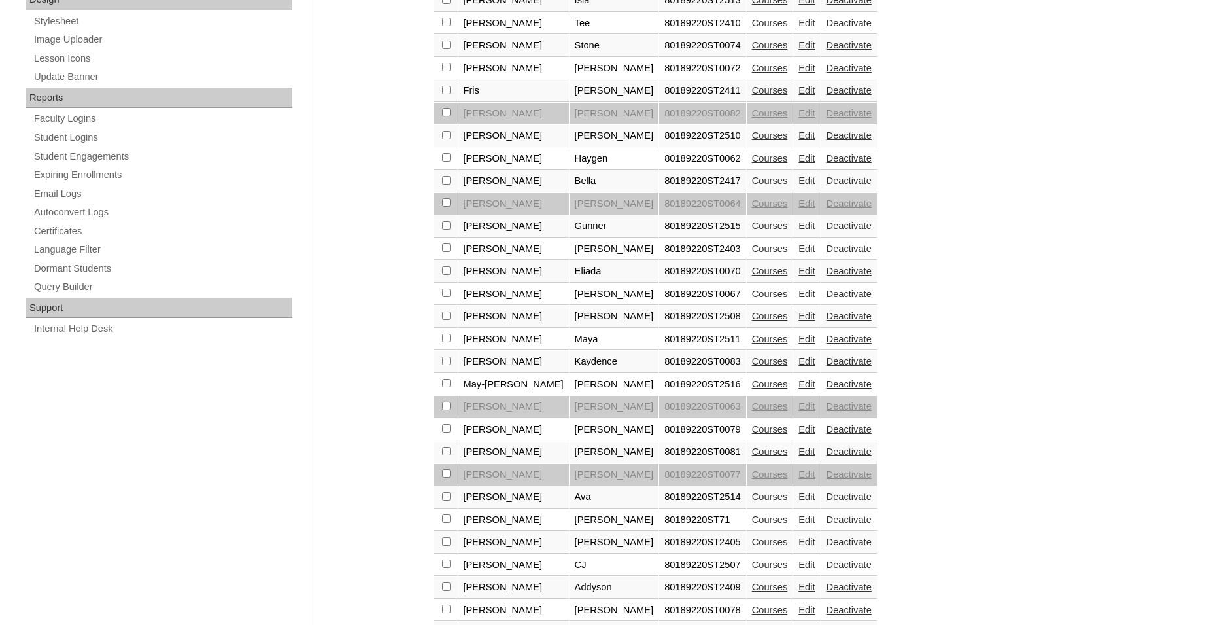
scroll to position [734, 0]
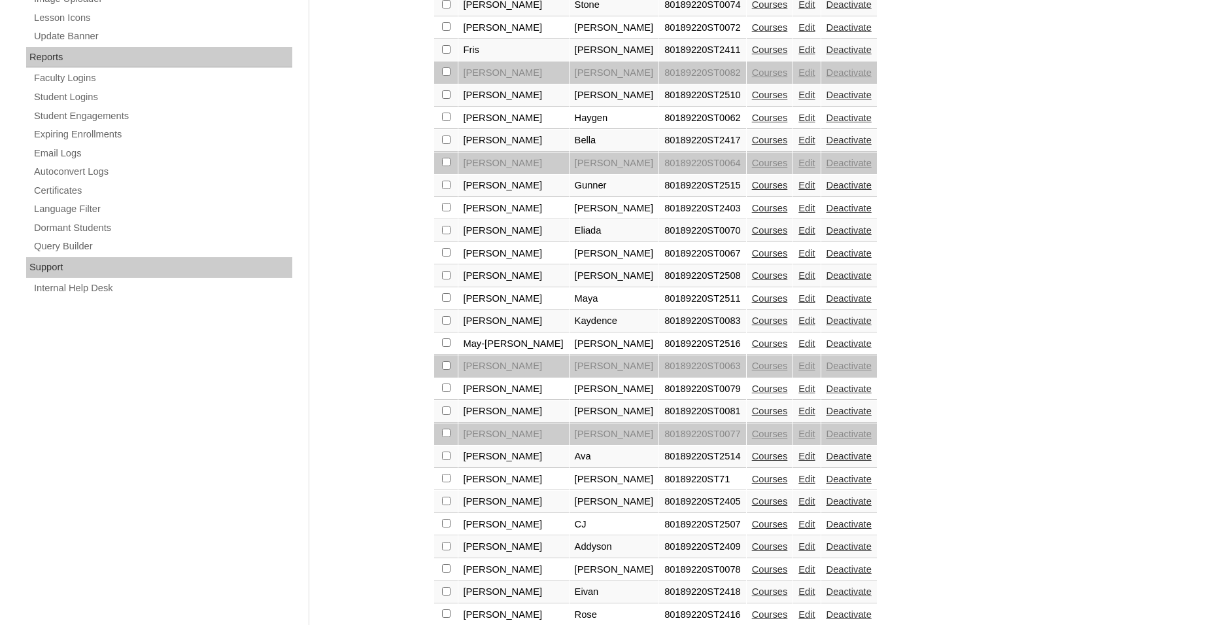
click at [752, 326] on link "Courses" at bounding box center [770, 320] width 36 height 10
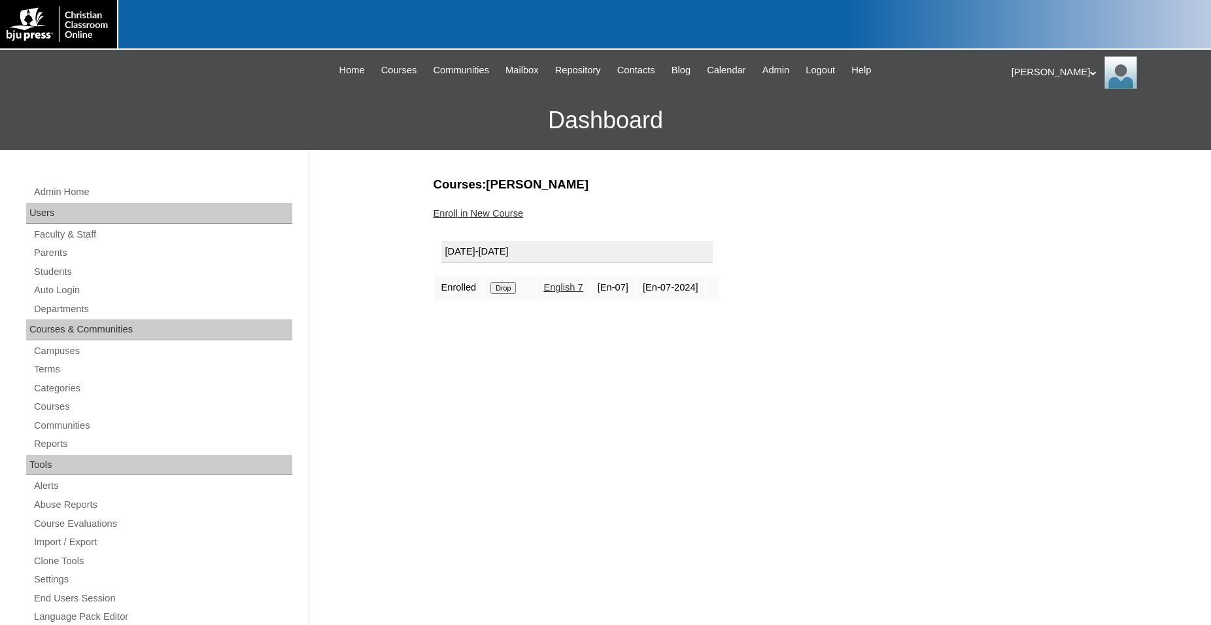
click at [486, 216] on link "Enroll in New Course" at bounding box center [479, 213] width 90 height 10
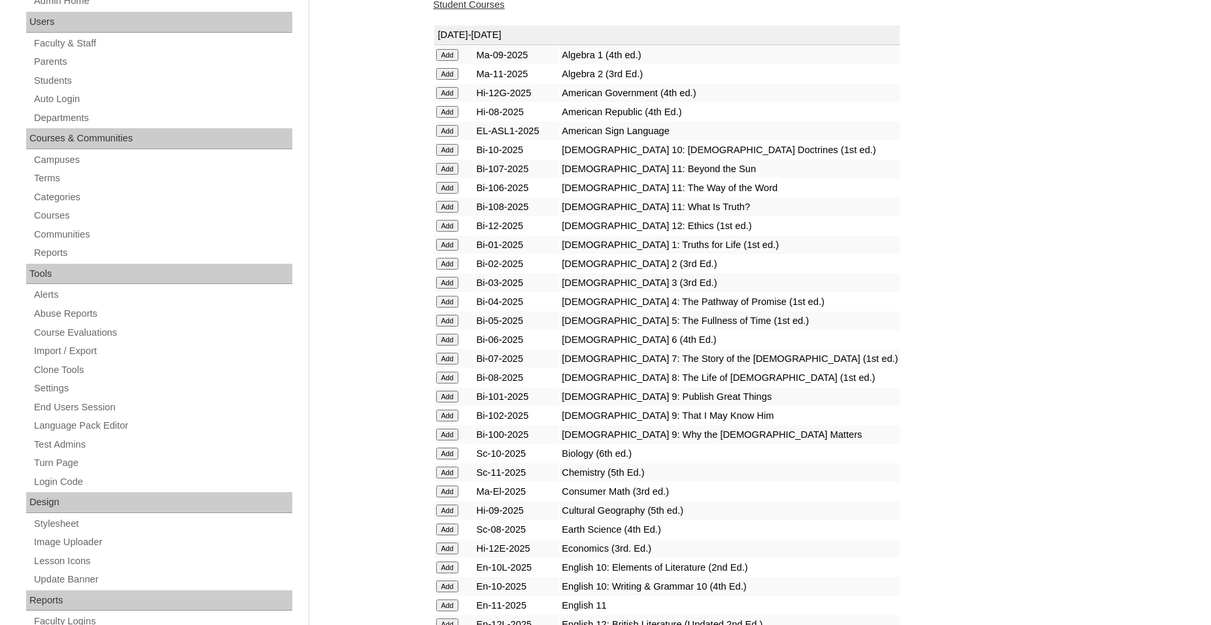
scroll to position [200, 0]
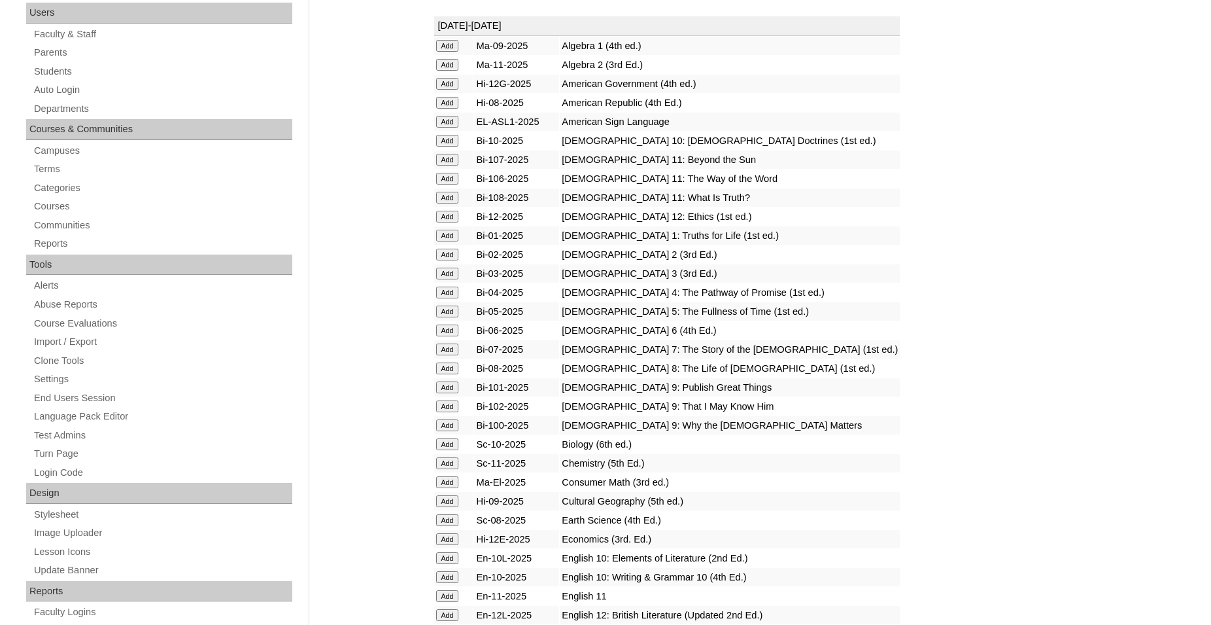
click at [447, 52] on input "Add" at bounding box center [447, 46] width 23 height 12
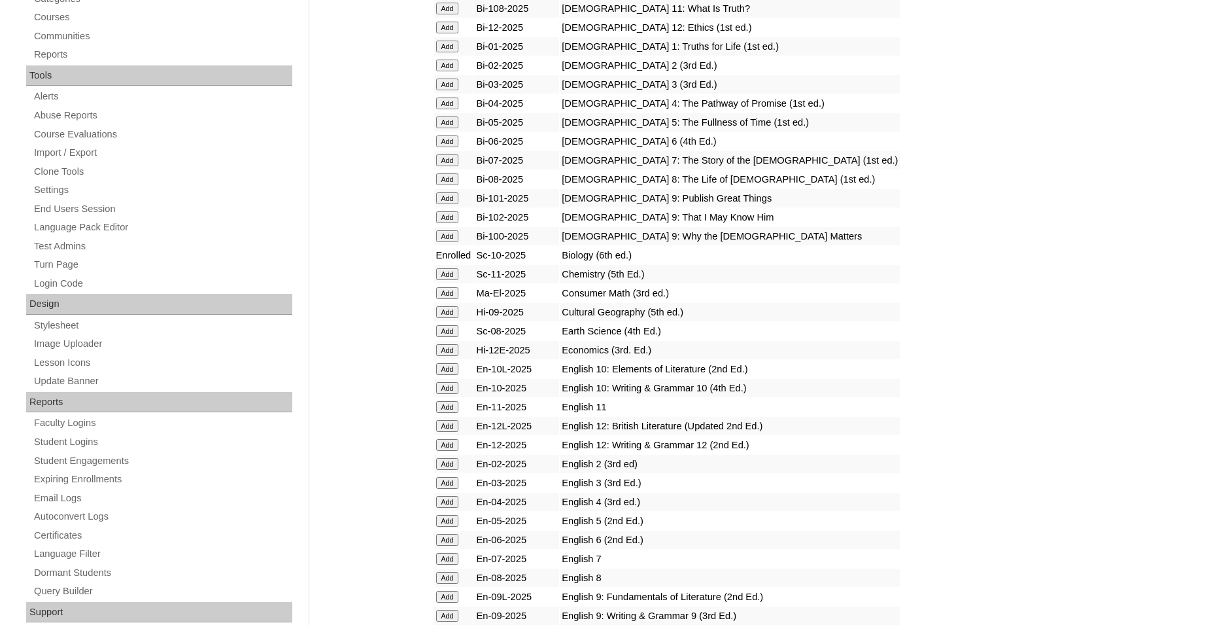
scroll to position [400, 0]
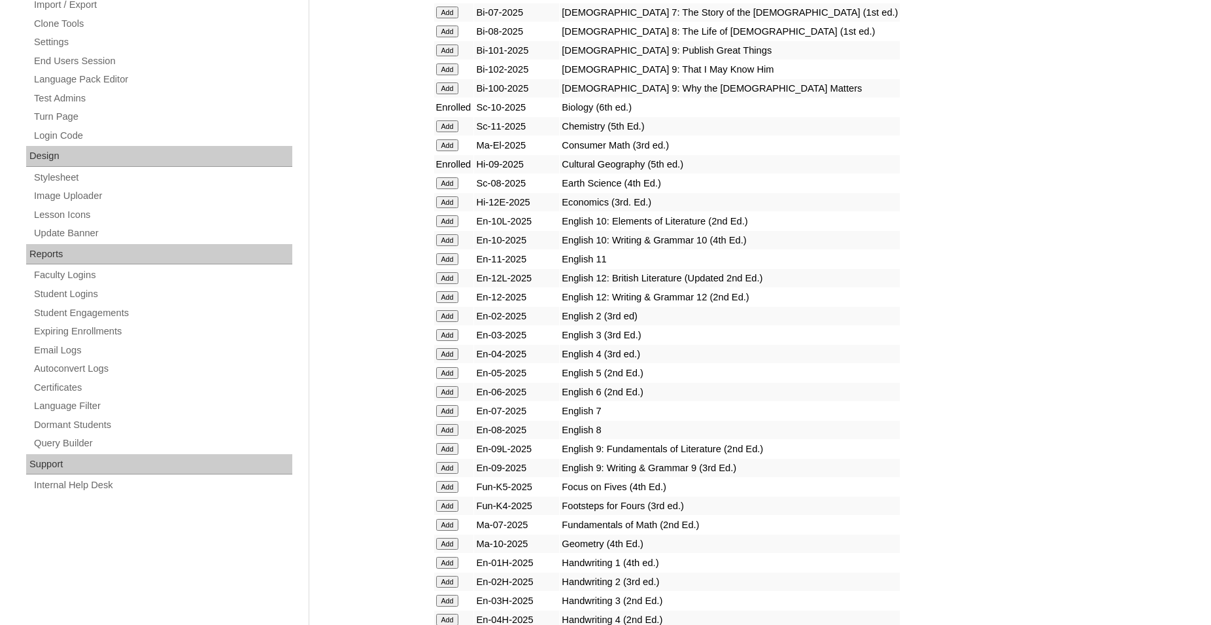
scroll to position [600, 0]
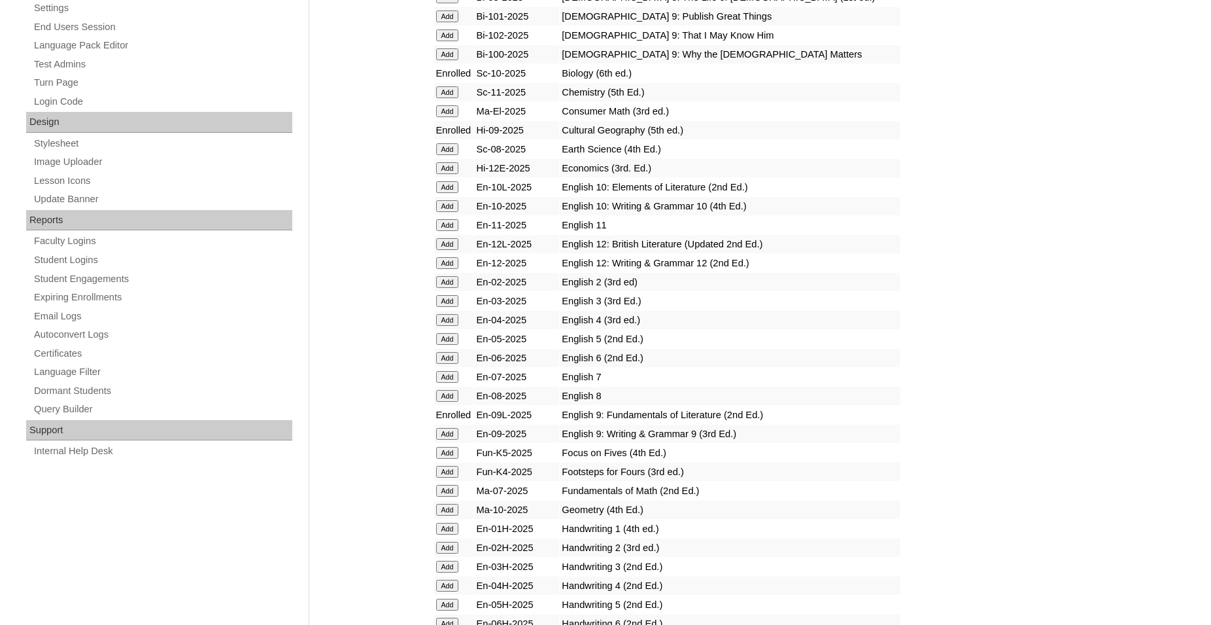
scroll to position [600, 0]
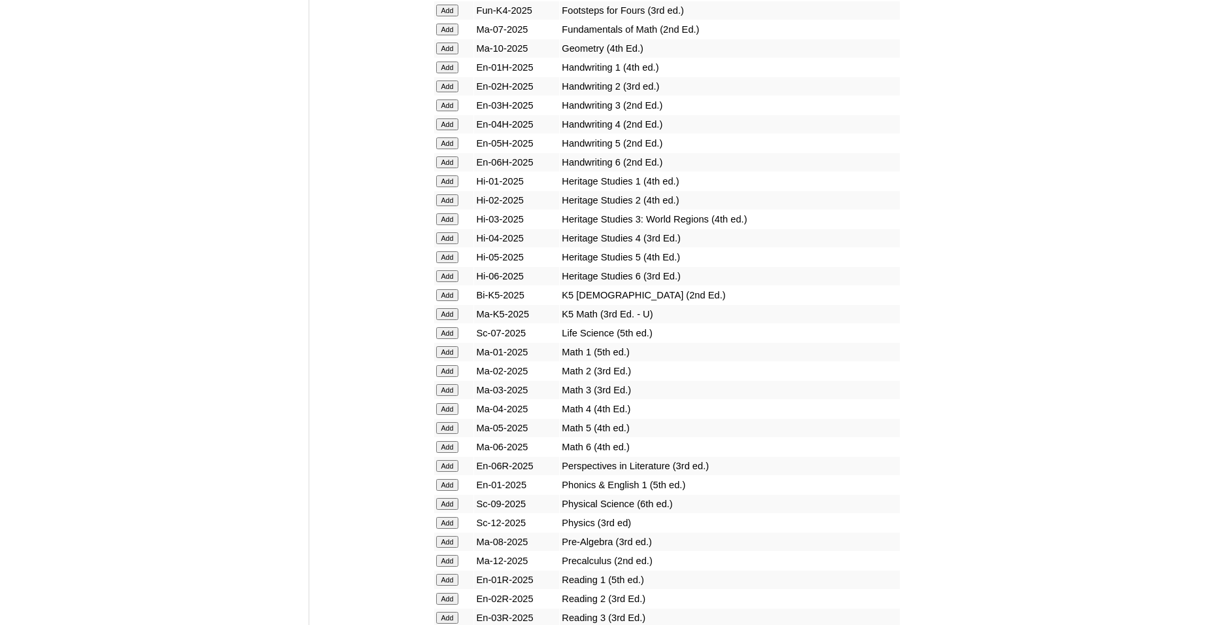
scroll to position [1134, 0]
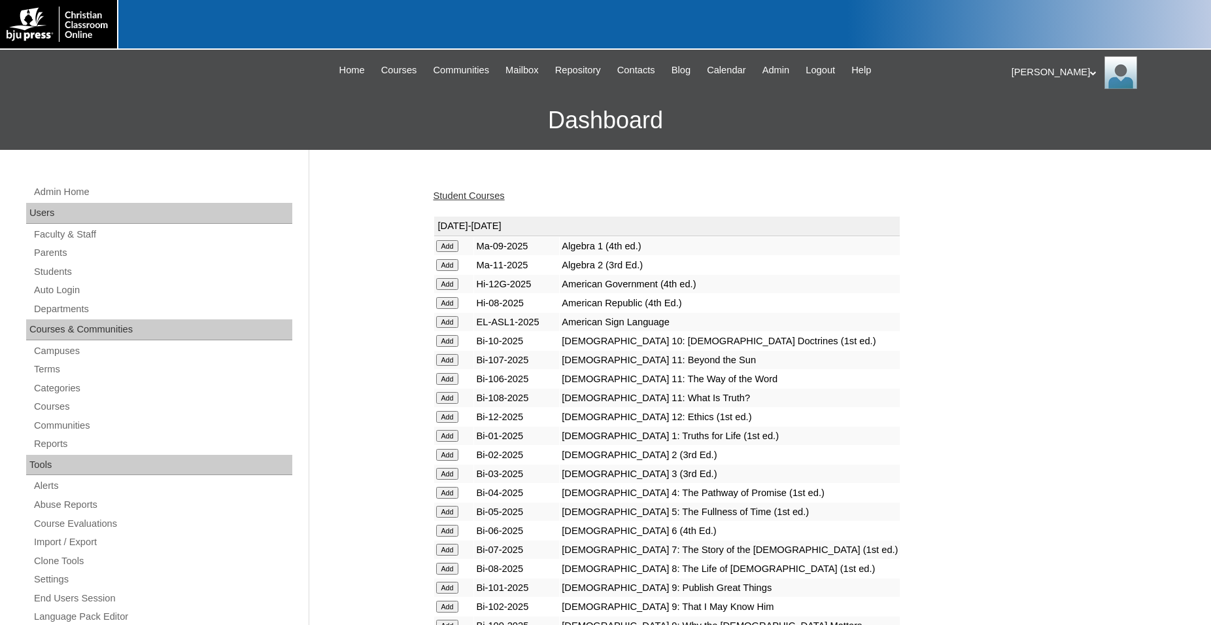
click at [494, 195] on link "Student Courses" at bounding box center [469, 195] width 71 height 10
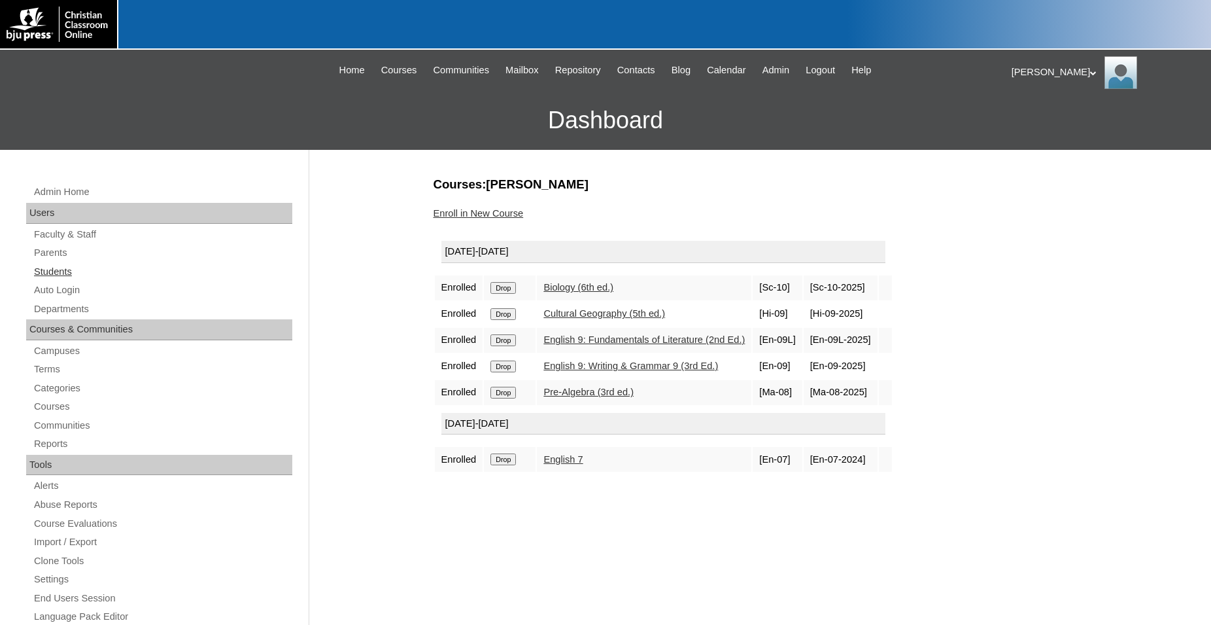
click at [65, 269] on link "Students" at bounding box center [163, 272] width 260 height 16
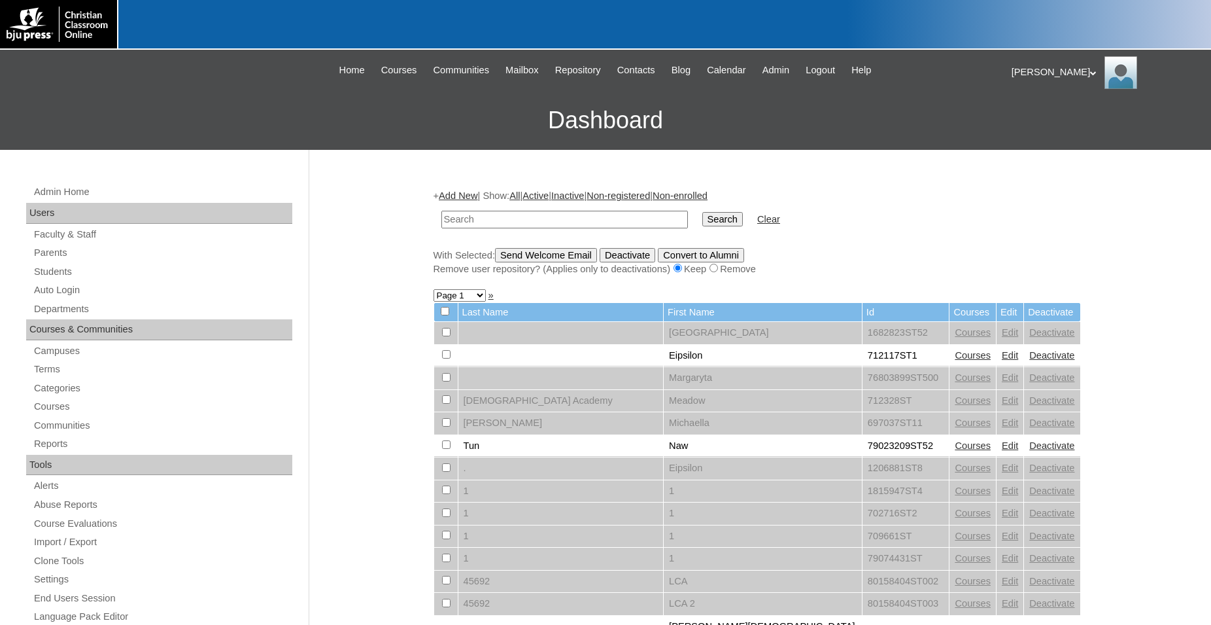
click at [599, 218] on input "text" at bounding box center [565, 220] width 247 height 18
type input "8"
type input "80189220"
click at [703, 212] on input "Search" at bounding box center [723, 219] width 41 height 14
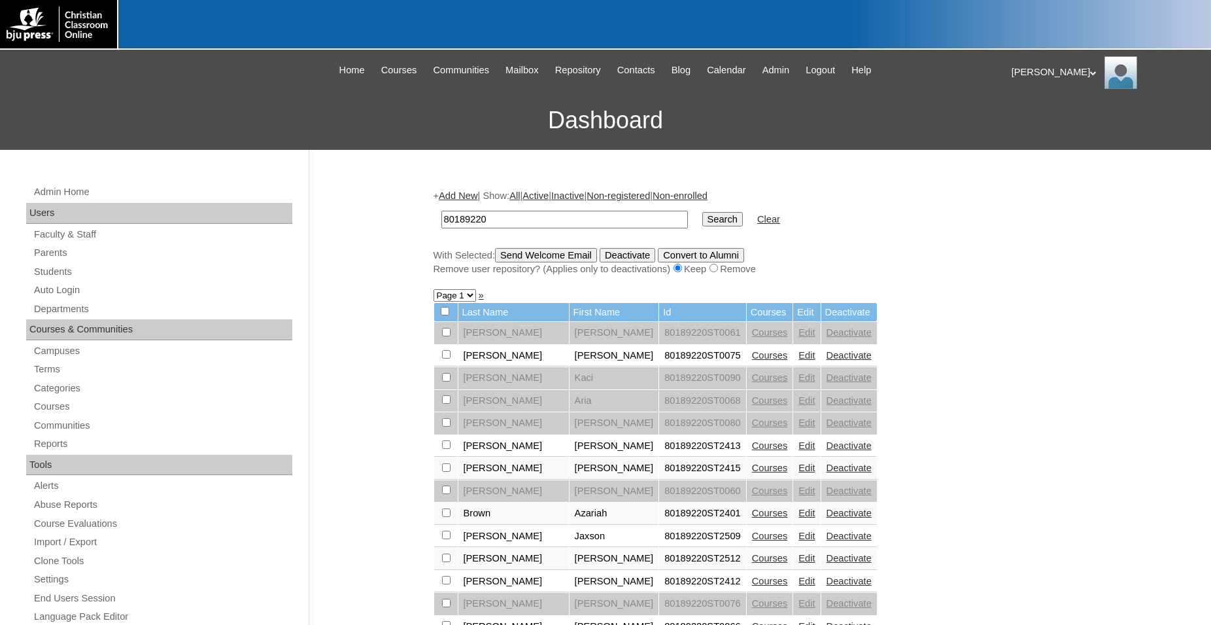
click at [752, 473] on link "Courses" at bounding box center [770, 467] width 36 height 10
click at [799, 473] on link "Edit" at bounding box center [807, 467] width 16 height 10
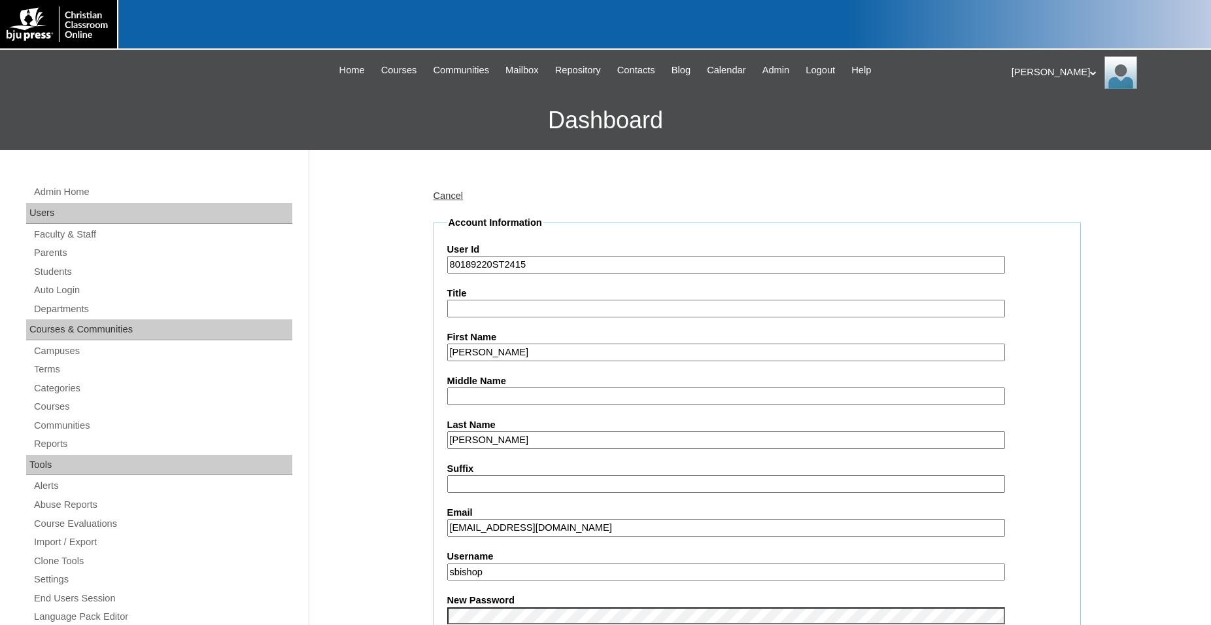
drag, startPoint x: 538, startPoint y: 529, endPoint x: 398, endPoint y: 525, distance: 139.4
drag, startPoint x: 580, startPoint y: 529, endPoint x: 421, endPoint y: 529, distance: 158.3
click at [447, 529] on input "billyhoffman@ymail.com" at bounding box center [726, 528] width 558 height 18
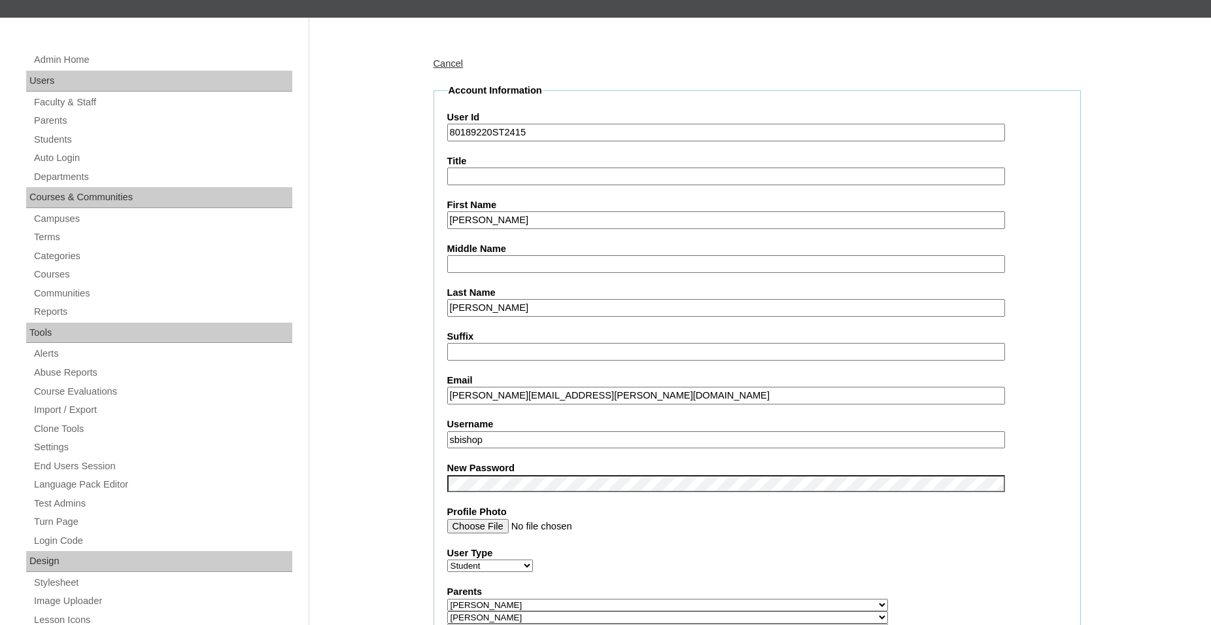
scroll to position [133, 0]
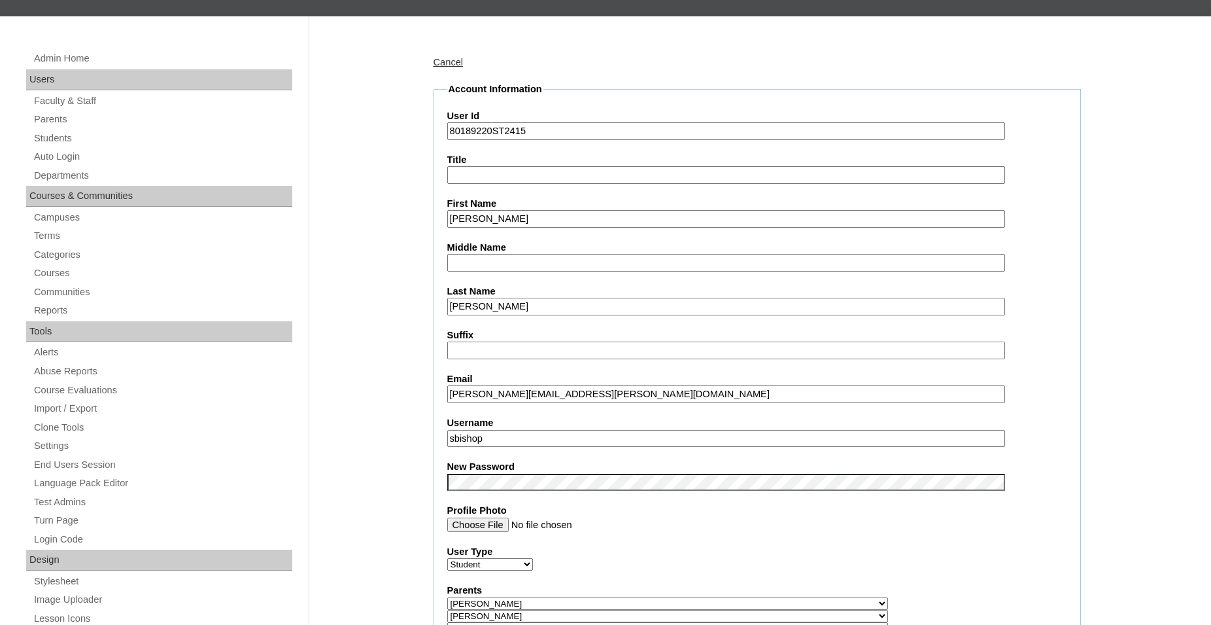
type input "william.hoffman@bcc.school"
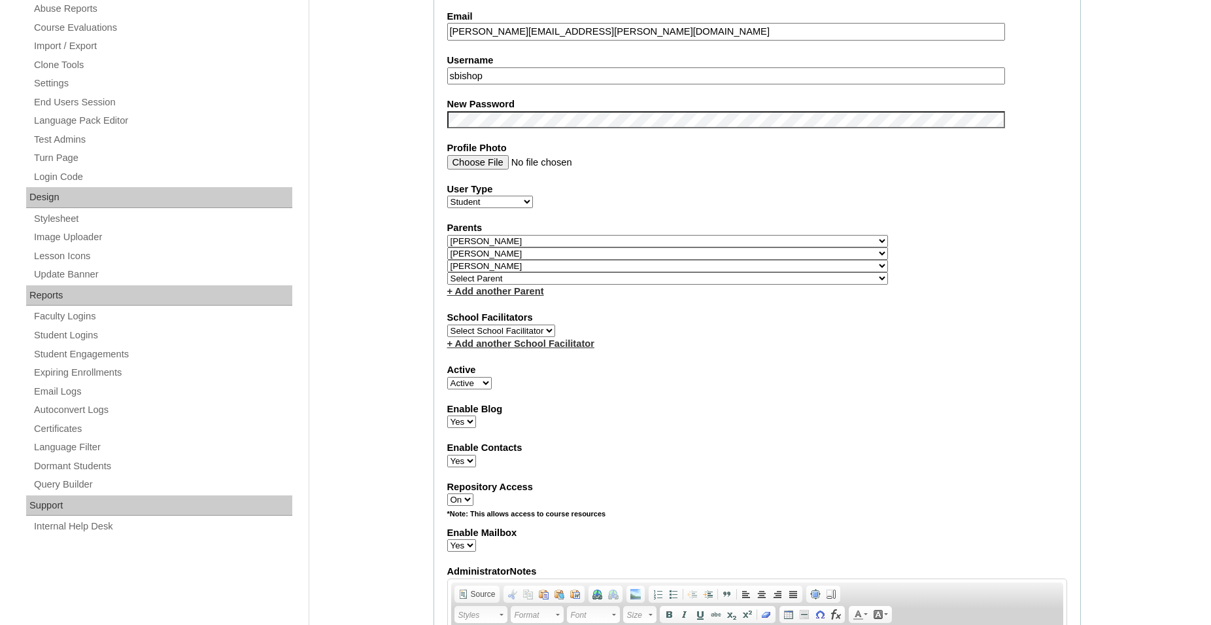
scroll to position [500, 0]
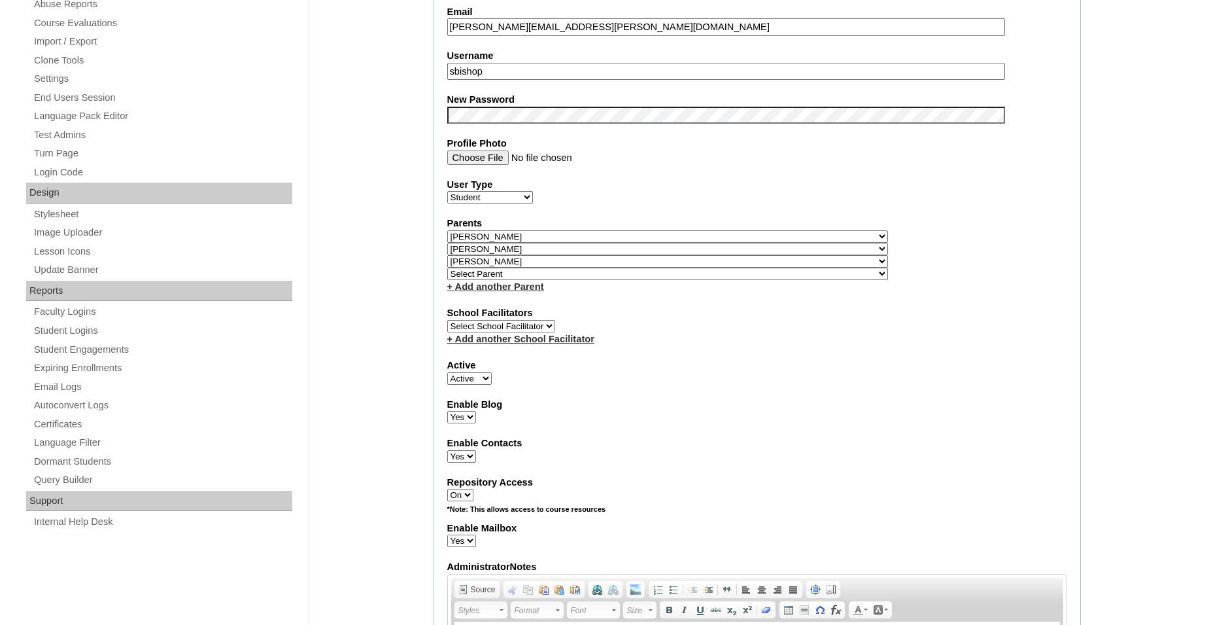
select select "36501"
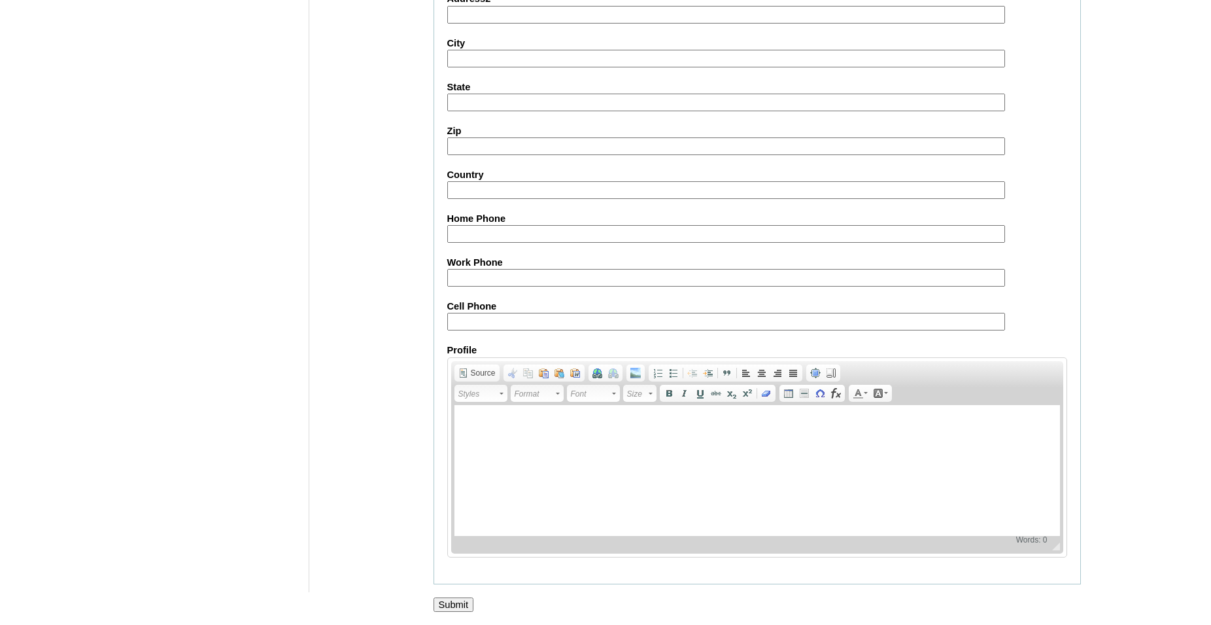
scroll to position [1420, 0]
click at [461, 599] on input "Submit" at bounding box center [454, 604] width 41 height 14
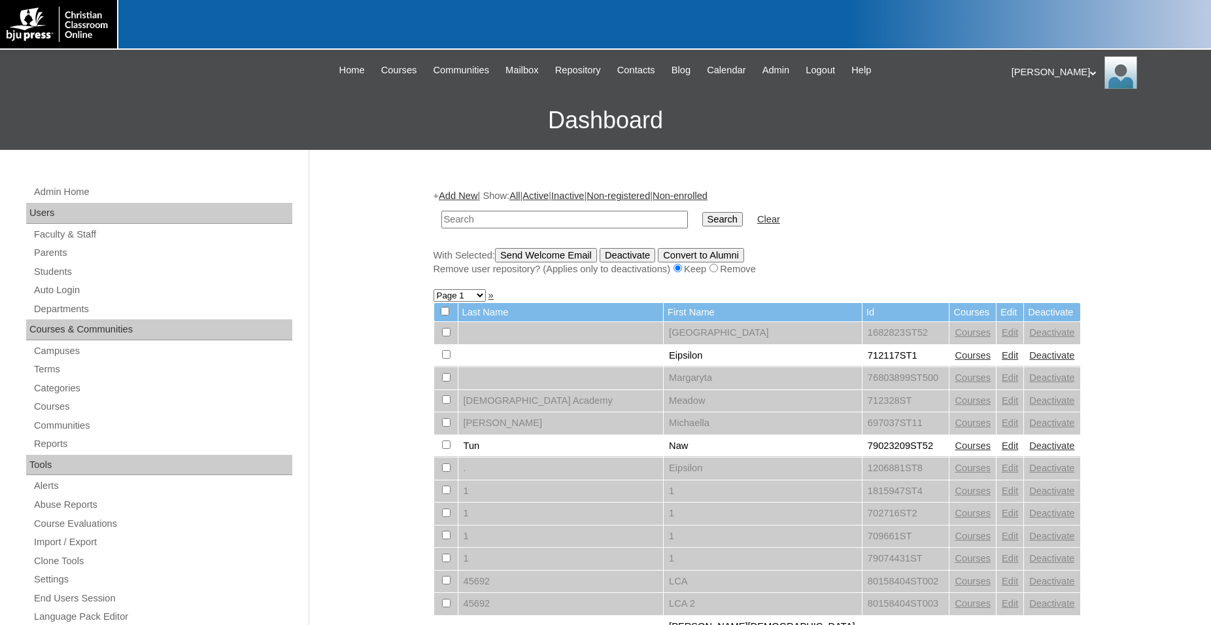
click at [488, 215] on input "text" at bounding box center [565, 220] width 247 height 18
type input "80189220"
click at [703, 212] on input "Search" at bounding box center [723, 219] width 41 height 14
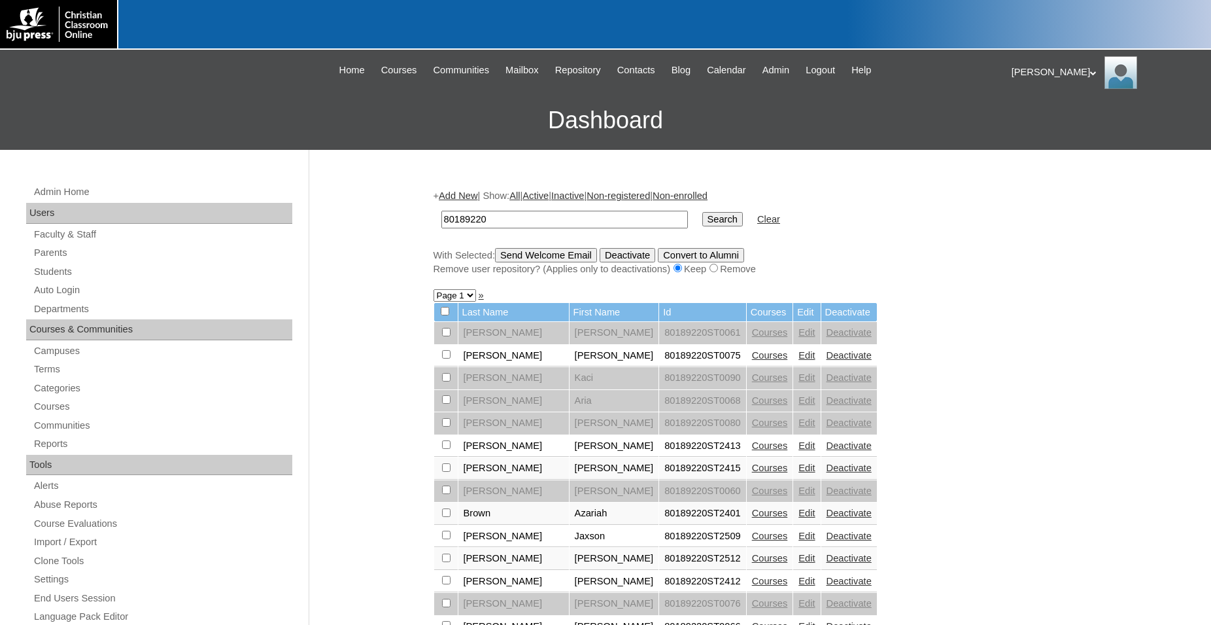
click at [752, 473] on link "Courses" at bounding box center [770, 467] width 36 height 10
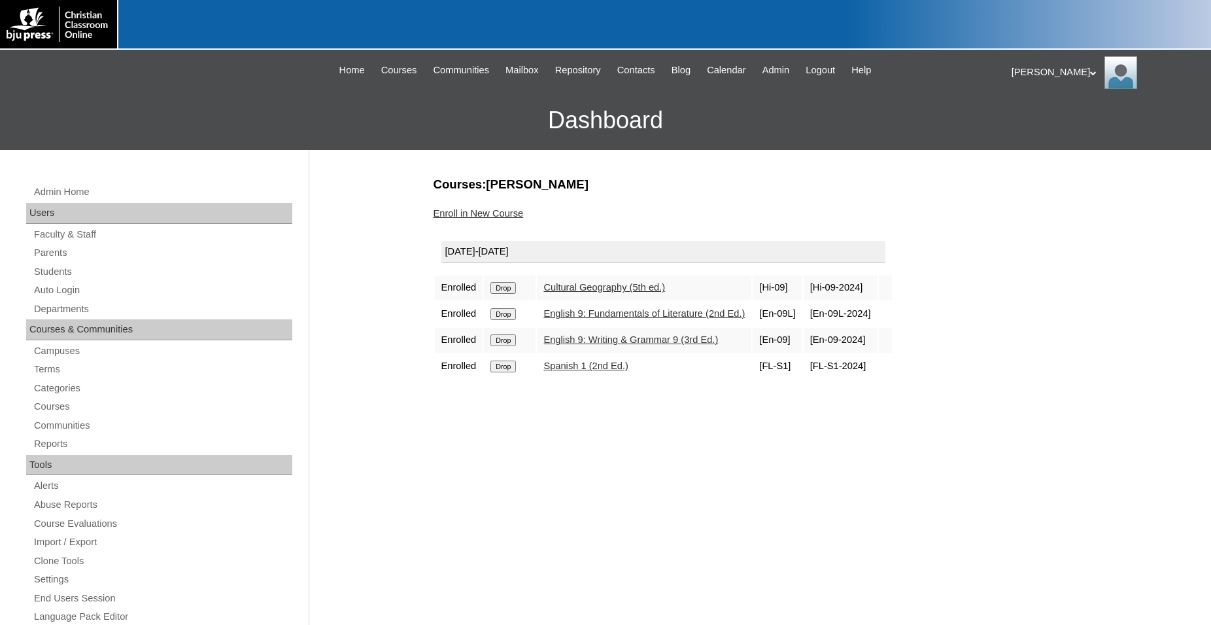
click at [491, 217] on link "Enroll in New Course" at bounding box center [479, 213] width 90 height 10
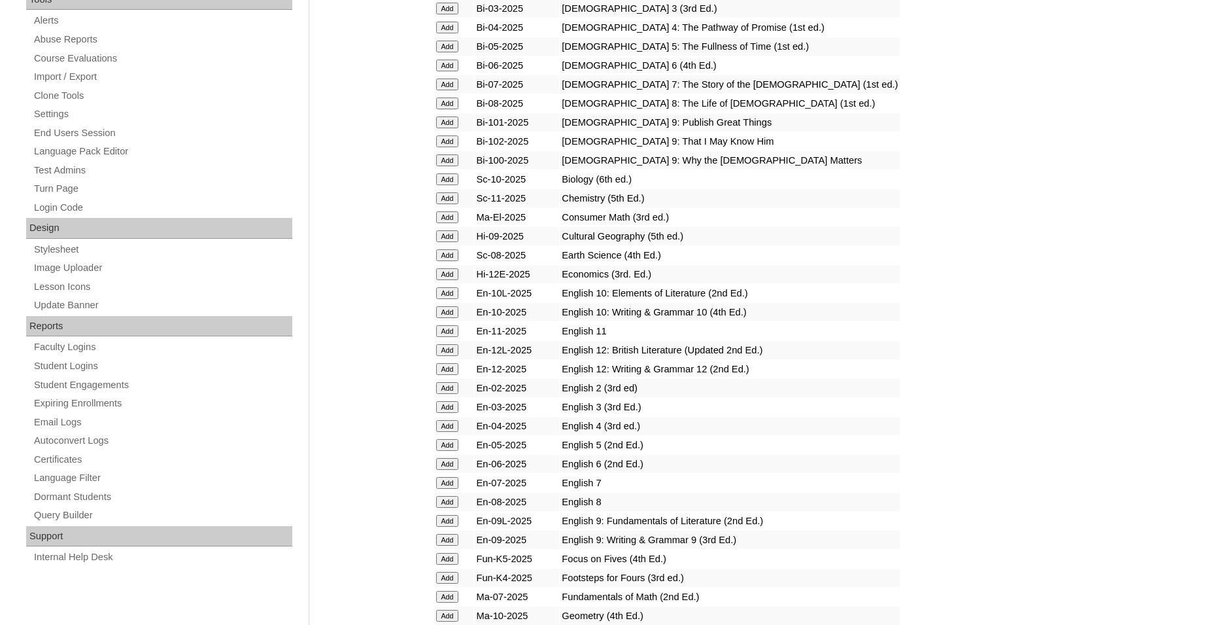
scroll to position [467, 0]
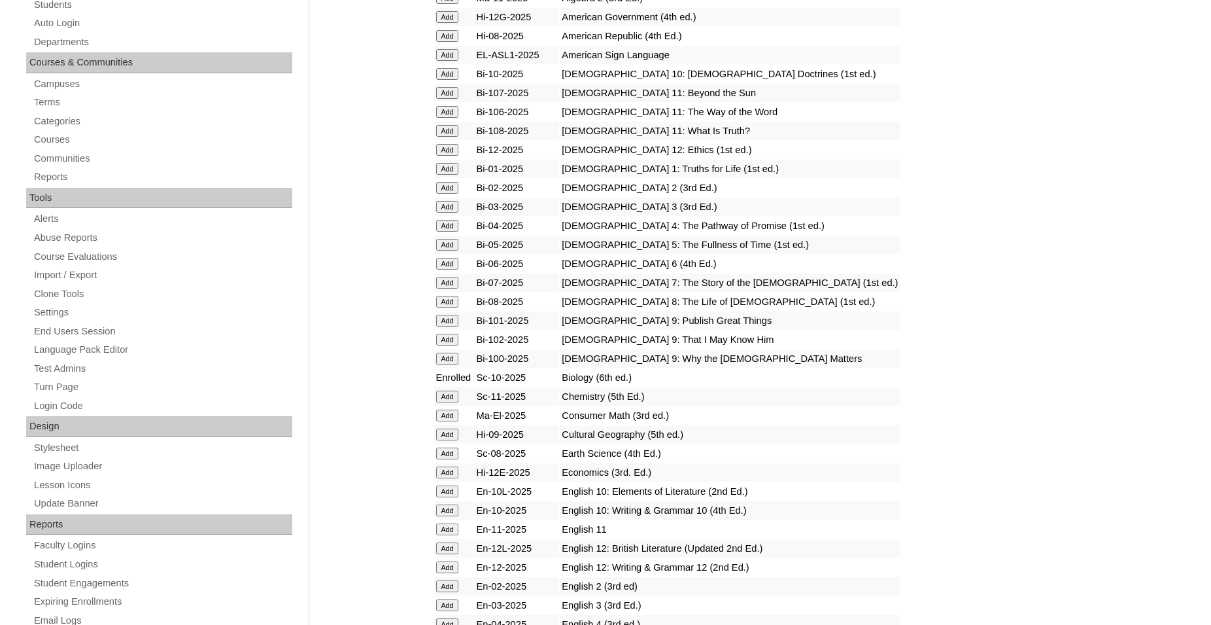
scroll to position [334, 0]
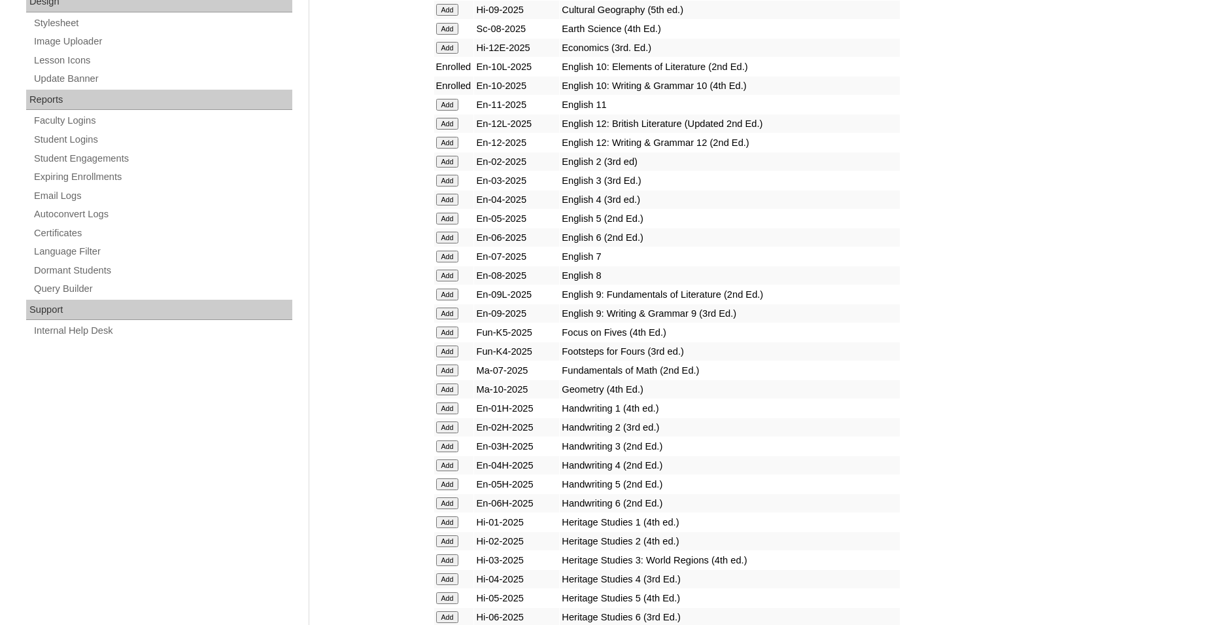
scroll to position [734, 0]
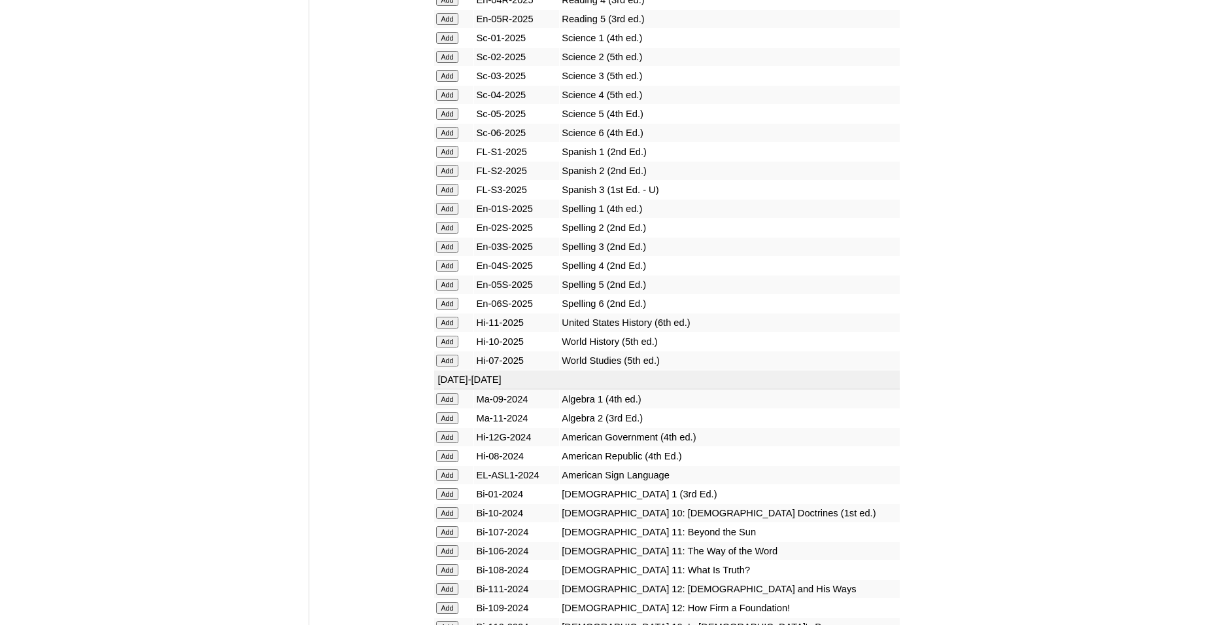
scroll to position [1668, 0]
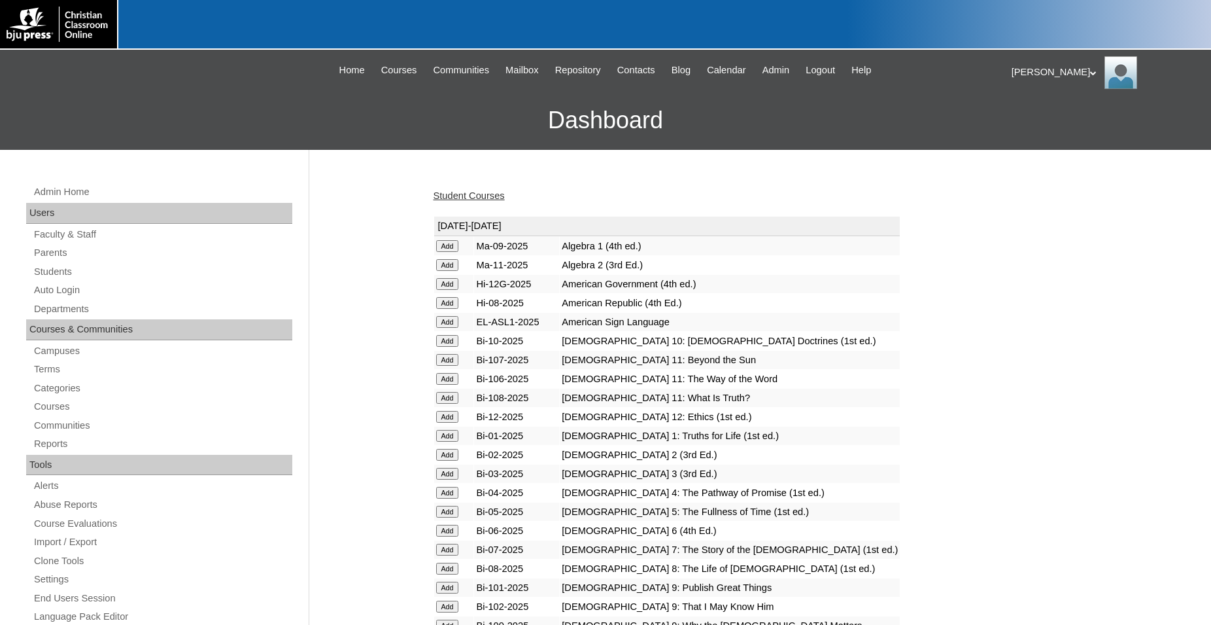
click at [471, 200] on link "Student Courses" at bounding box center [469, 195] width 71 height 10
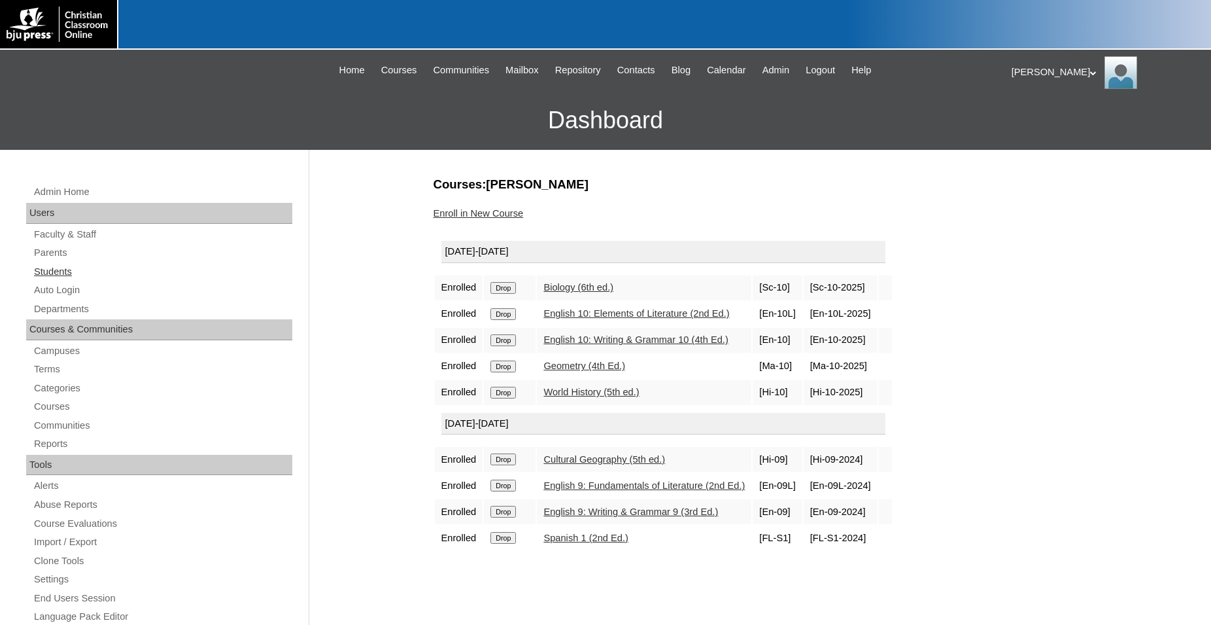
click at [64, 272] on link "Students" at bounding box center [163, 272] width 260 height 16
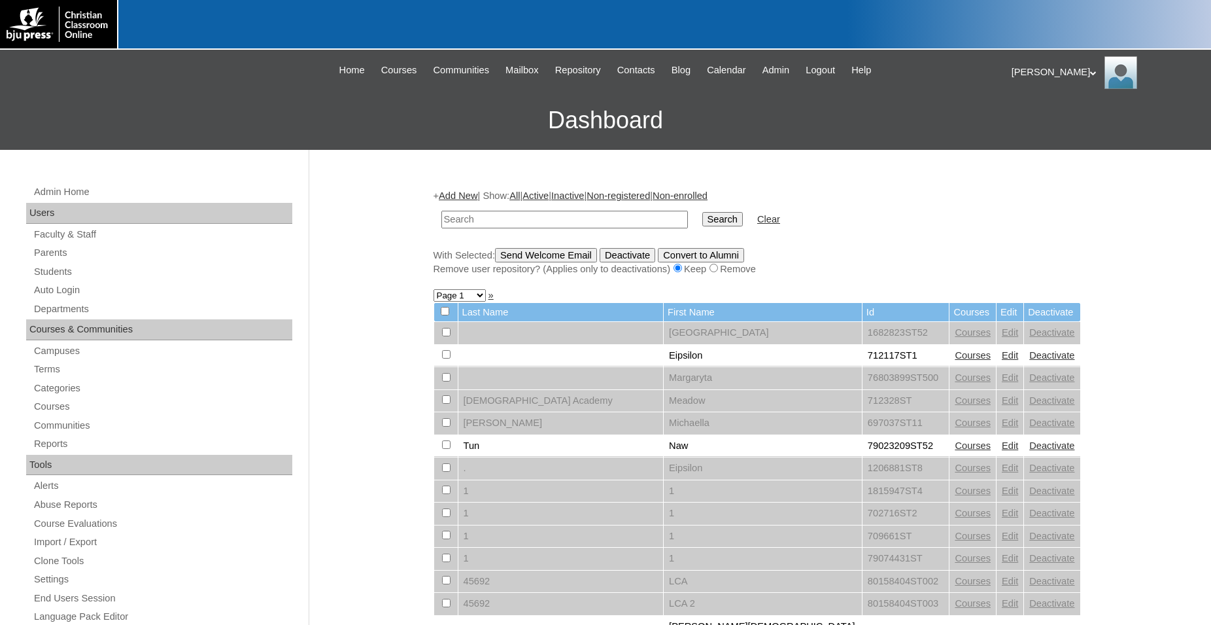
click at [513, 220] on input "text" at bounding box center [565, 220] width 247 height 18
type input "80189220"
click at [703, 212] on input "Search" at bounding box center [723, 219] width 41 height 14
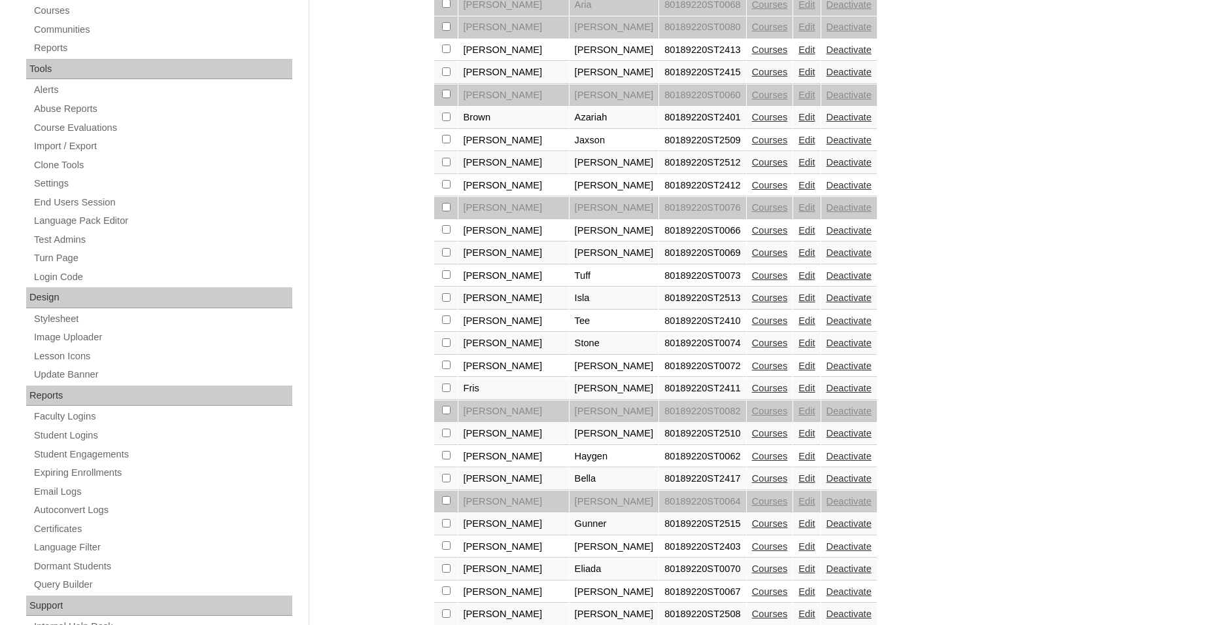
scroll to position [467, 0]
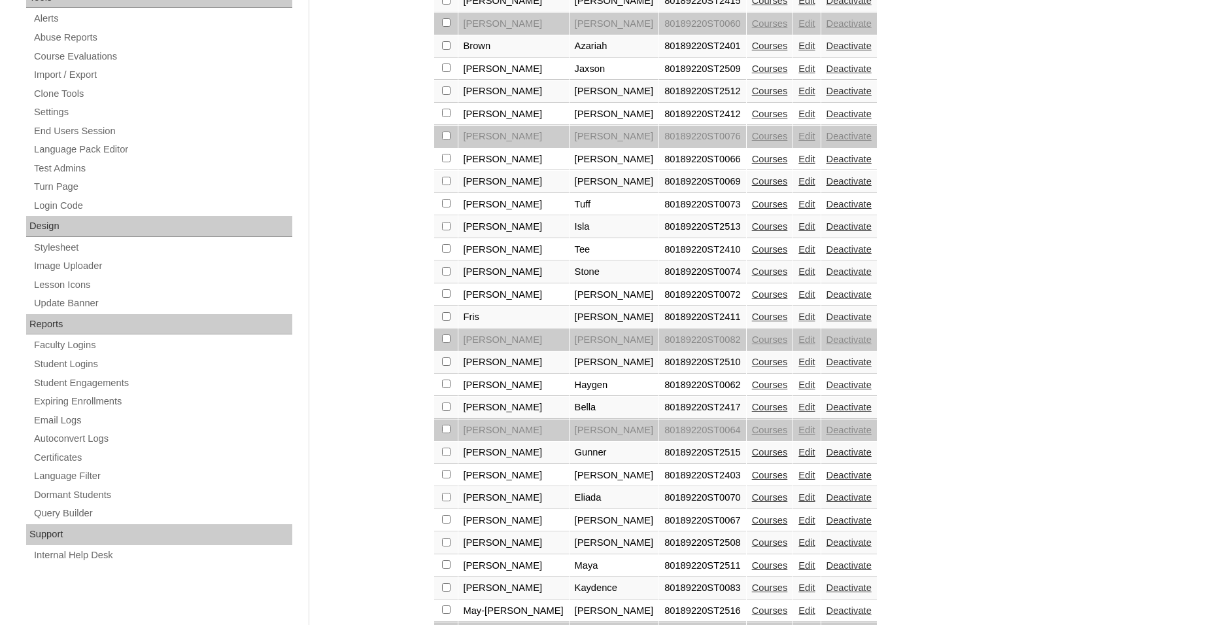
click at [799, 390] on link "Edit" at bounding box center [807, 384] width 16 height 10
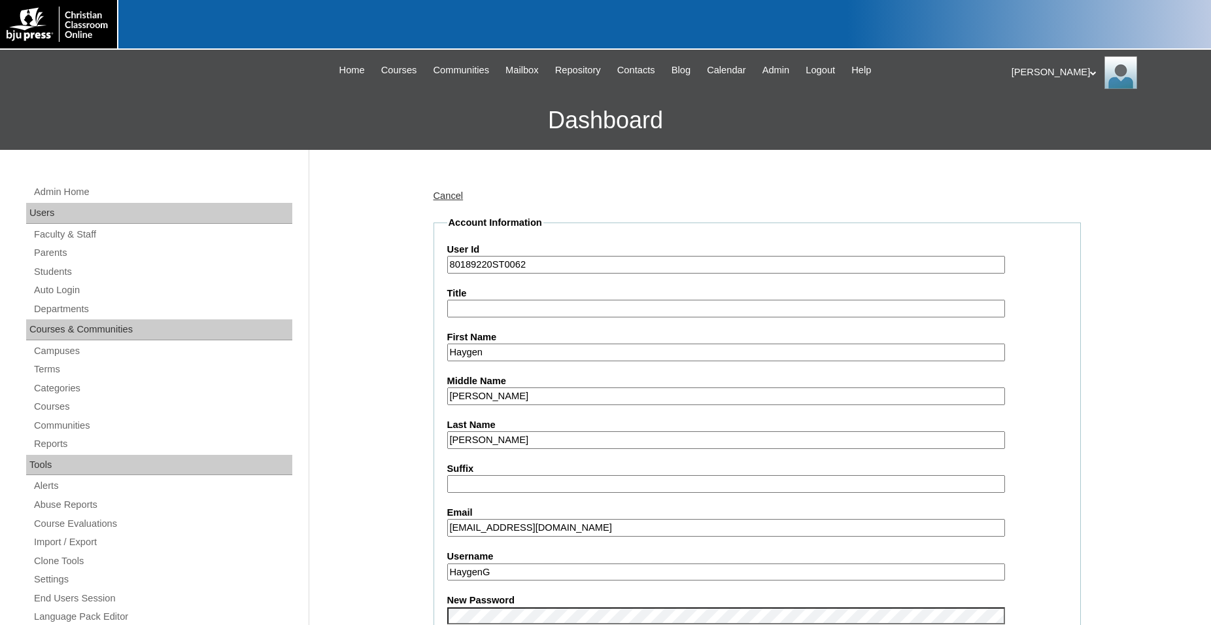
drag, startPoint x: 576, startPoint y: 529, endPoint x: 450, endPoint y: 525, distance: 126.3
drag, startPoint x: 583, startPoint y: 527, endPoint x: 411, endPoint y: 518, distance: 171.6
click at [447, 519] on input "glasscockfam@yahoo.com" at bounding box center [726, 528] width 558 height 18
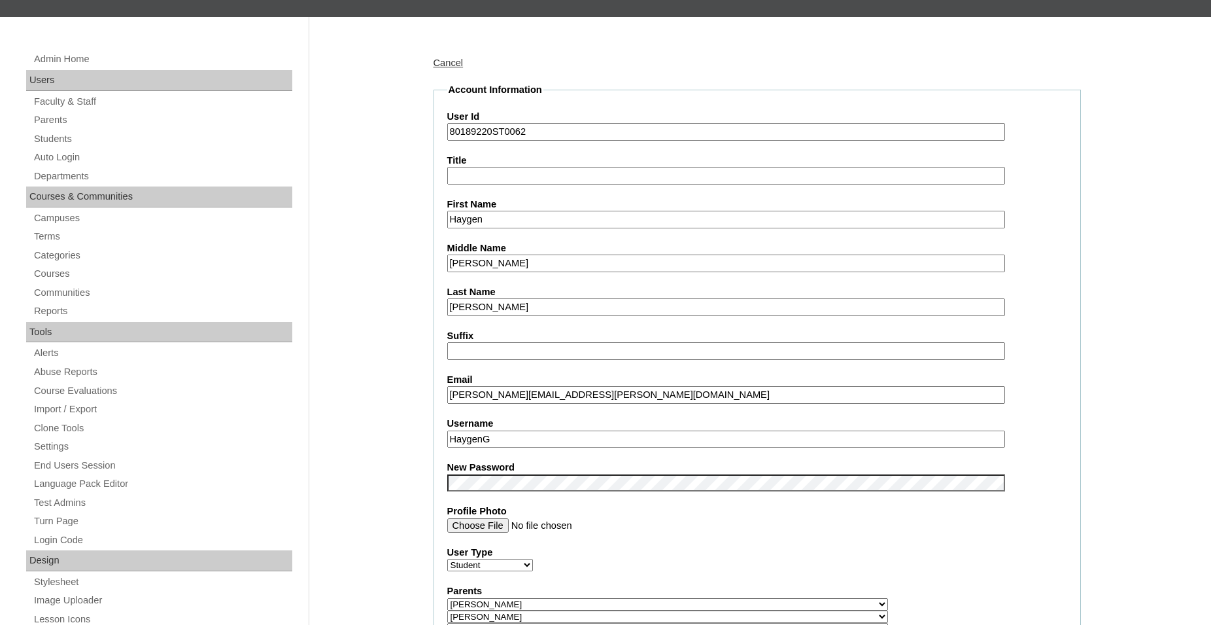
scroll to position [133, 0]
type input "[PERSON_NAME][EMAIL_ADDRESS][PERSON_NAME][DOMAIN_NAME]"
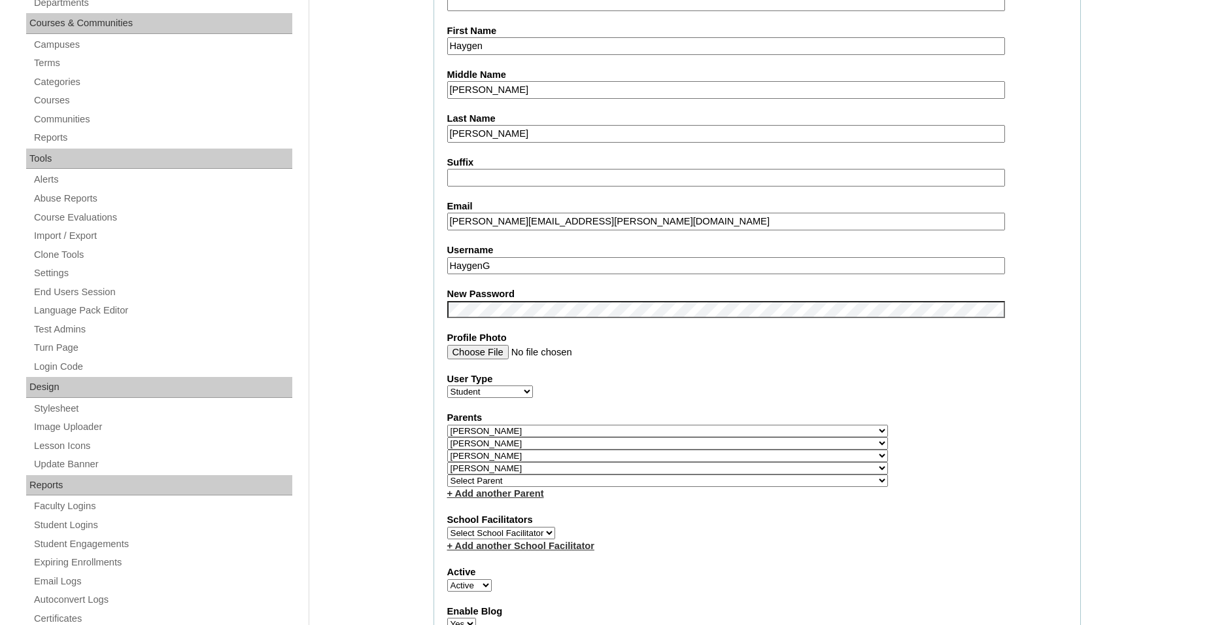
scroll to position [361, 0]
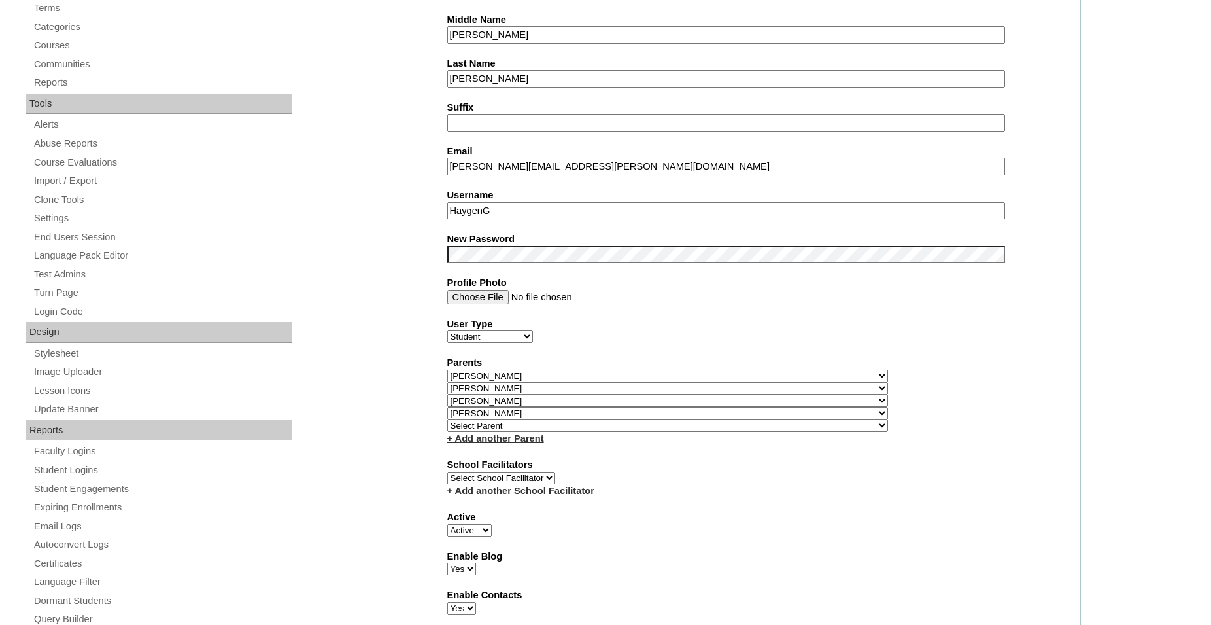
select select
click option "Select Parent" at bounding box center [0, 0] width 0 height 0
select select "36501"
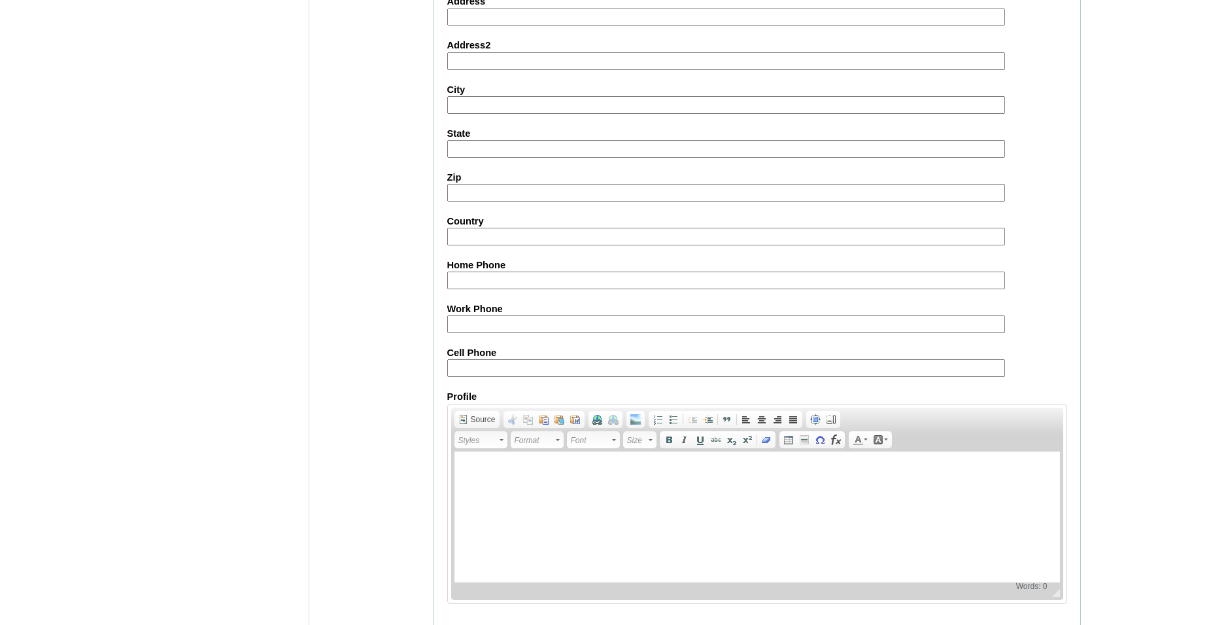
scroll to position [1435, 0]
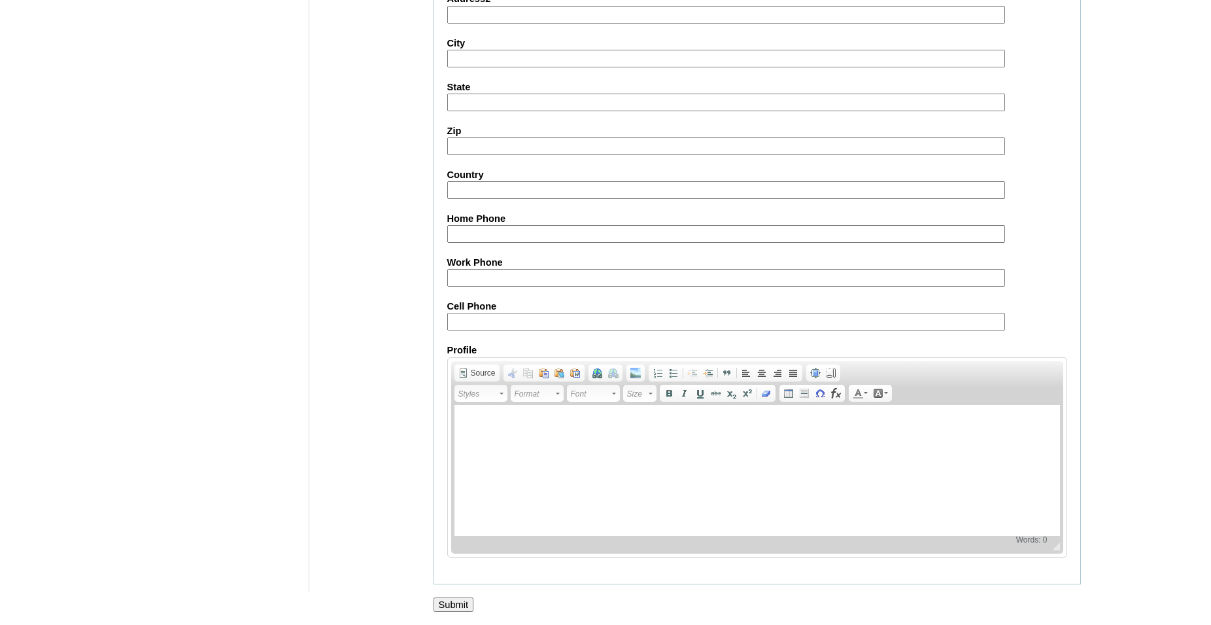
click at [455, 602] on input "Submit" at bounding box center [454, 604] width 41 height 14
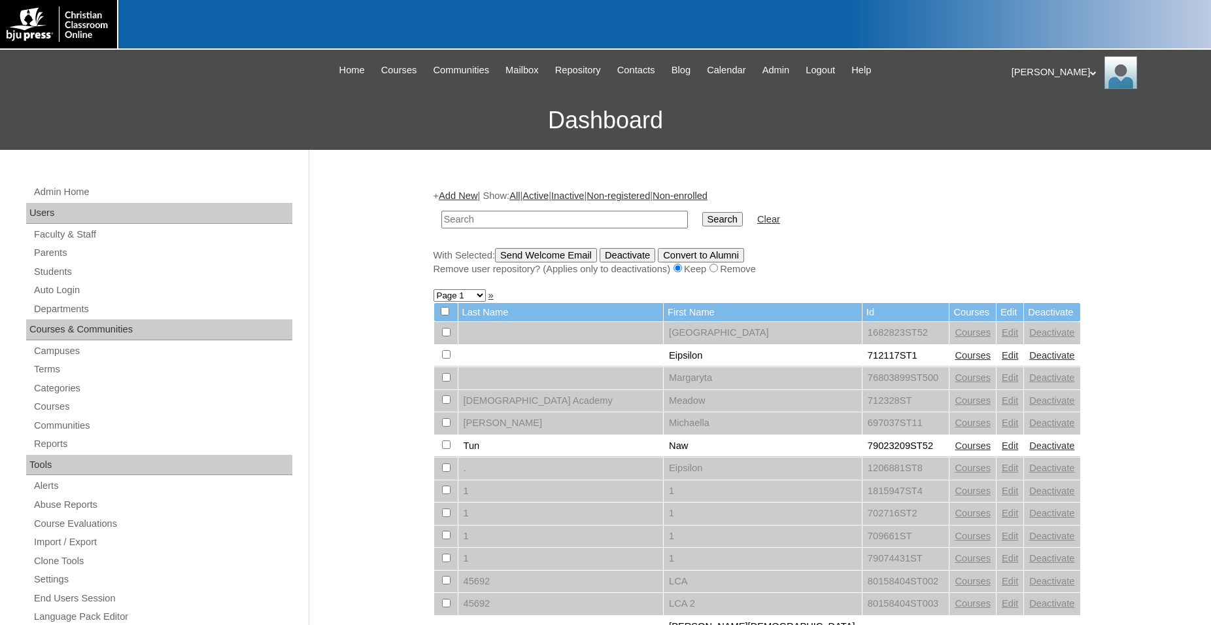
click at [533, 219] on input "text" at bounding box center [565, 220] width 247 height 18
type input "80189220"
click at [703, 212] on input "Search" at bounding box center [723, 219] width 41 height 14
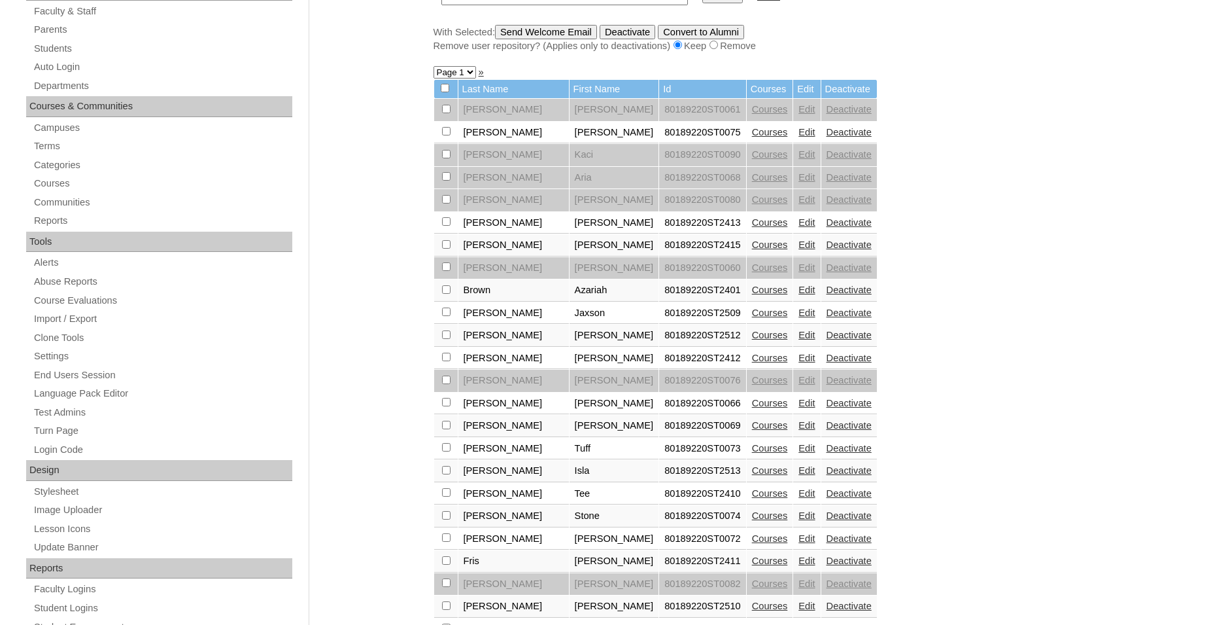
scroll to position [334, 0]
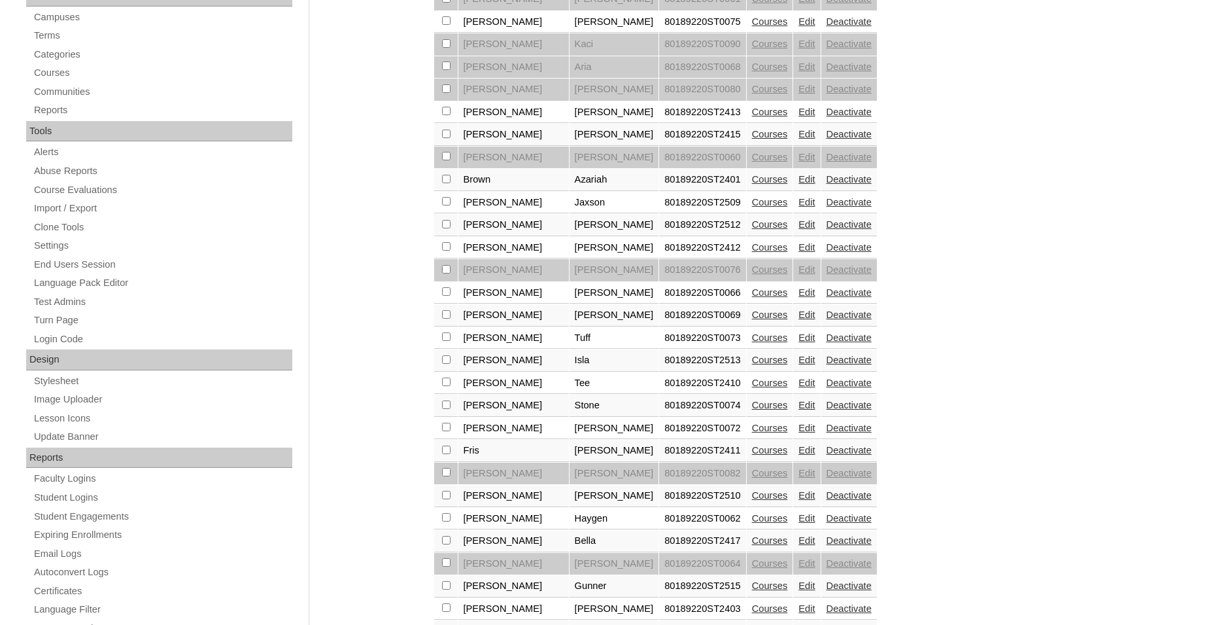
click at [752, 523] on link "Courses" at bounding box center [770, 518] width 36 height 10
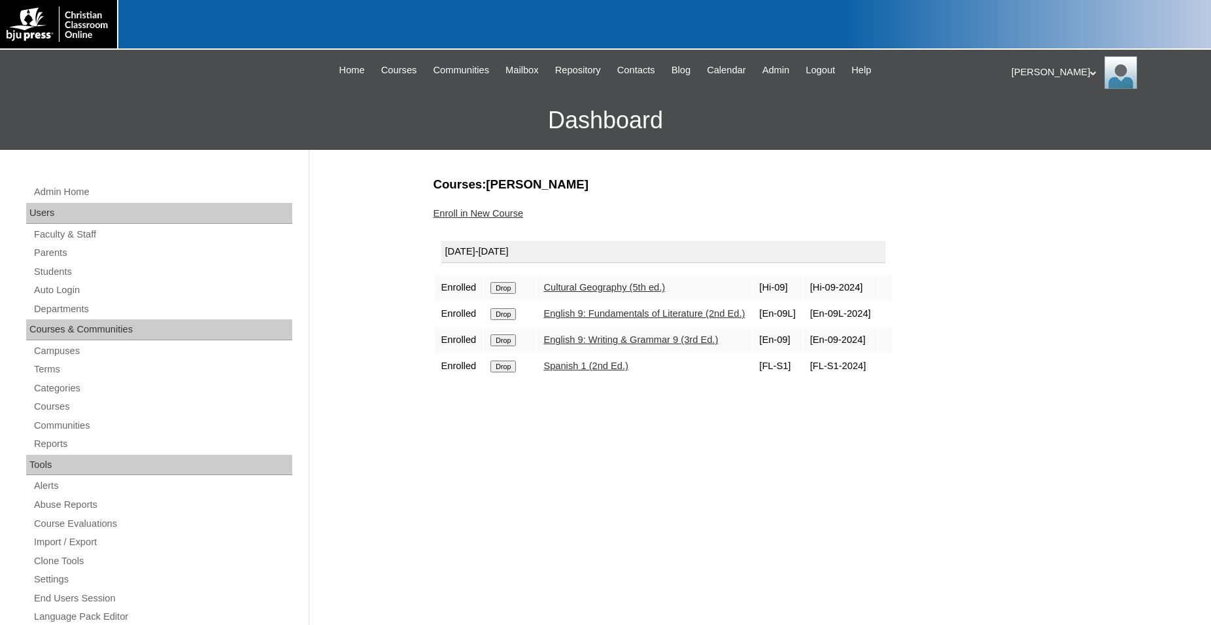
click at [476, 211] on link "Enroll in New Course" at bounding box center [479, 213] width 90 height 10
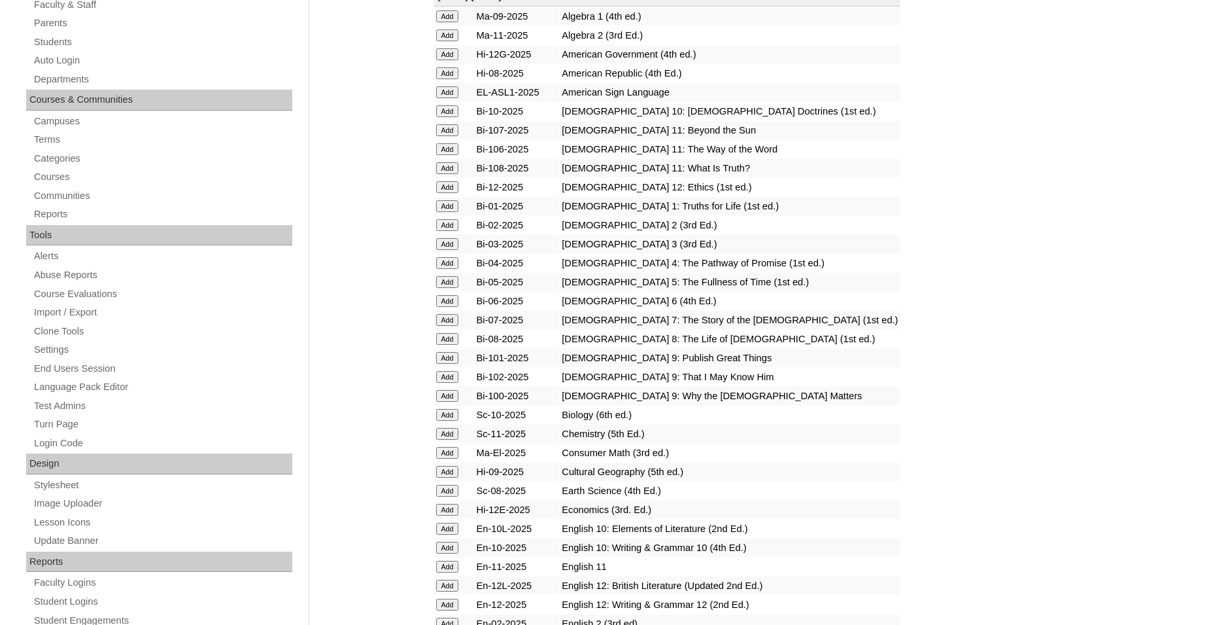
scroll to position [267, 0]
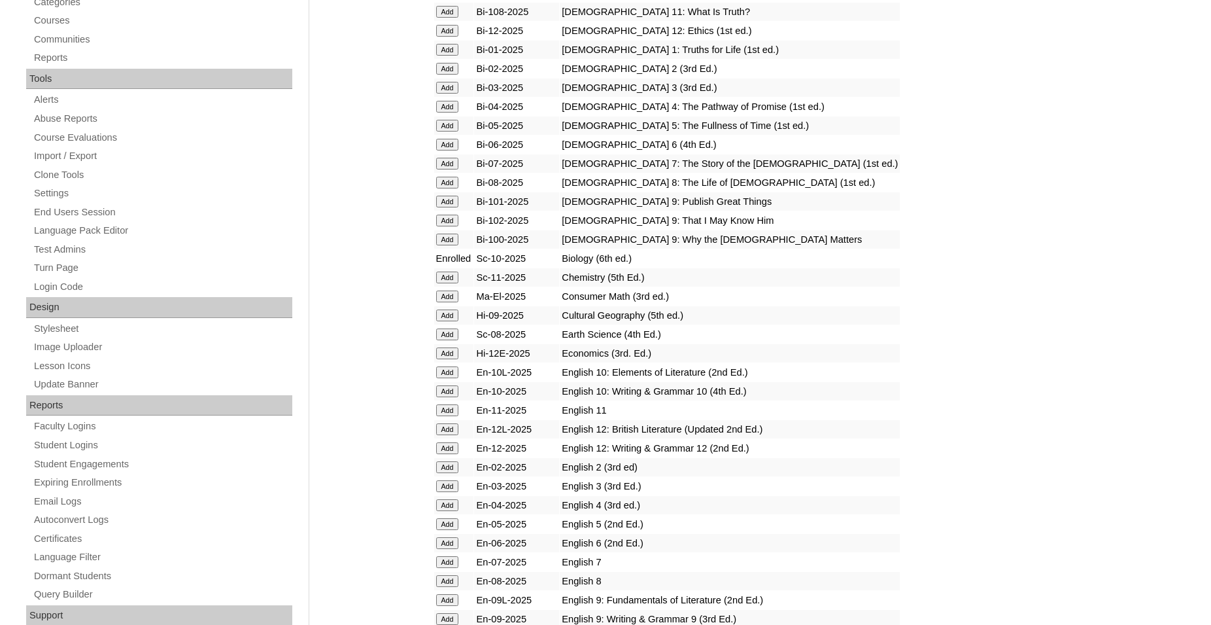
scroll to position [467, 0]
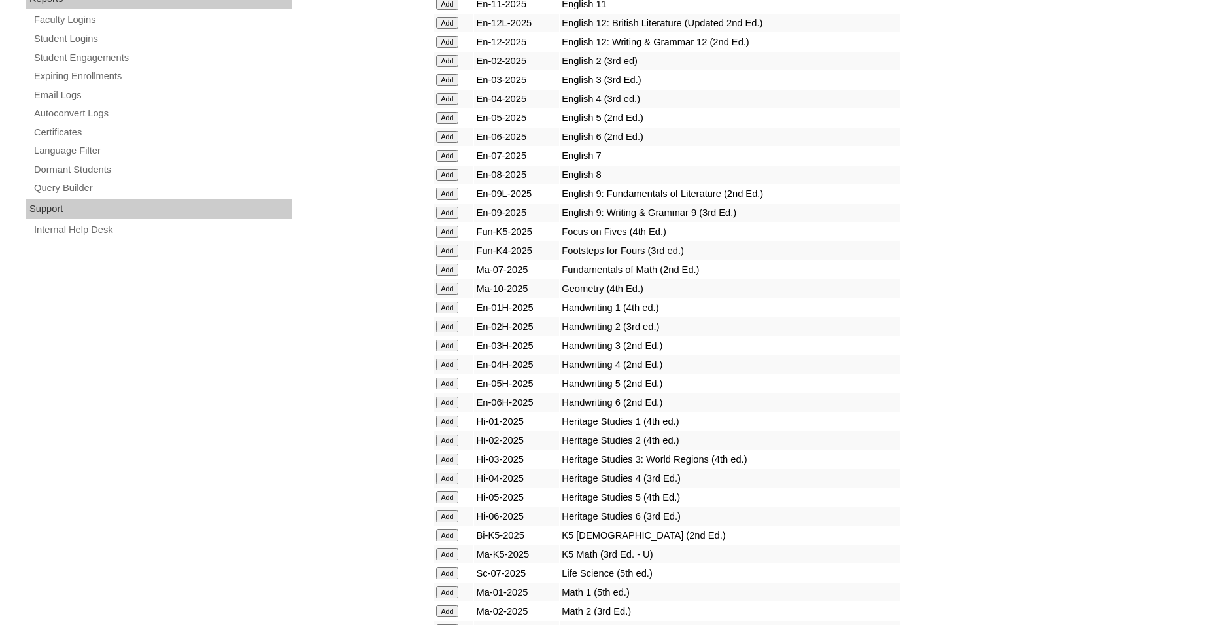
scroll to position [801, 0]
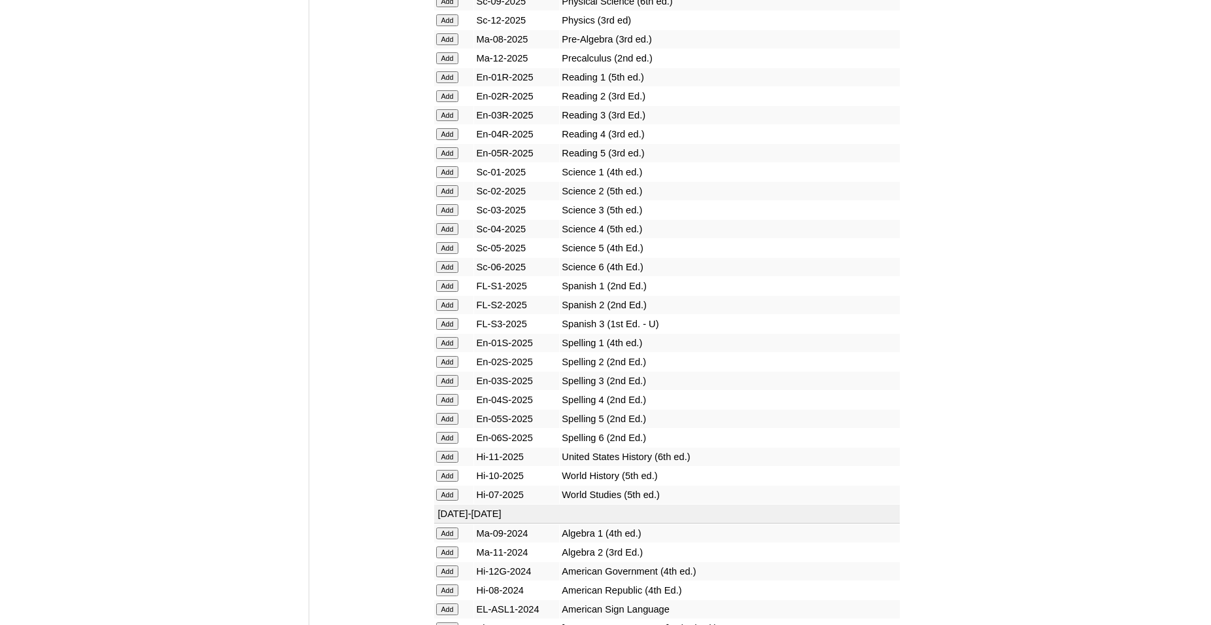
scroll to position [1801, 0]
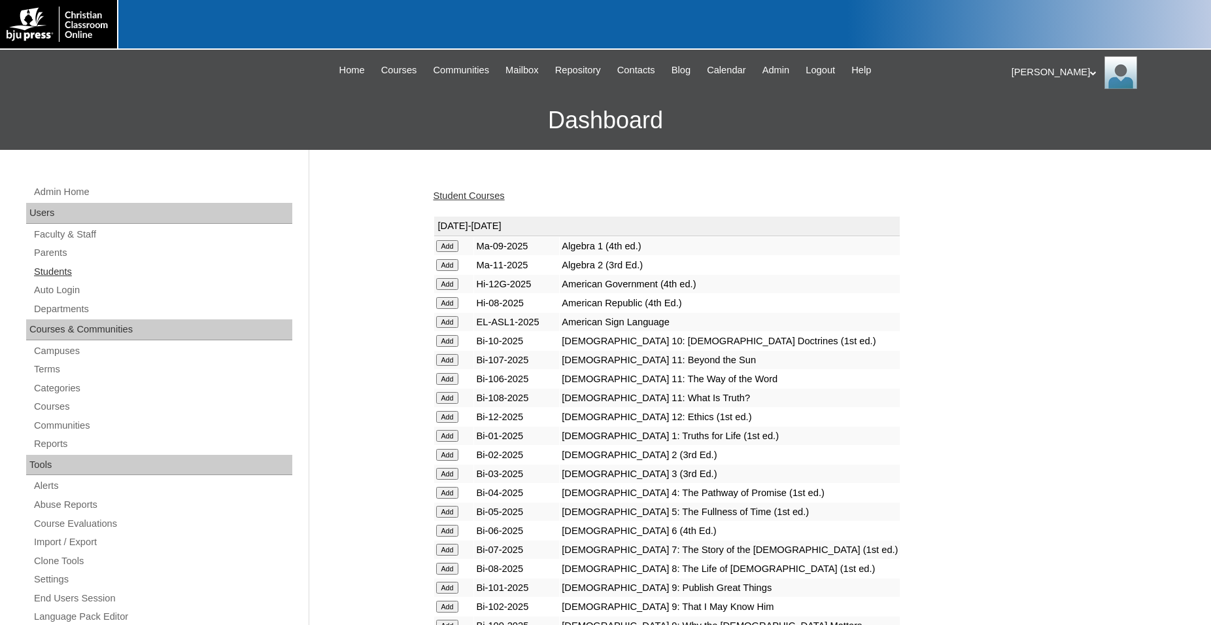
click at [60, 269] on link "Students" at bounding box center [163, 272] width 260 height 16
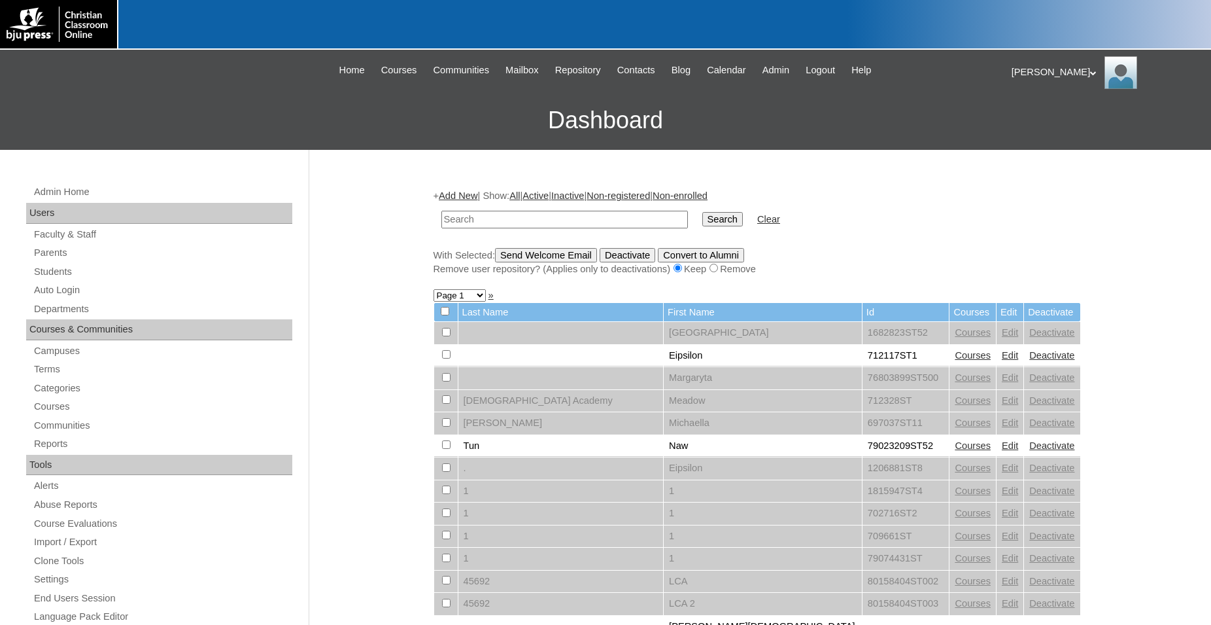
click at [538, 222] on input "text" at bounding box center [565, 220] width 247 height 18
type input "80189220"
click at [703, 212] on input "Search" at bounding box center [723, 219] width 41 height 14
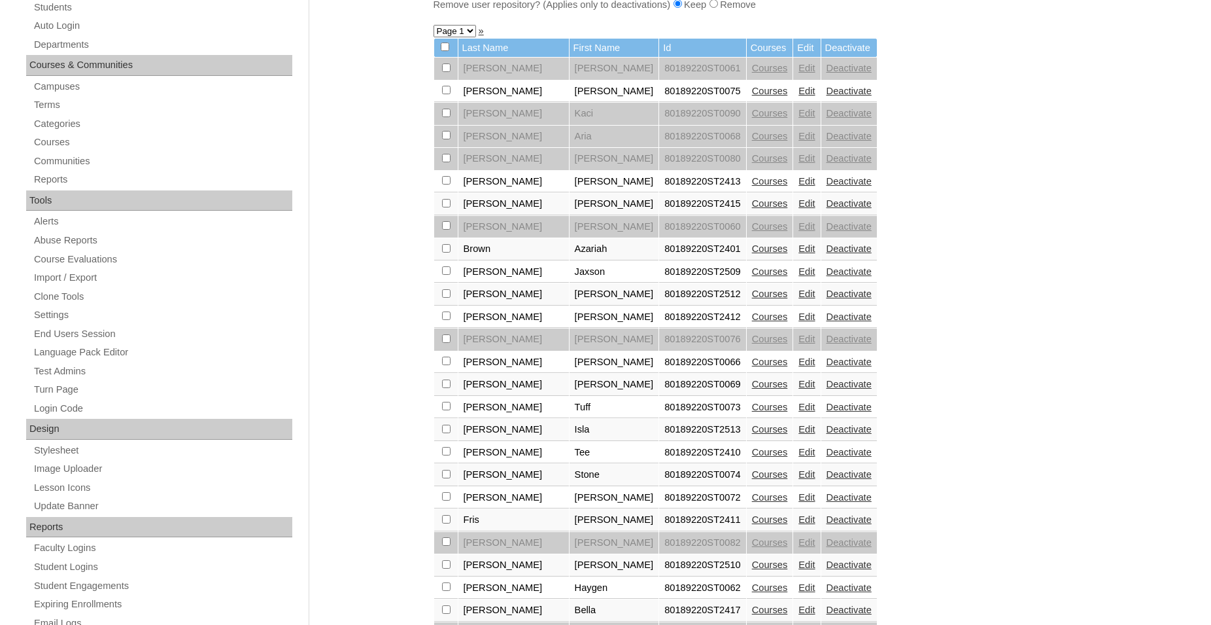
scroll to position [267, 0]
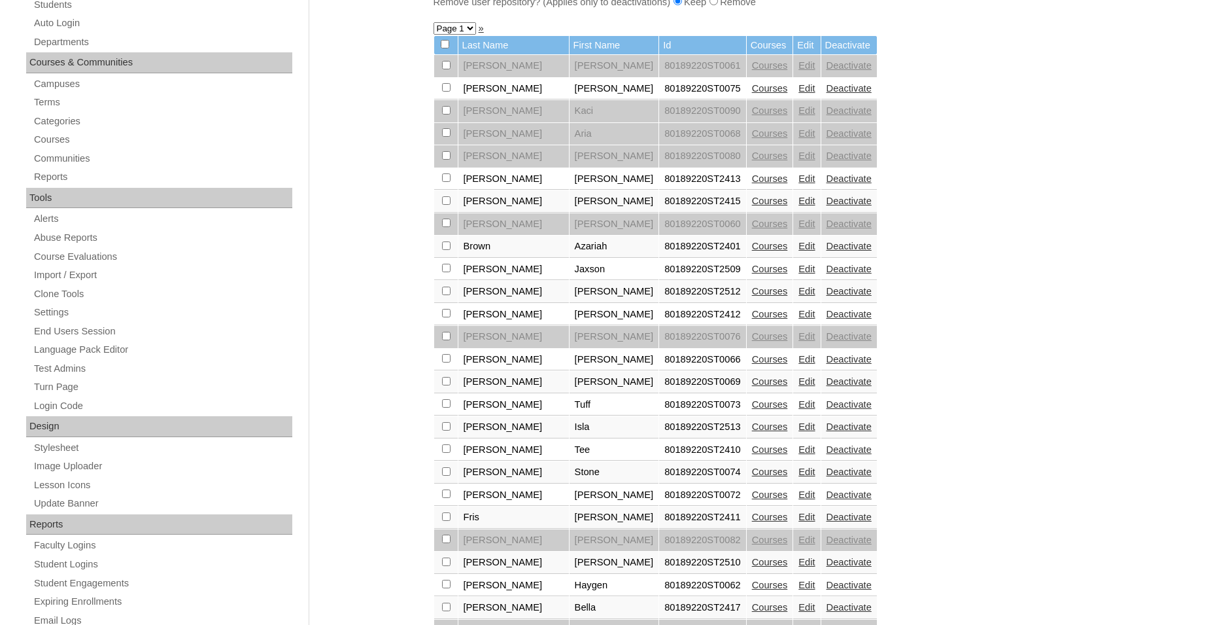
click at [799, 432] on link "Edit" at bounding box center [807, 426] width 16 height 10
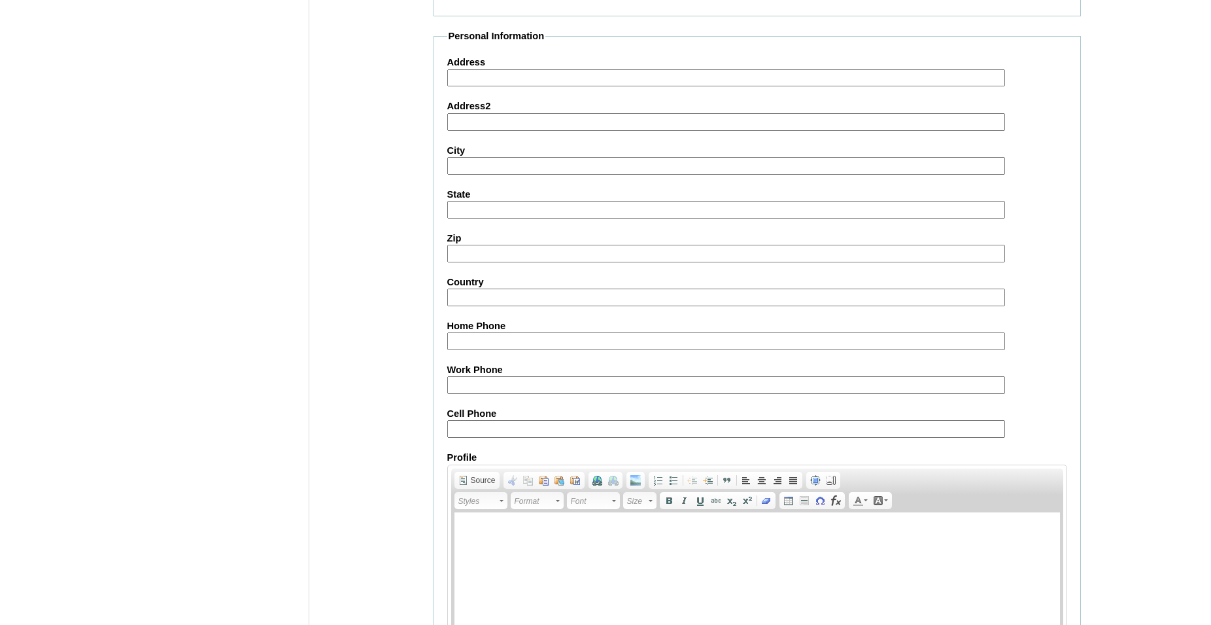
scroll to position [1420, 0]
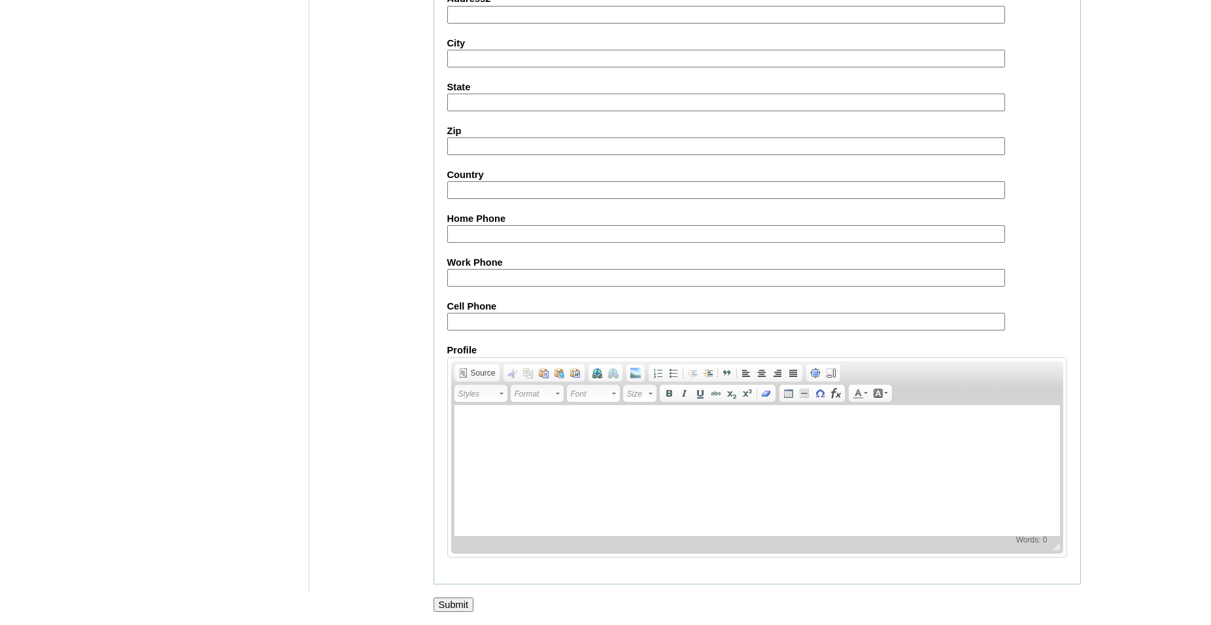
click at [459, 602] on input "Submit" at bounding box center [454, 604] width 41 height 14
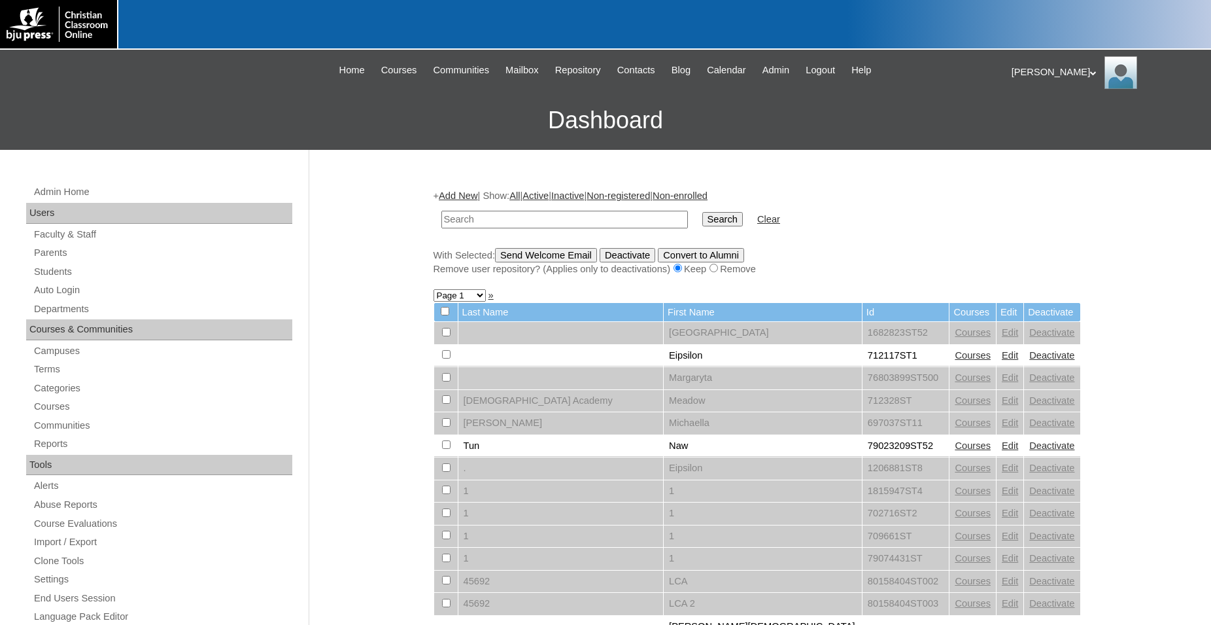
click at [568, 215] on input "text" at bounding box center [565, 220] width 247 height 18
type input "80189220"
click at [703, 212] on input "Search" at bounding box center [723, 219] width 41 height 14
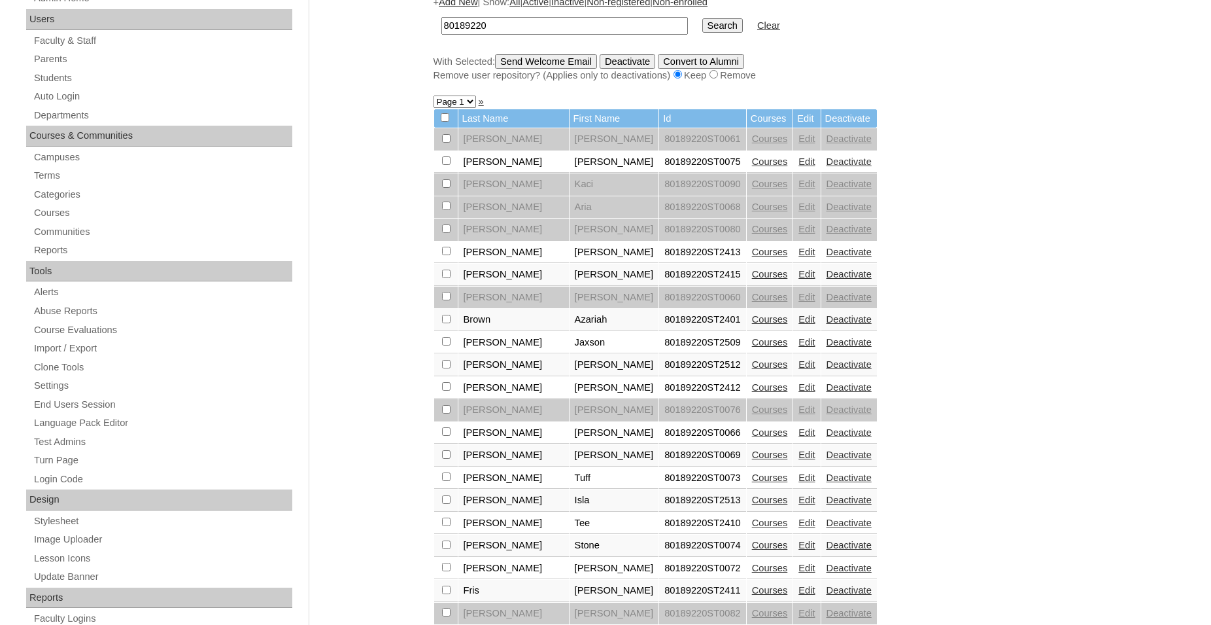
scroll to position [200, 0]
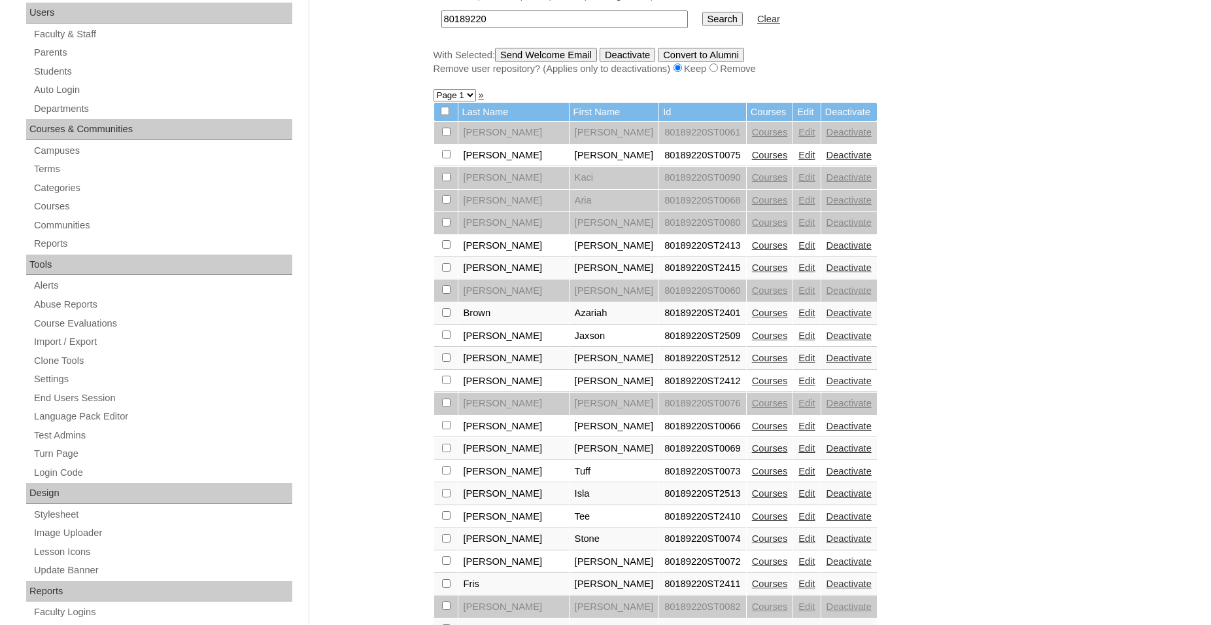
click at [799, 498] on link "Edit" at bounding box center [807, 493] width 16 height 10
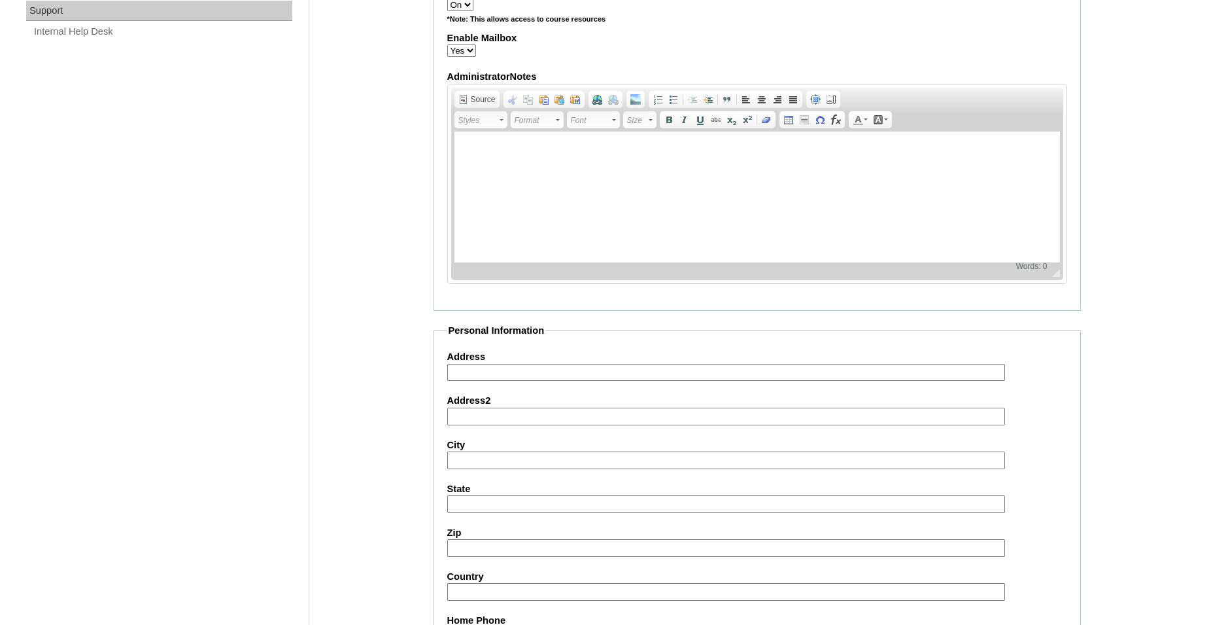
scroll to position [1421, 0]
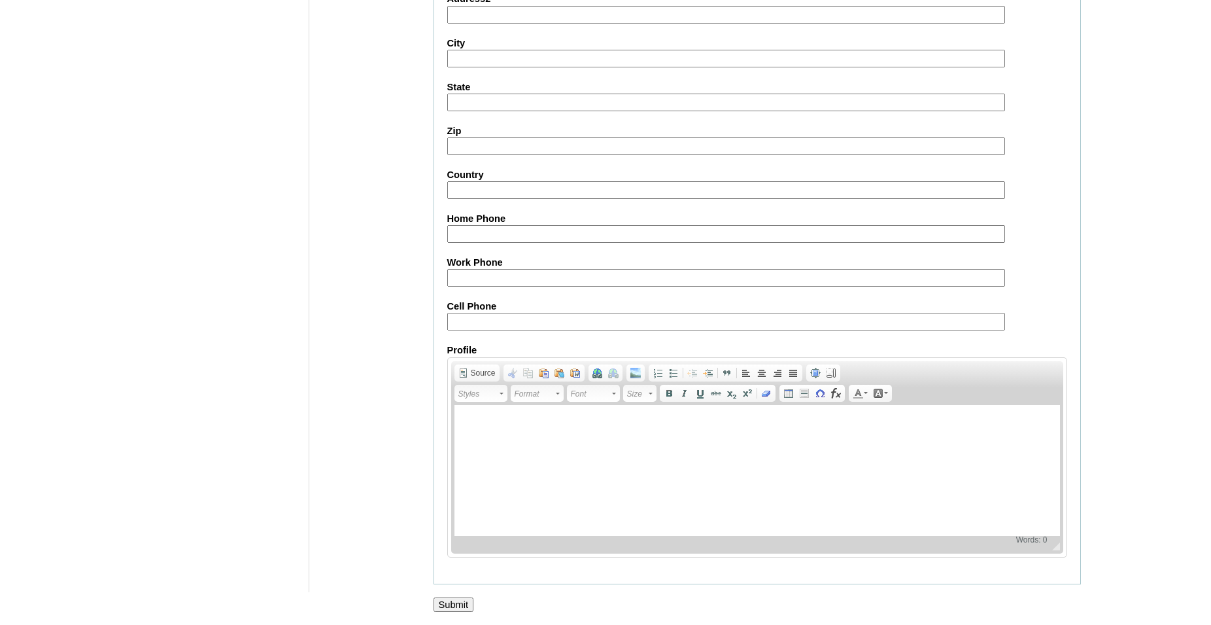
click at [460, 602] on input "Submit" at bounding box center [454, 604] width 41 height 14
